Goal: Task Accomplishment & Management: Manage account settings

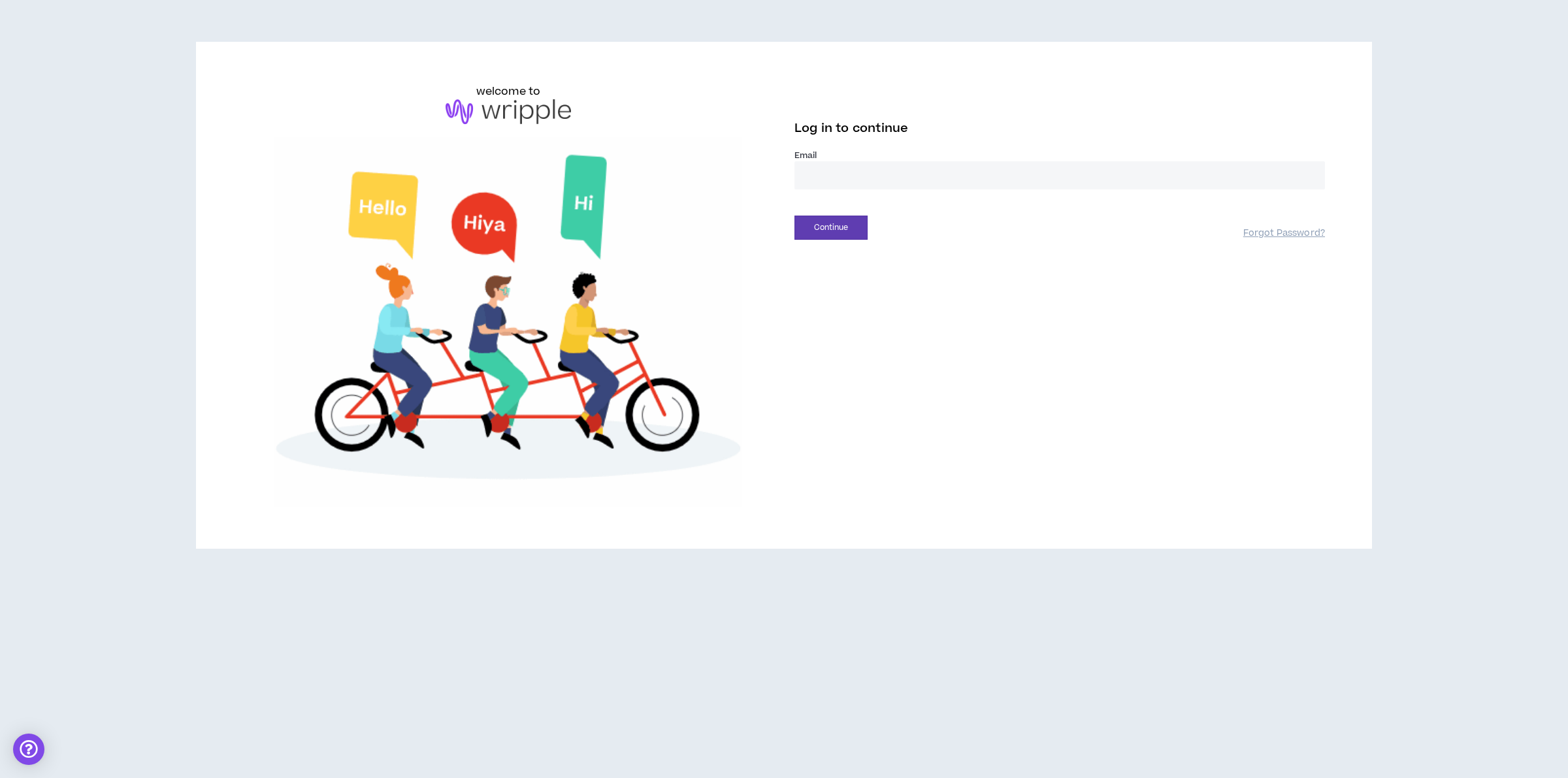
click at [896, 171] on input "email" at bounding box center [1059, 175] width 530 height 28
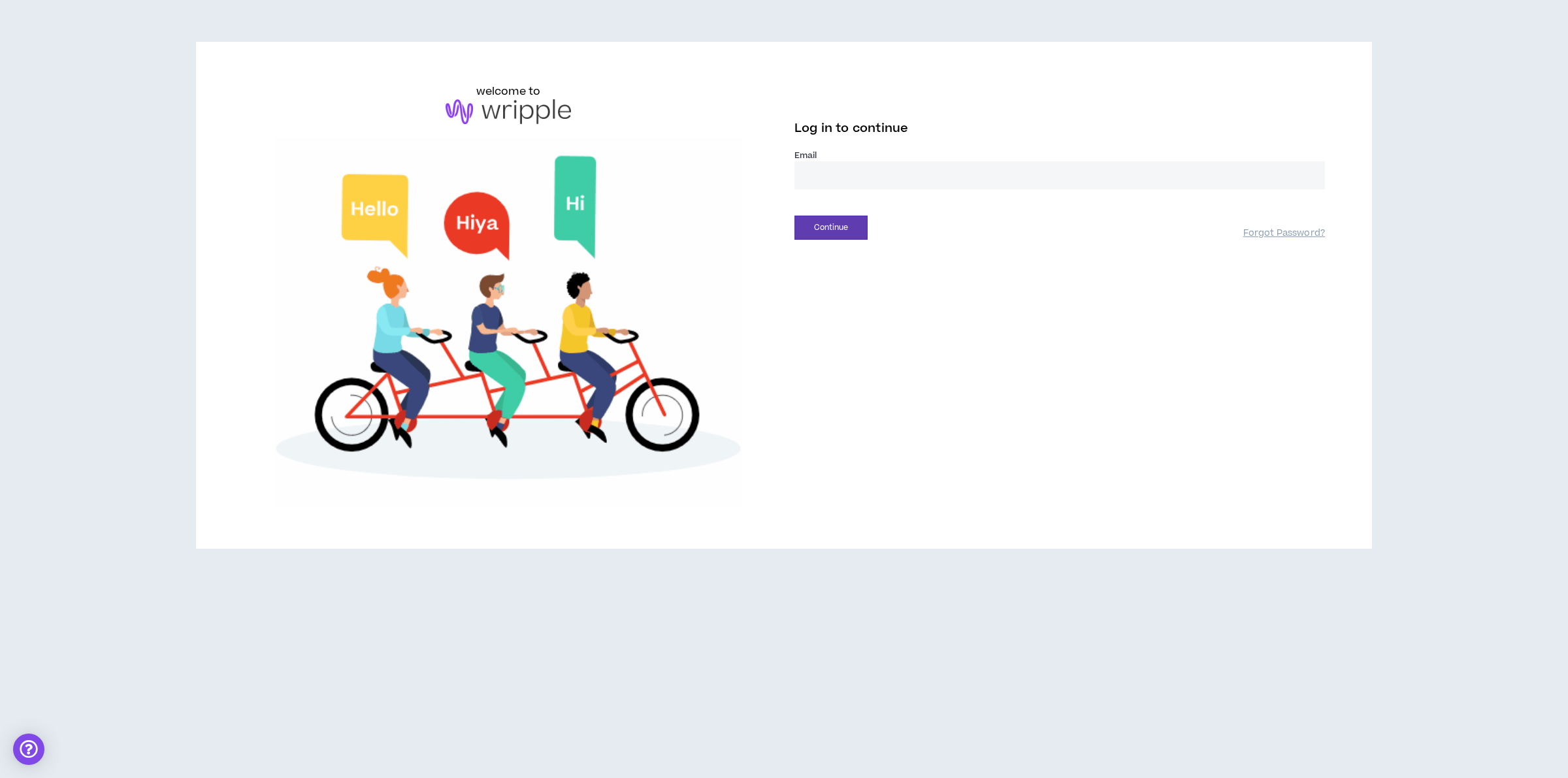
type input "**********"
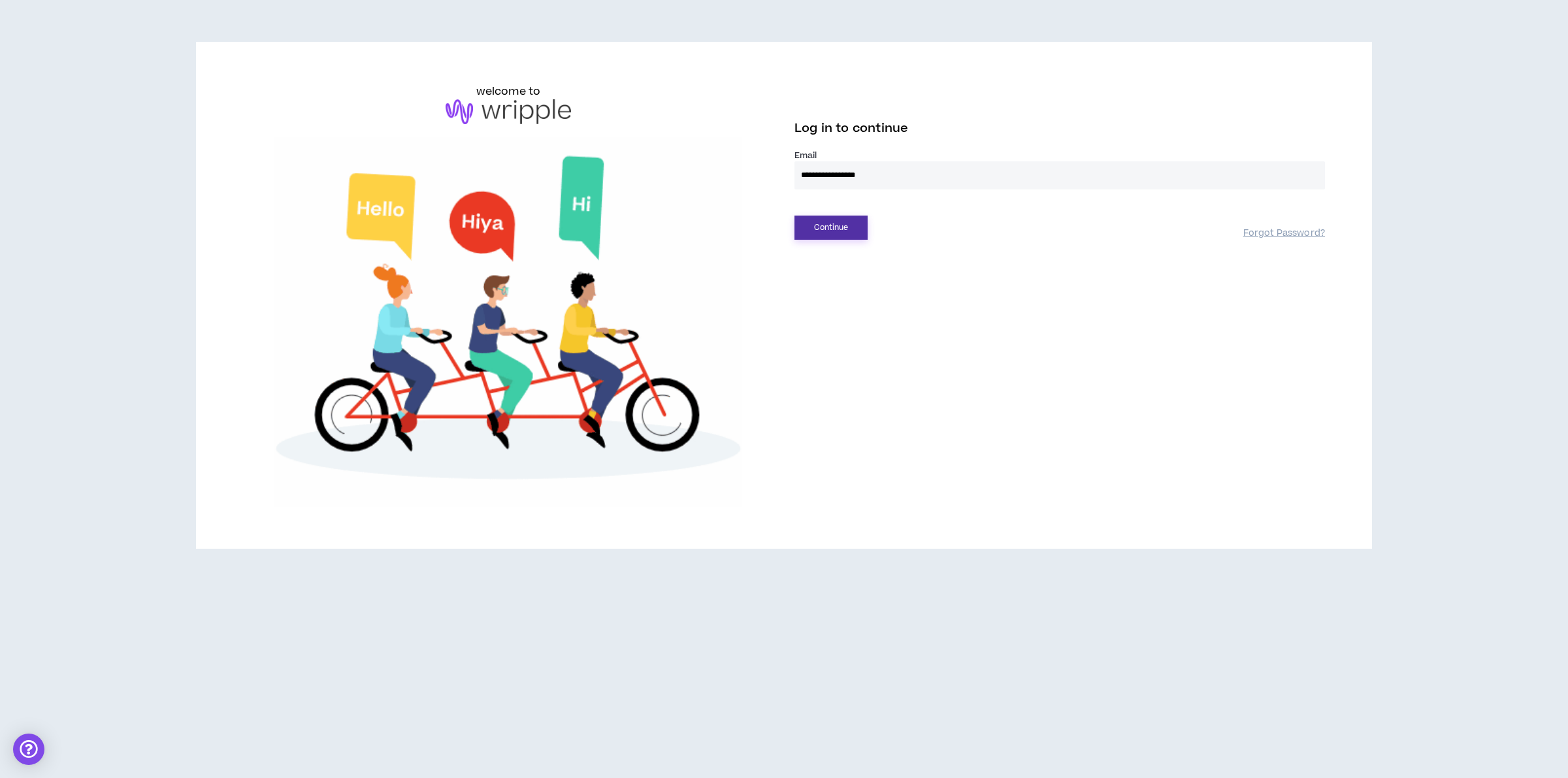
click at [859, 227] on button "Continue" at bounding box center [830, 227] width 73 height 24
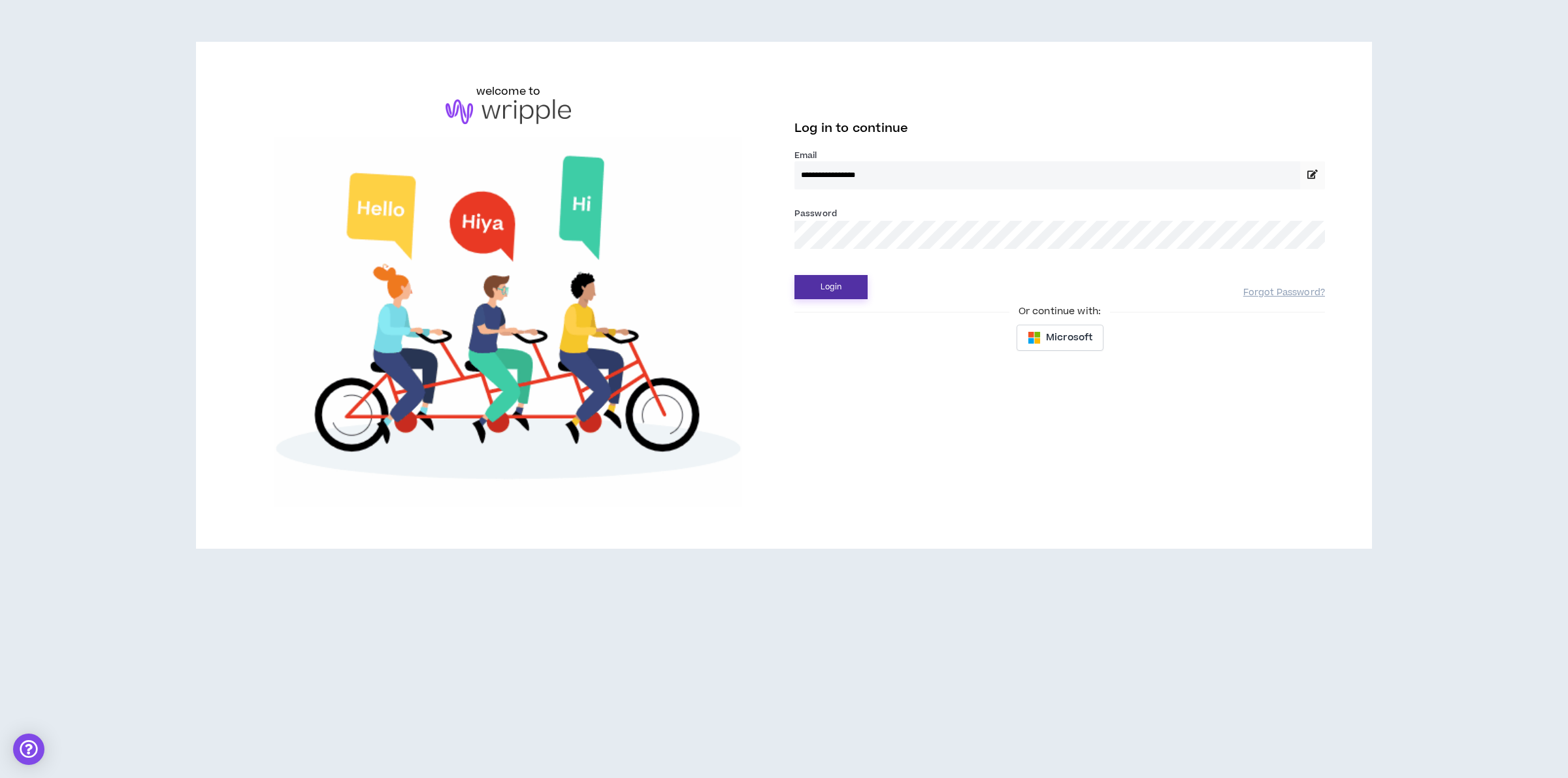
click at [818, 299] on button "Login" at bounding box center [830, 287] width 73 height 24
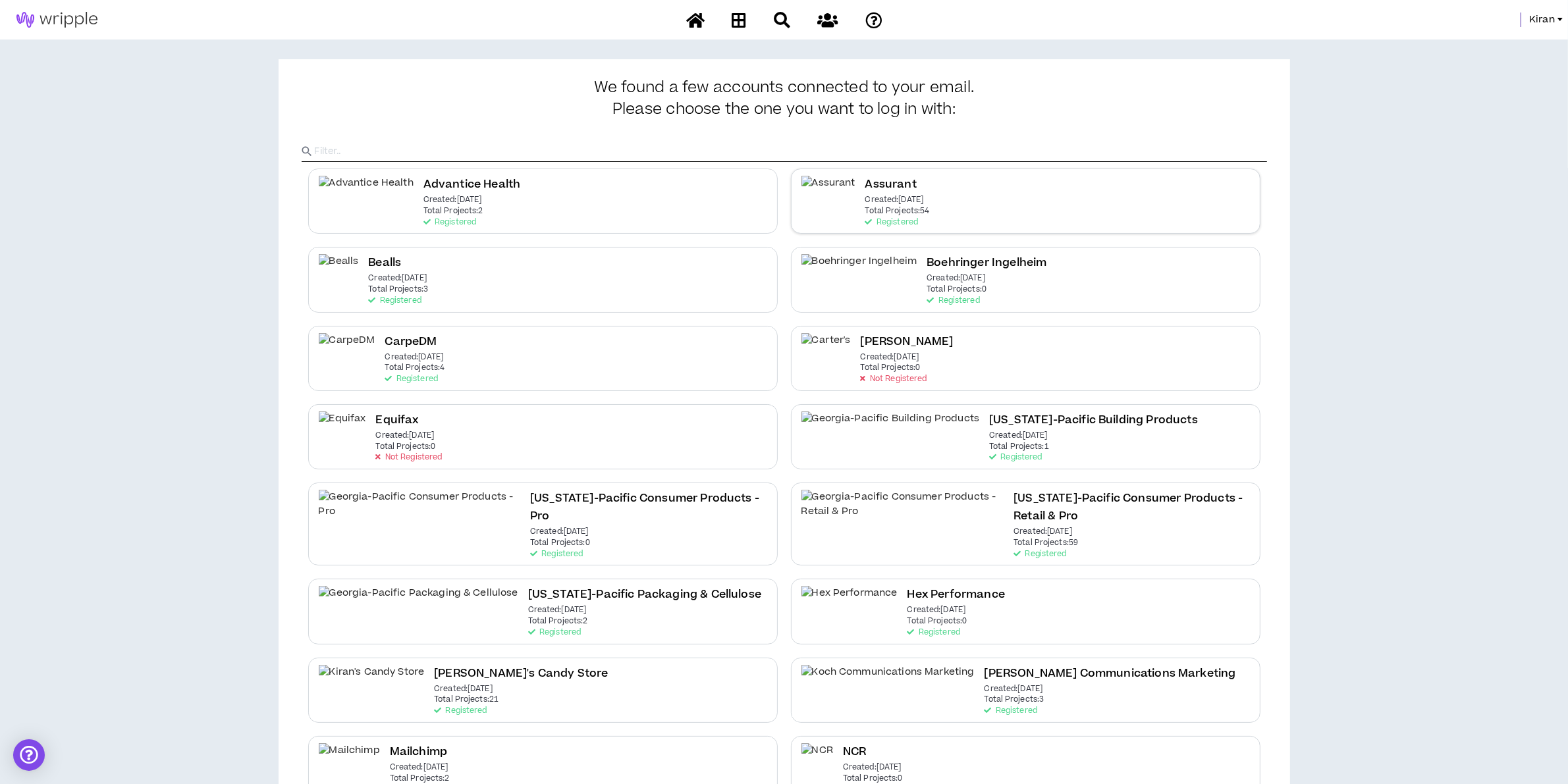
click at [878, 198] on p "Created: May 6 2021" at bounding box center [895, 200] width 59 height 10
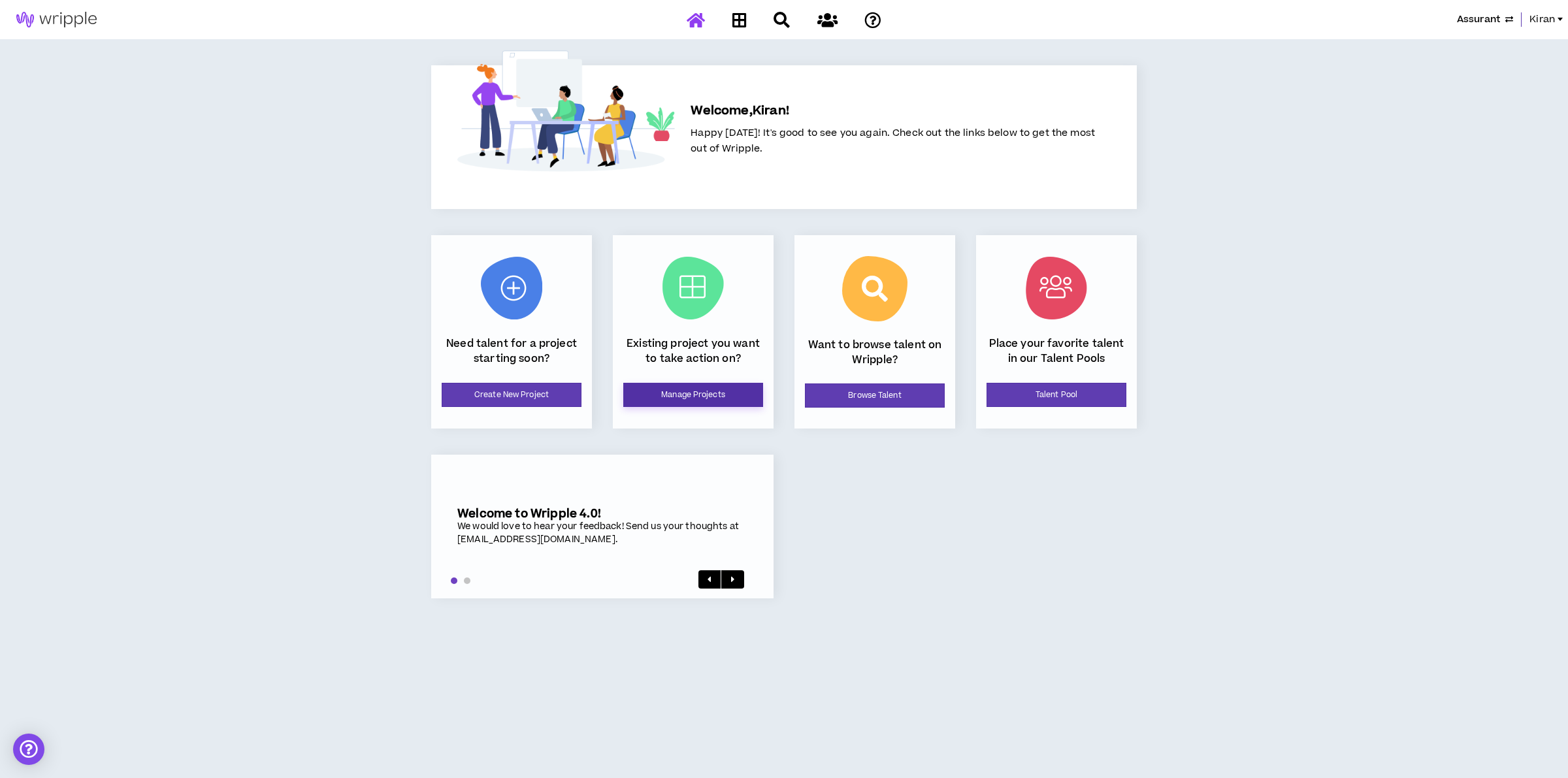
click at [697, 386] on link "Manage Projects" at bounding box center [693, 395] width 139 height 24
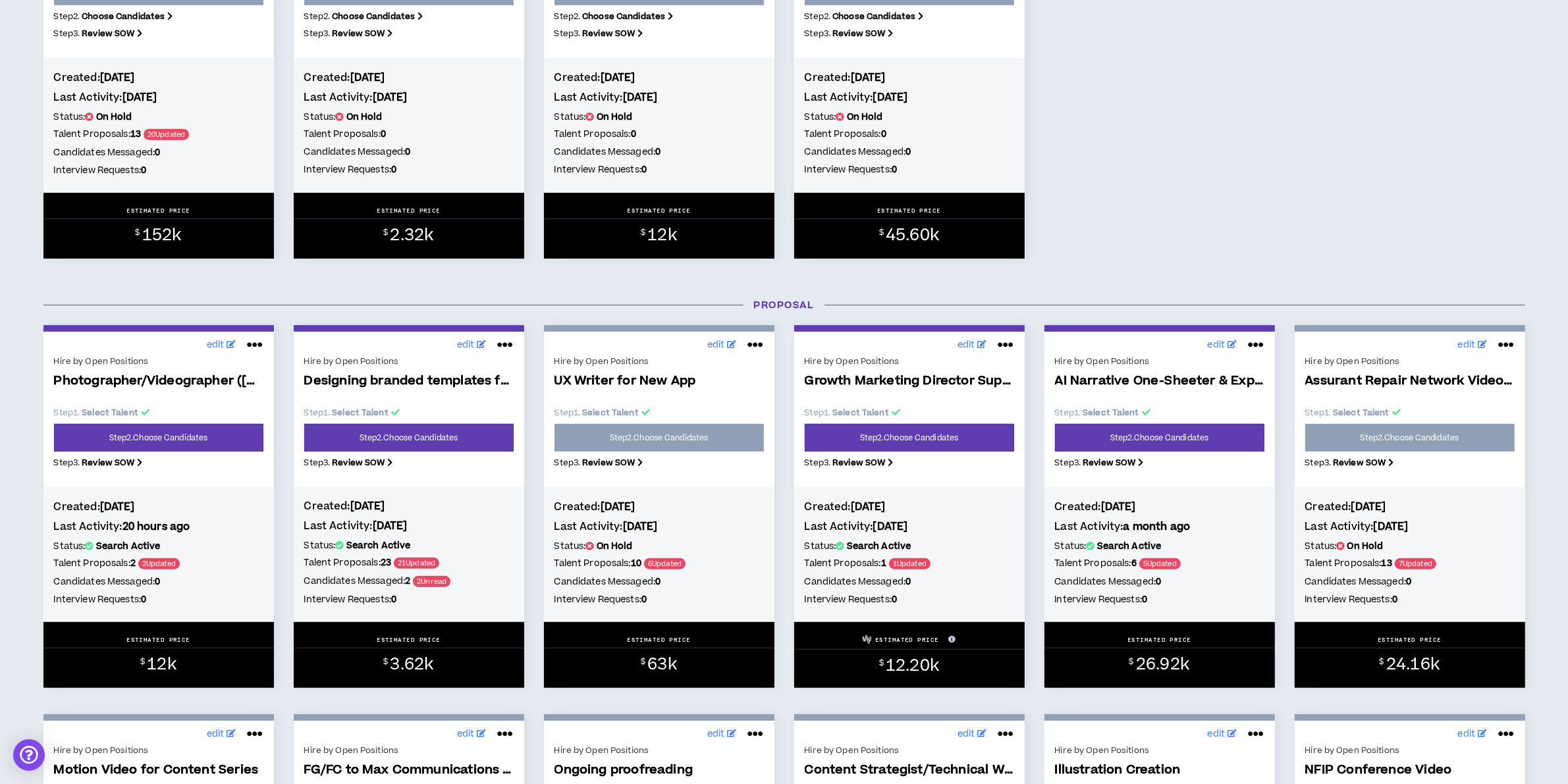
scroll to position [823, 0]
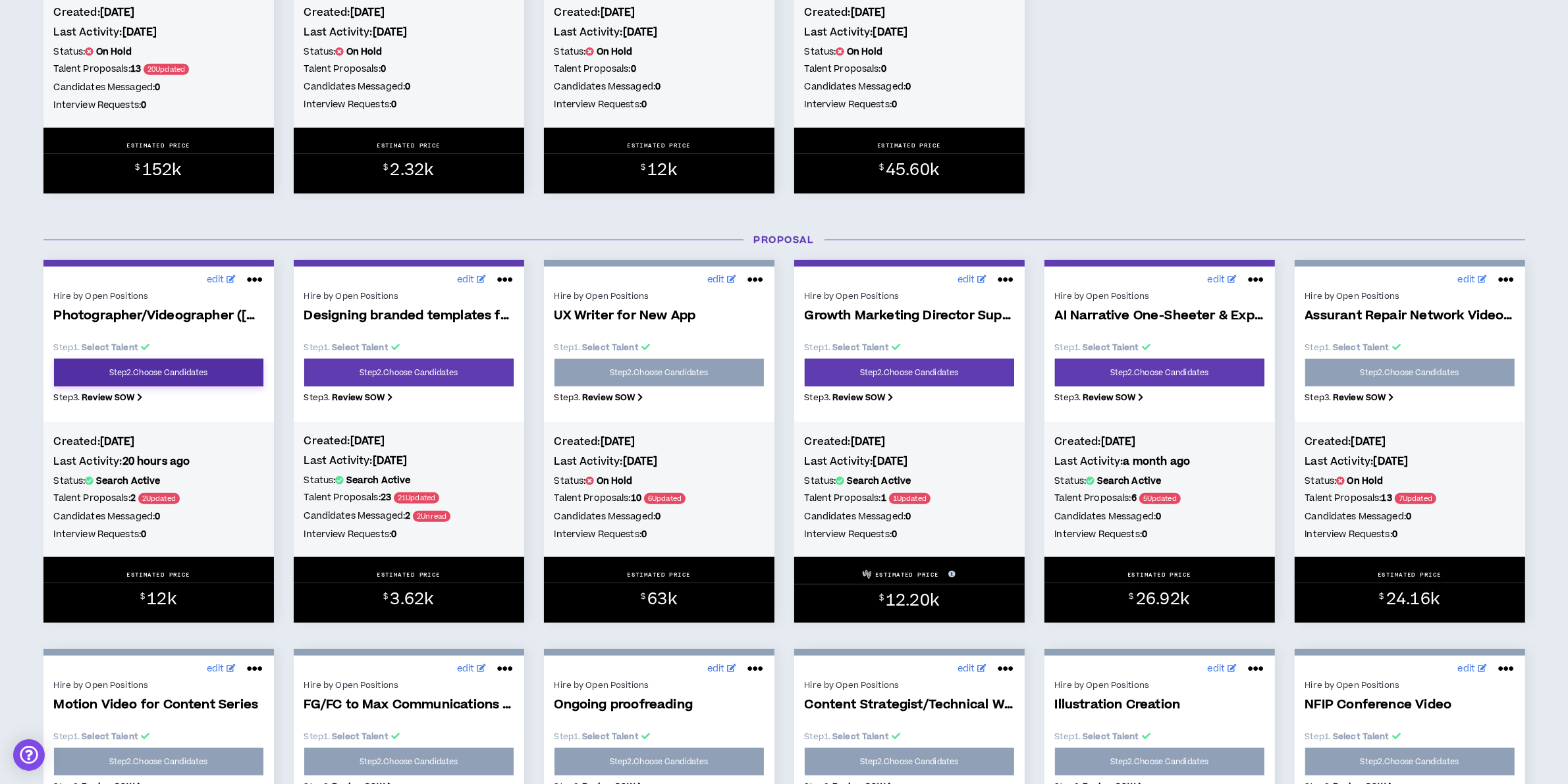
click at [176, 367] on link "Step 2 . Choose Candidates" at bounding box center [158, 372] width 209 height 28
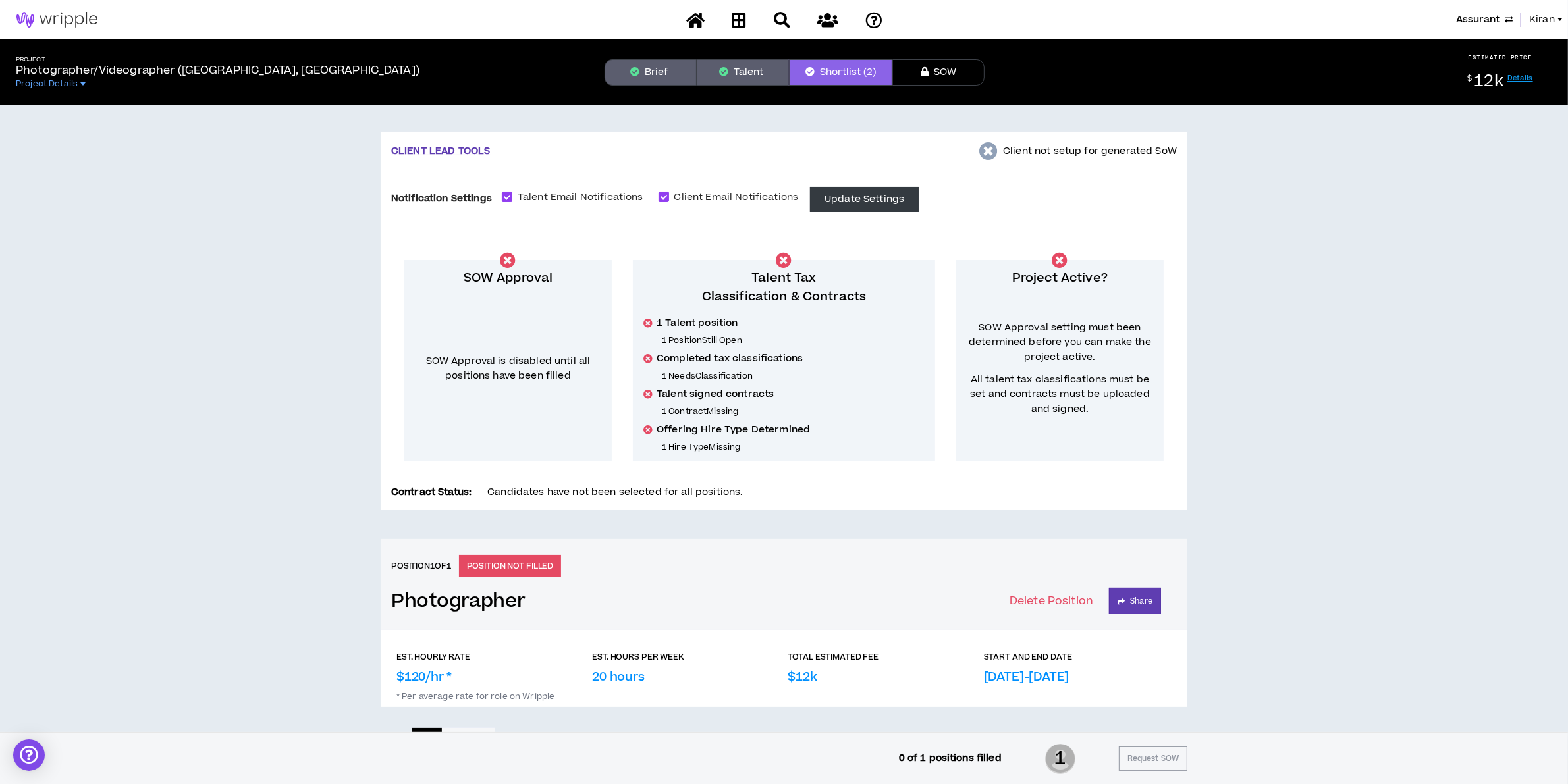
click at [748, 73] on button "Talent" at bounding box center [743, 72] width 92 height 26
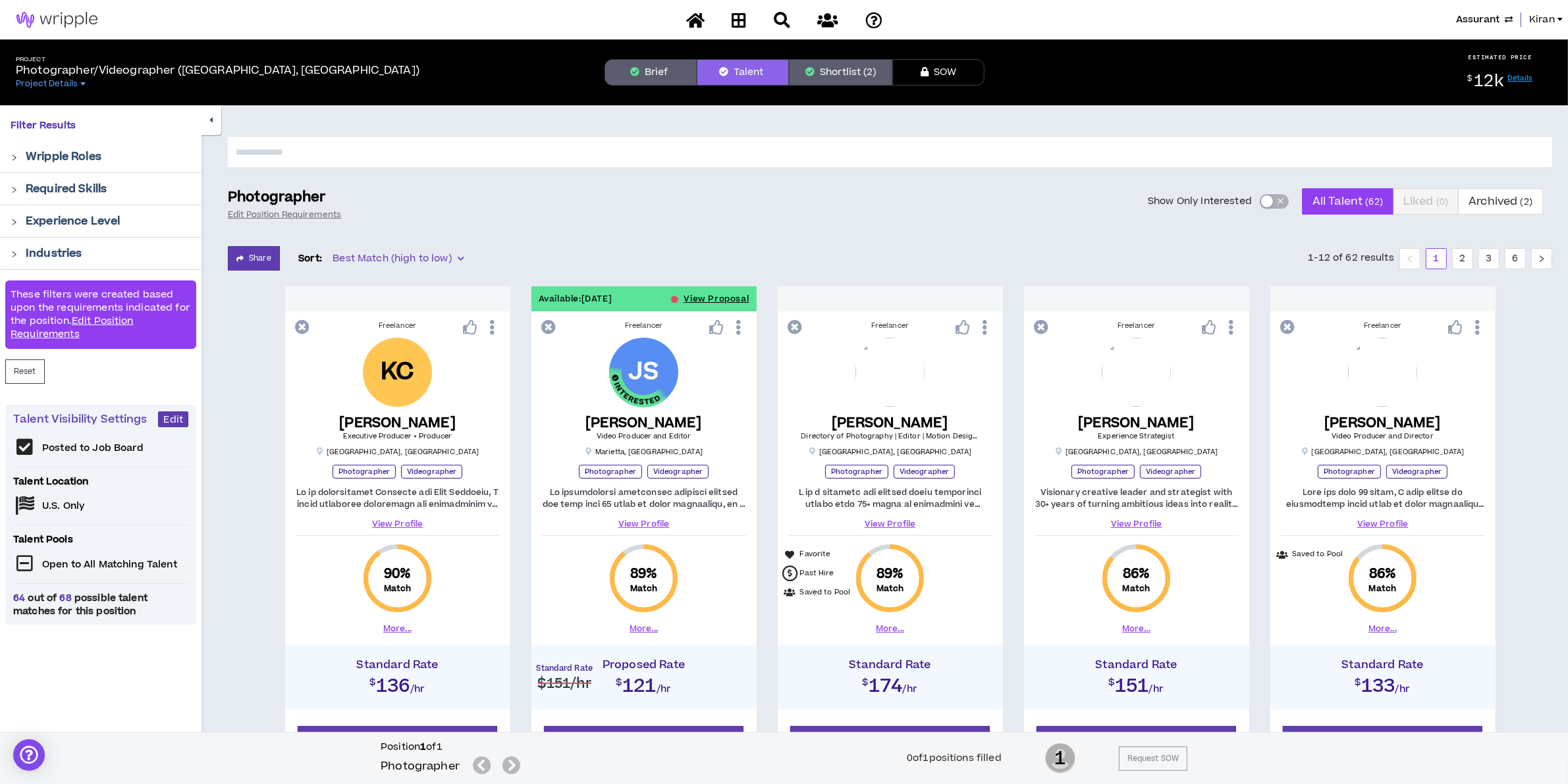
click at [1266, 202] on div "button" at bounding box center [1268, 201] width 12 height 12
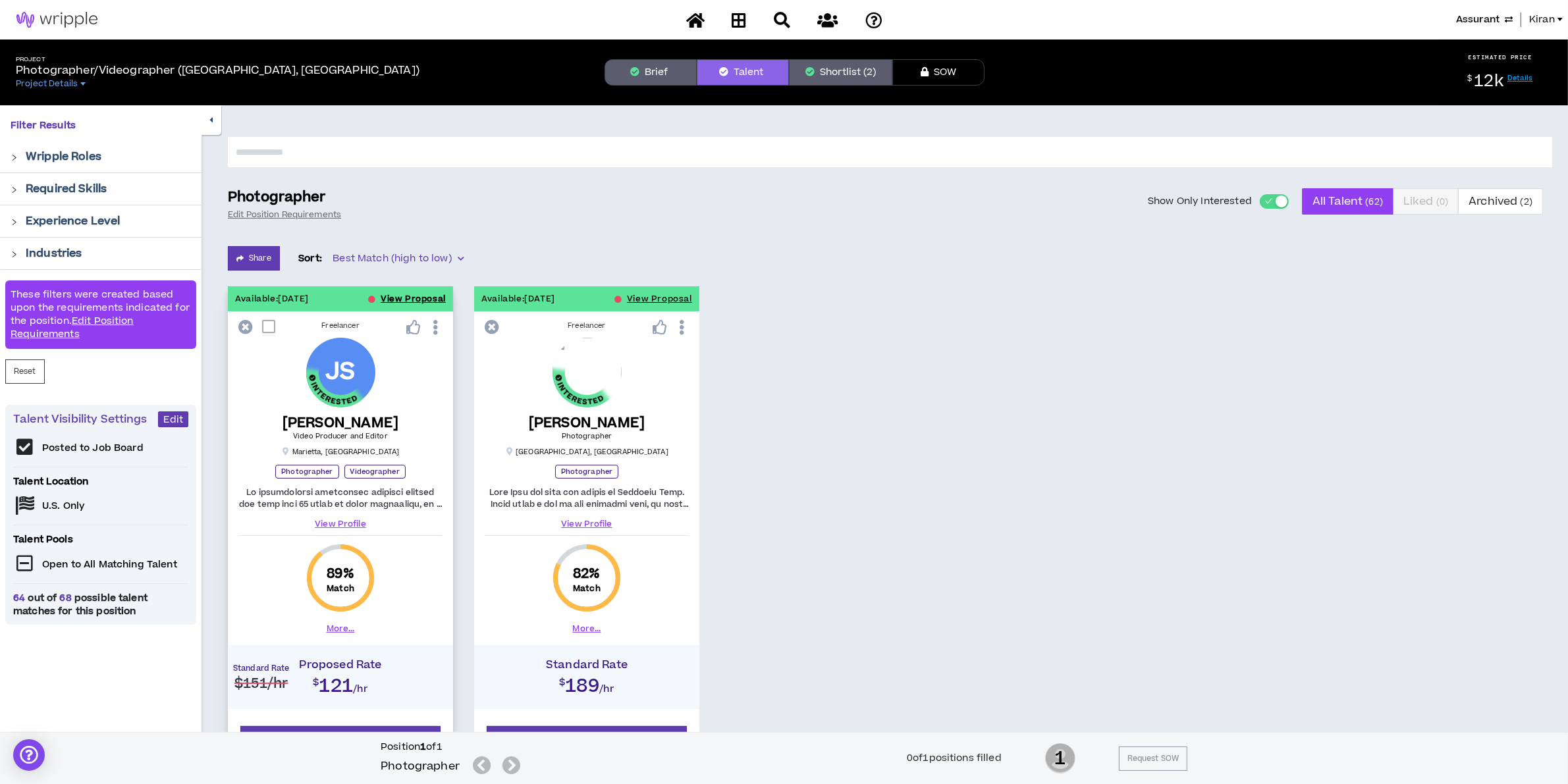
click at [390, 293] on button "View Proposal" at bounding box center [412, 299] width 65 height 25
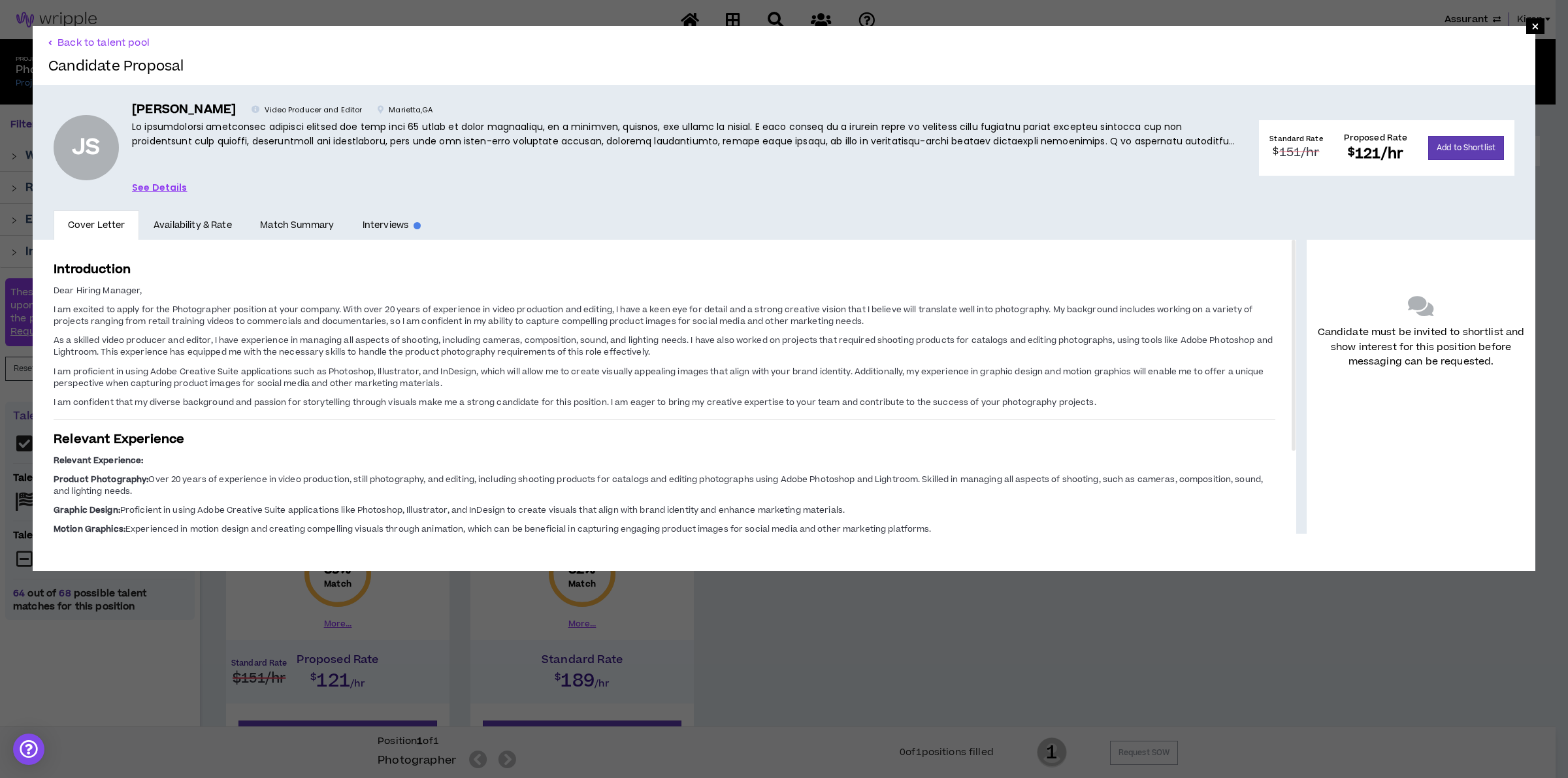
click at [175, 184] on link "See Details" at bounding box center [159, 187] width 55 height 15
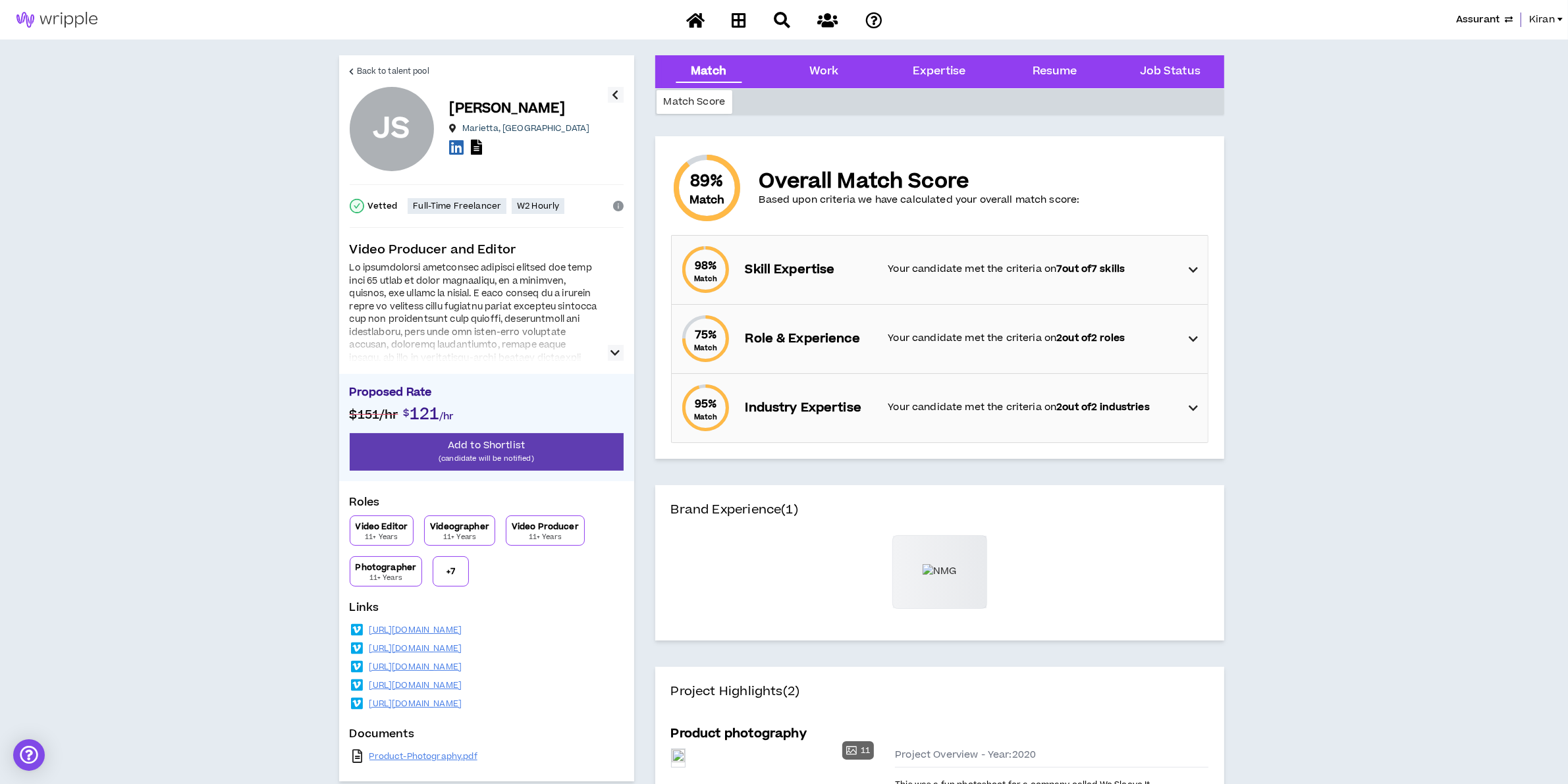
click at [1487, 10] on div "Assurant Kiran" at bounding box center [784, 20] width 1568 height 40
click at [1484, 13] on span "Assurant" at bounding box center [1478, 19] width 43 height 15
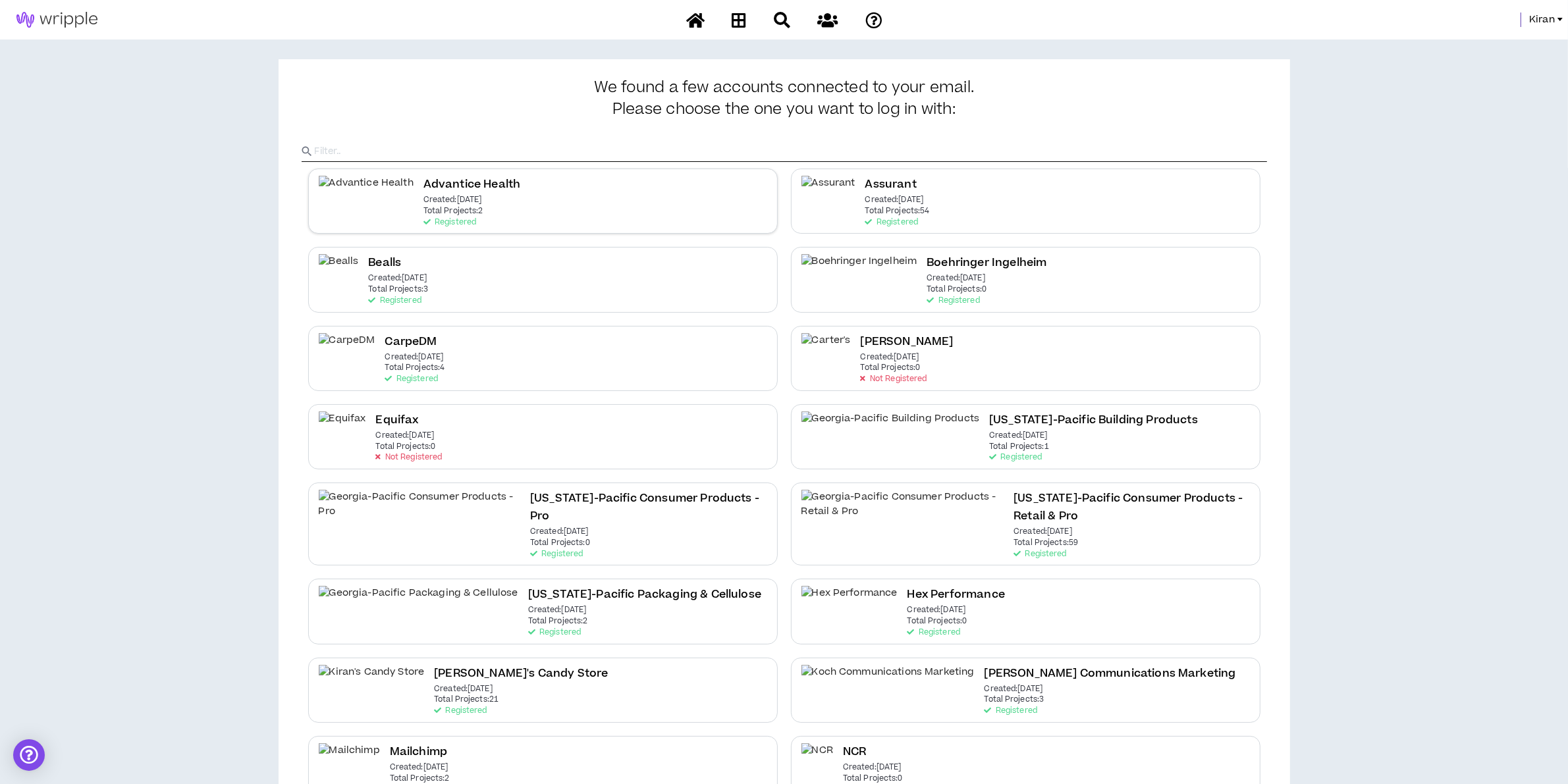
click at [424, 195] on p "Created: Aug 11 2025" at bounding box center [453, 200] width 59 height 10
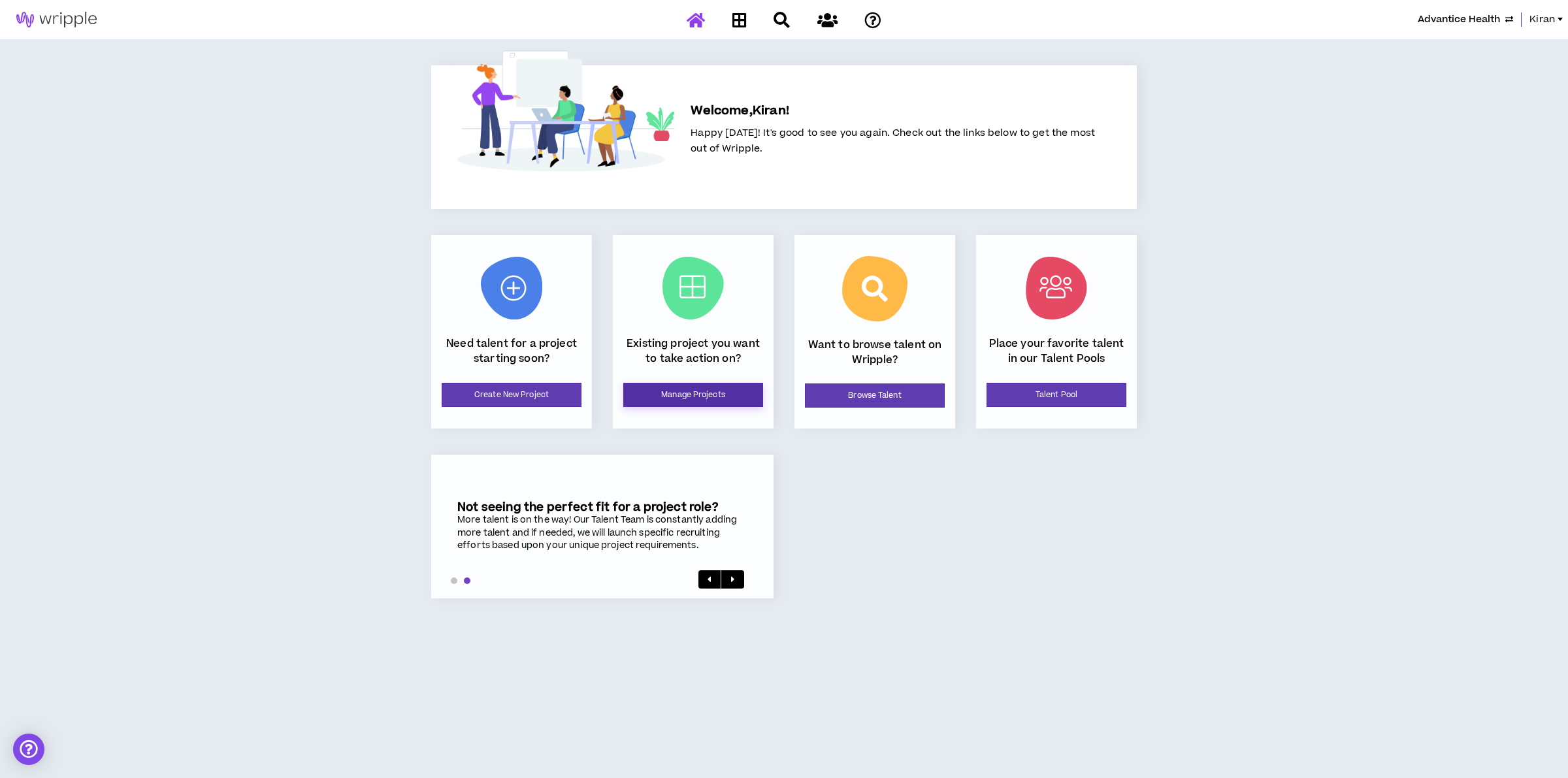
click at [671, 399] on link "Manage Projects" at bounding box center [693, 395] width 139 height 24
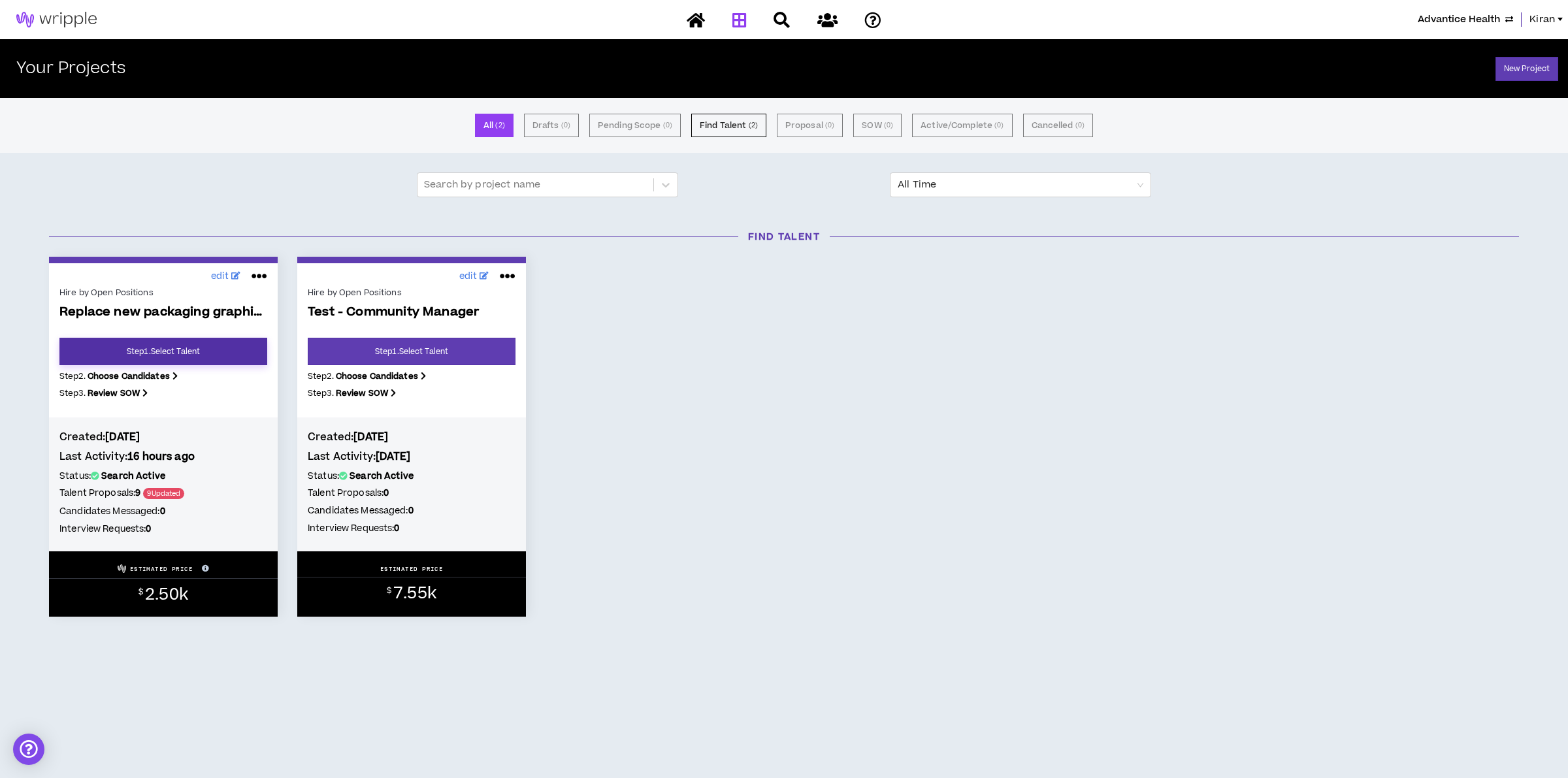
click at [108, 345] on link "Step 1 . Select Talent" at bounding box center [163, 352] width 208 height 28
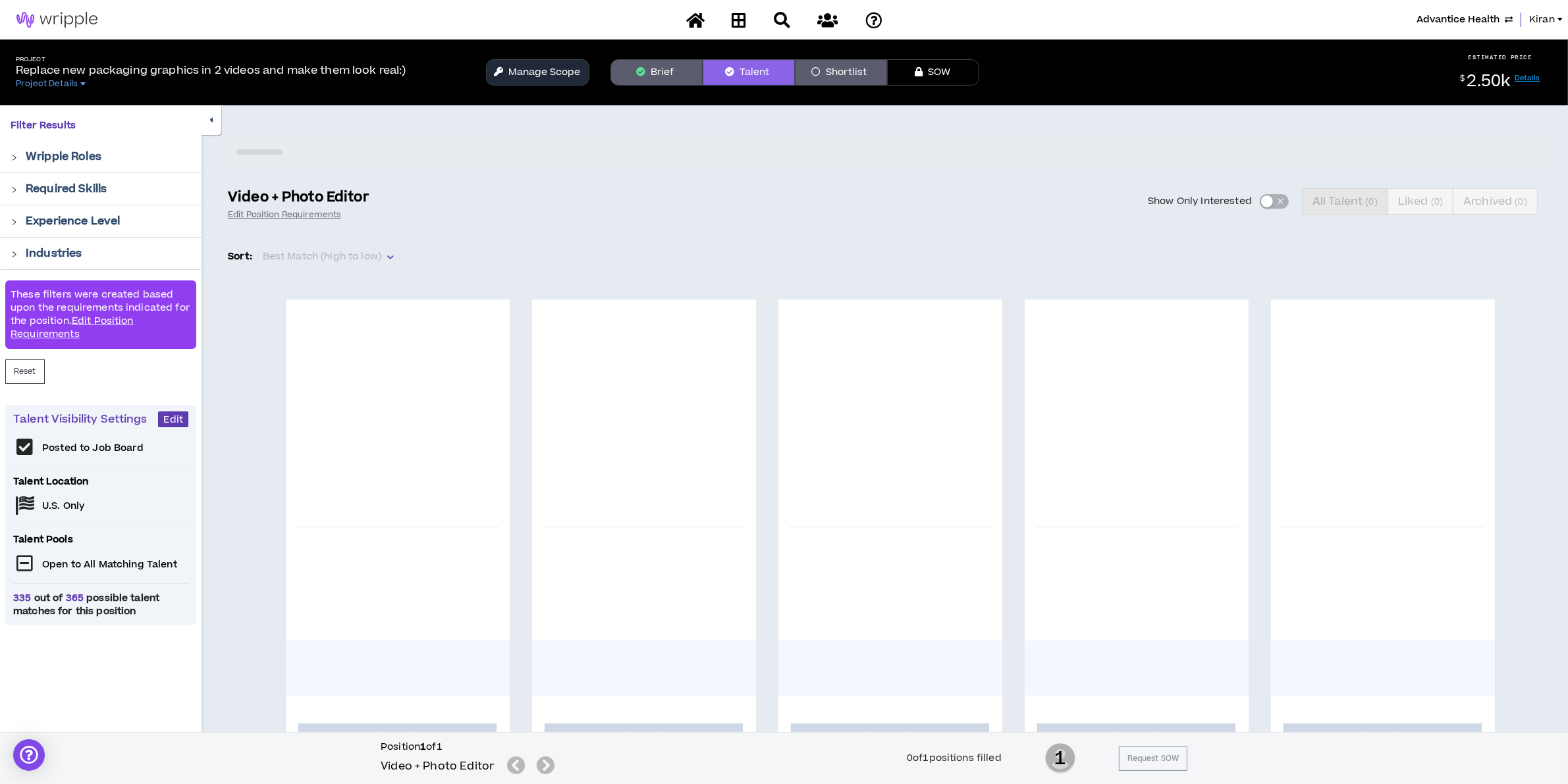
click at [649, 79] on button "Brief" at bounding box center [656, 72] width 92 height 26
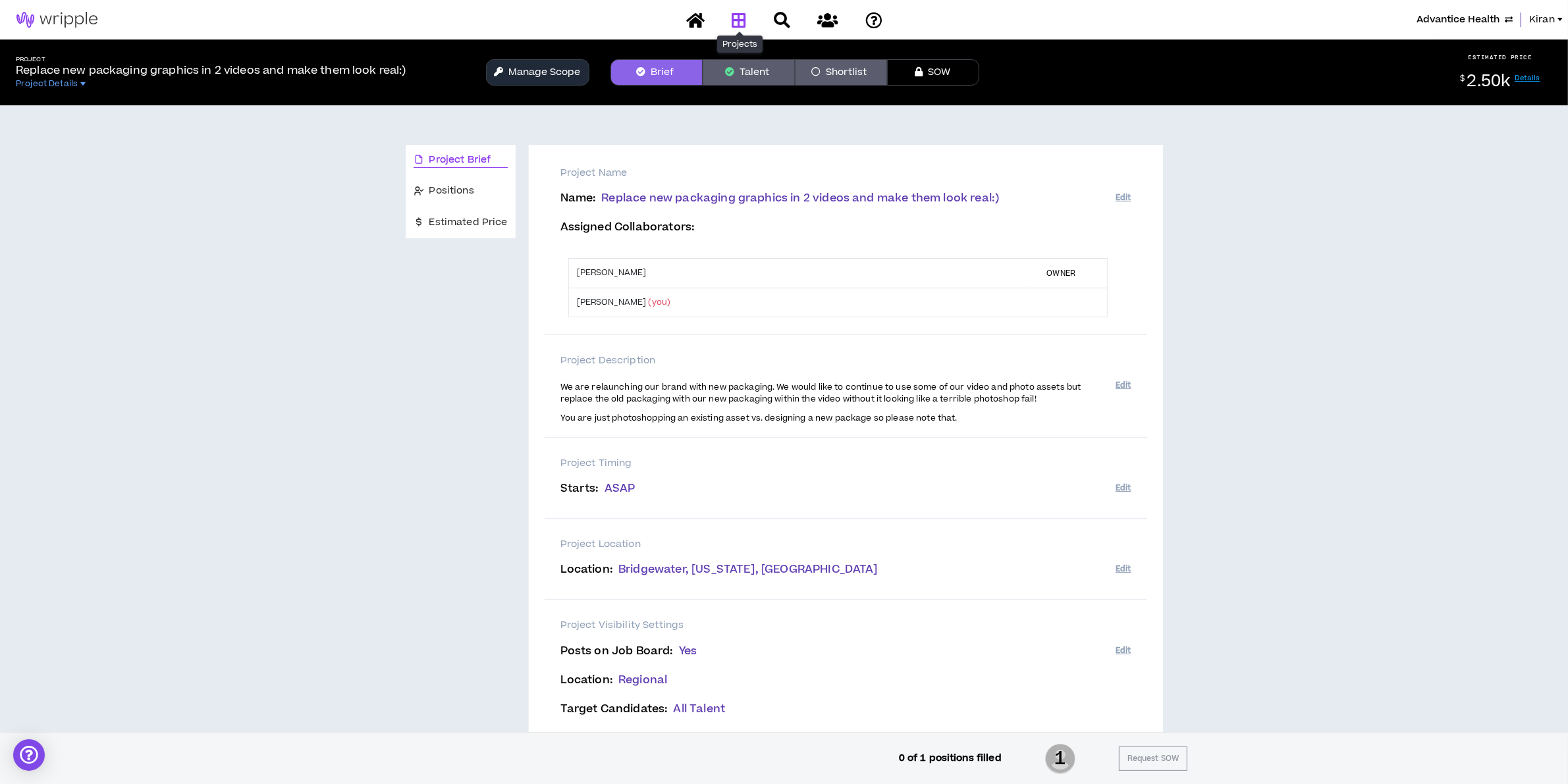
click at [732, 21] on icon at bounding box center [739, 20] width 15 height 16
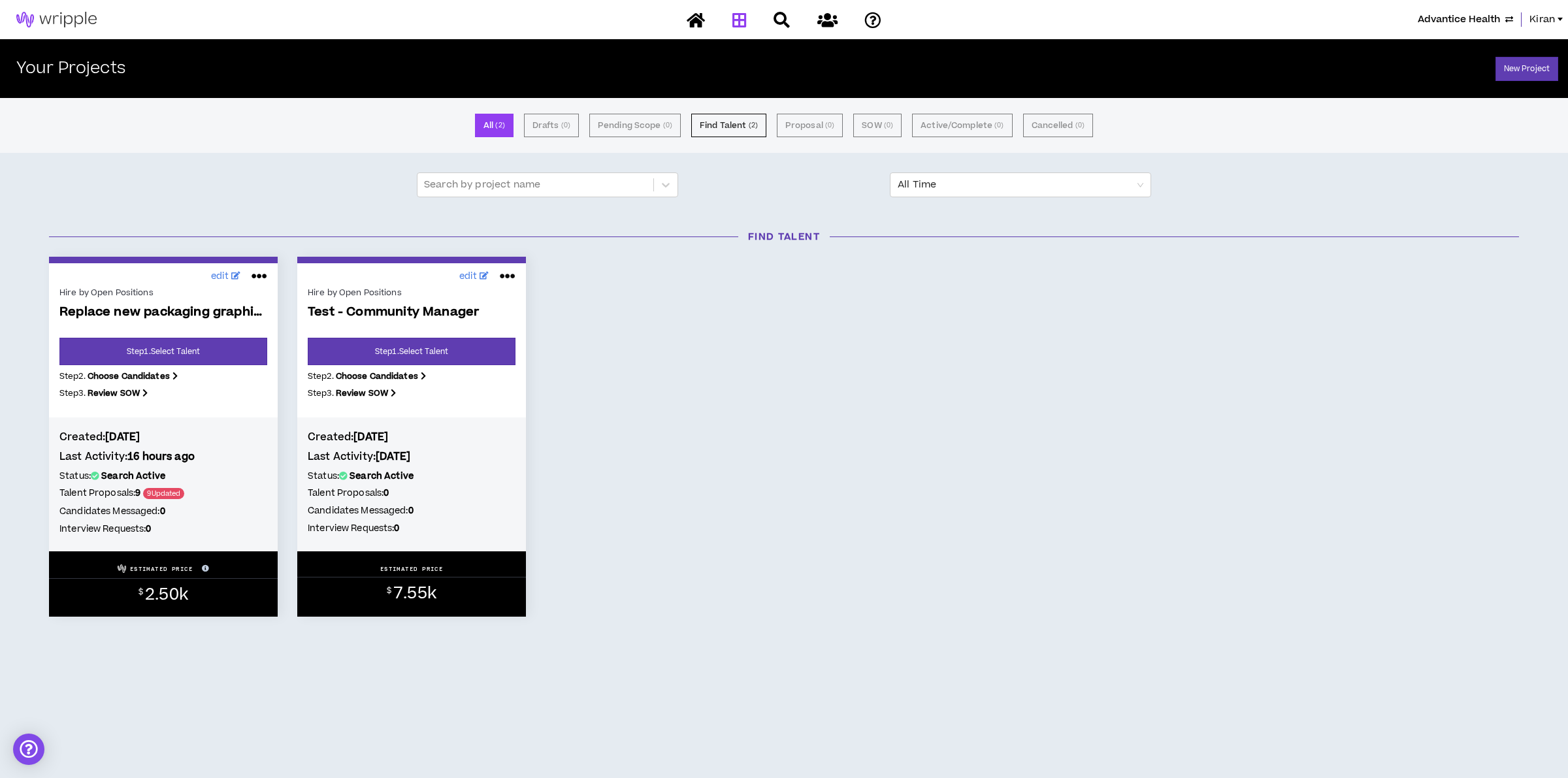
click at [506, 272] on icon at bounding box center [507, 277] width 15 height 21
click at [445, 308] on button "Cancel" at bounding box center [463, 307] width 114 height 25
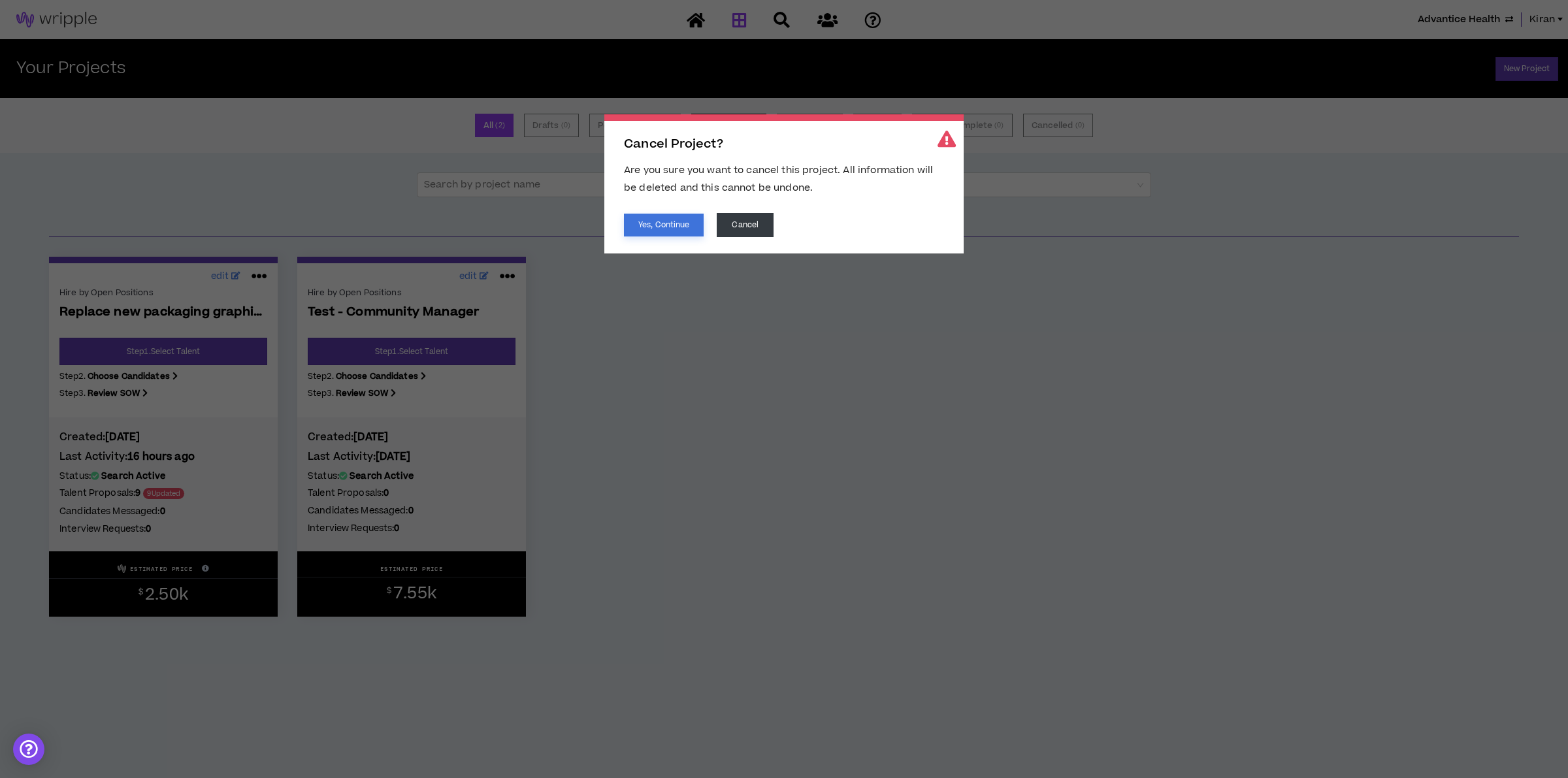
click at [652, 227] on button "Yes, Continue" at bounding box center [663, 225] width 80 height 23
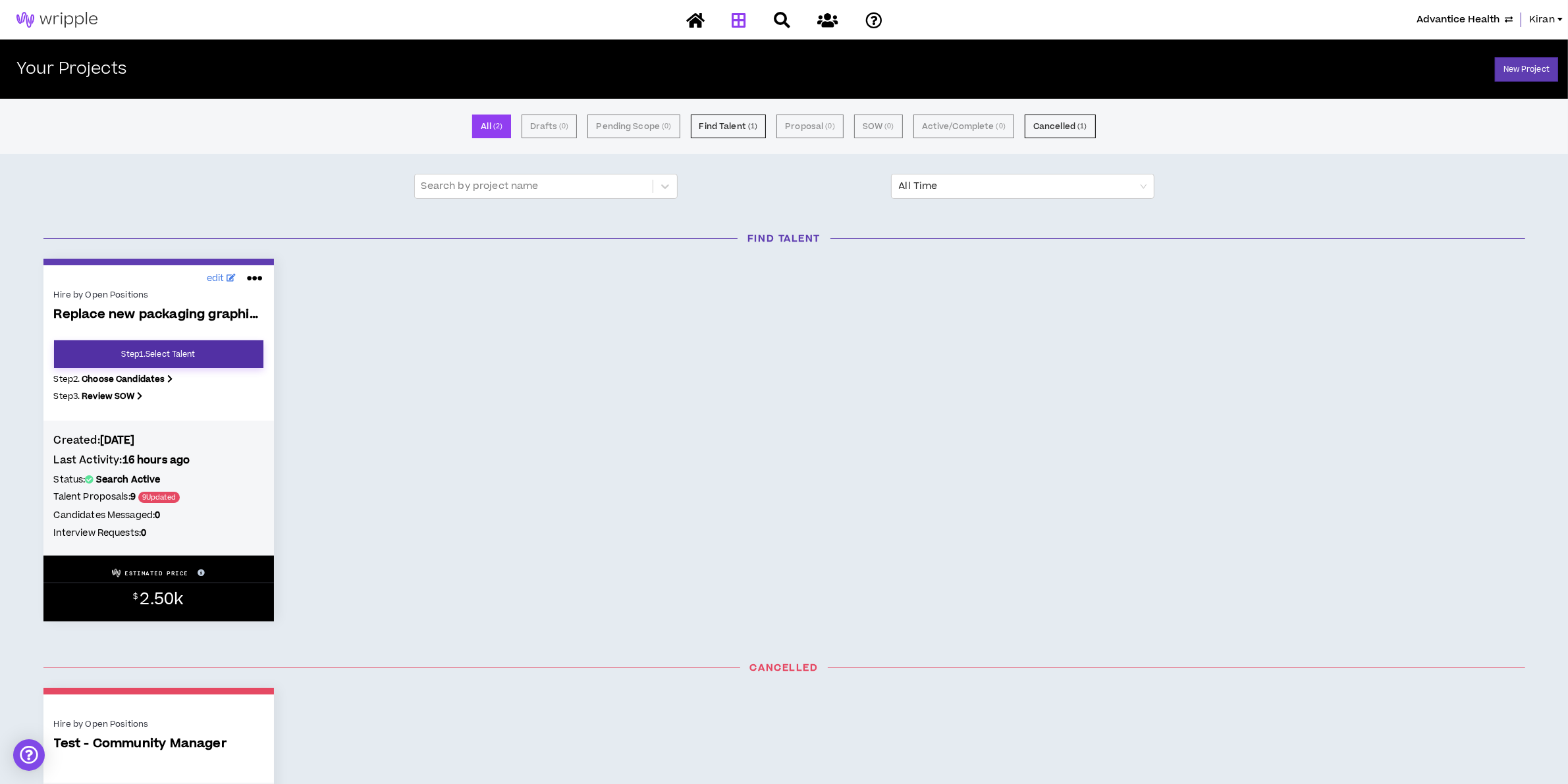
click at [149, 350] on link "Step 1 . Select Talent" at bounding box center [158, 354] width 209 height 28
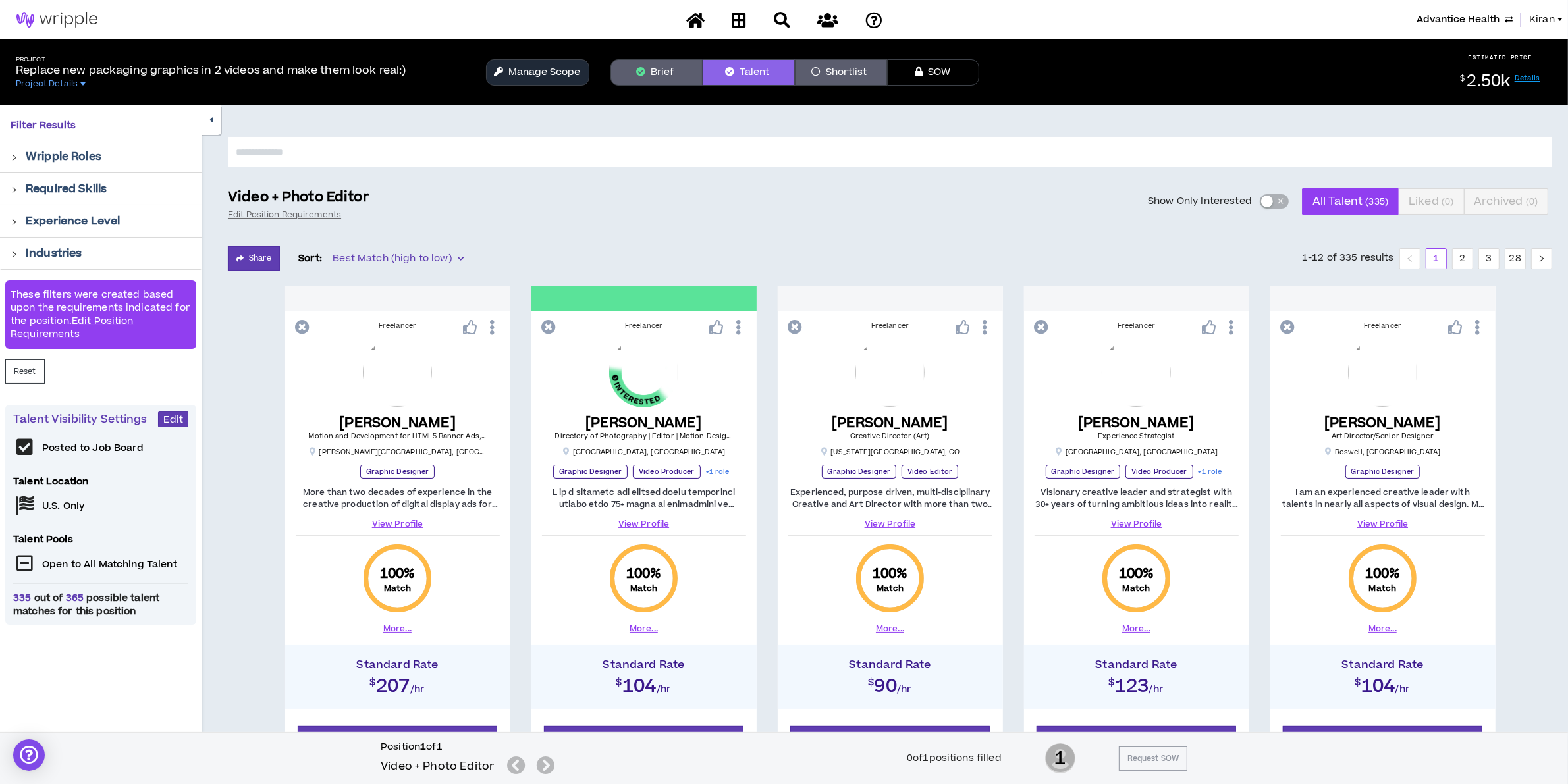
click at [1267, 195] on div "button" at bounding box center [1268, 201] width 12 height 12
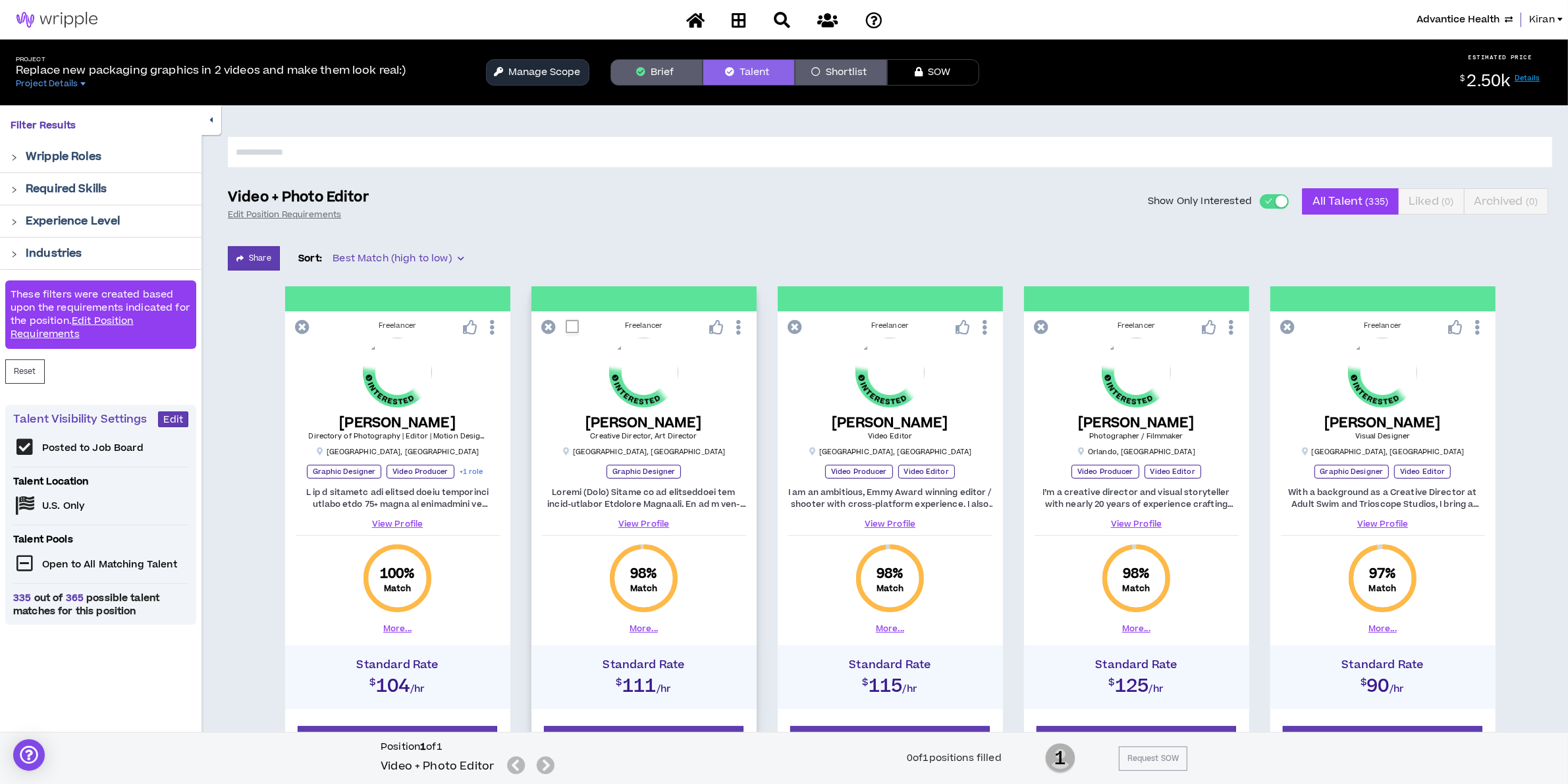
click at [630, 301] on div at bounding box center [643, 299] width 225 height 25
click at [542, 68] on button "Manage Scope" at bounding box center [537, 72] width 103 height 26
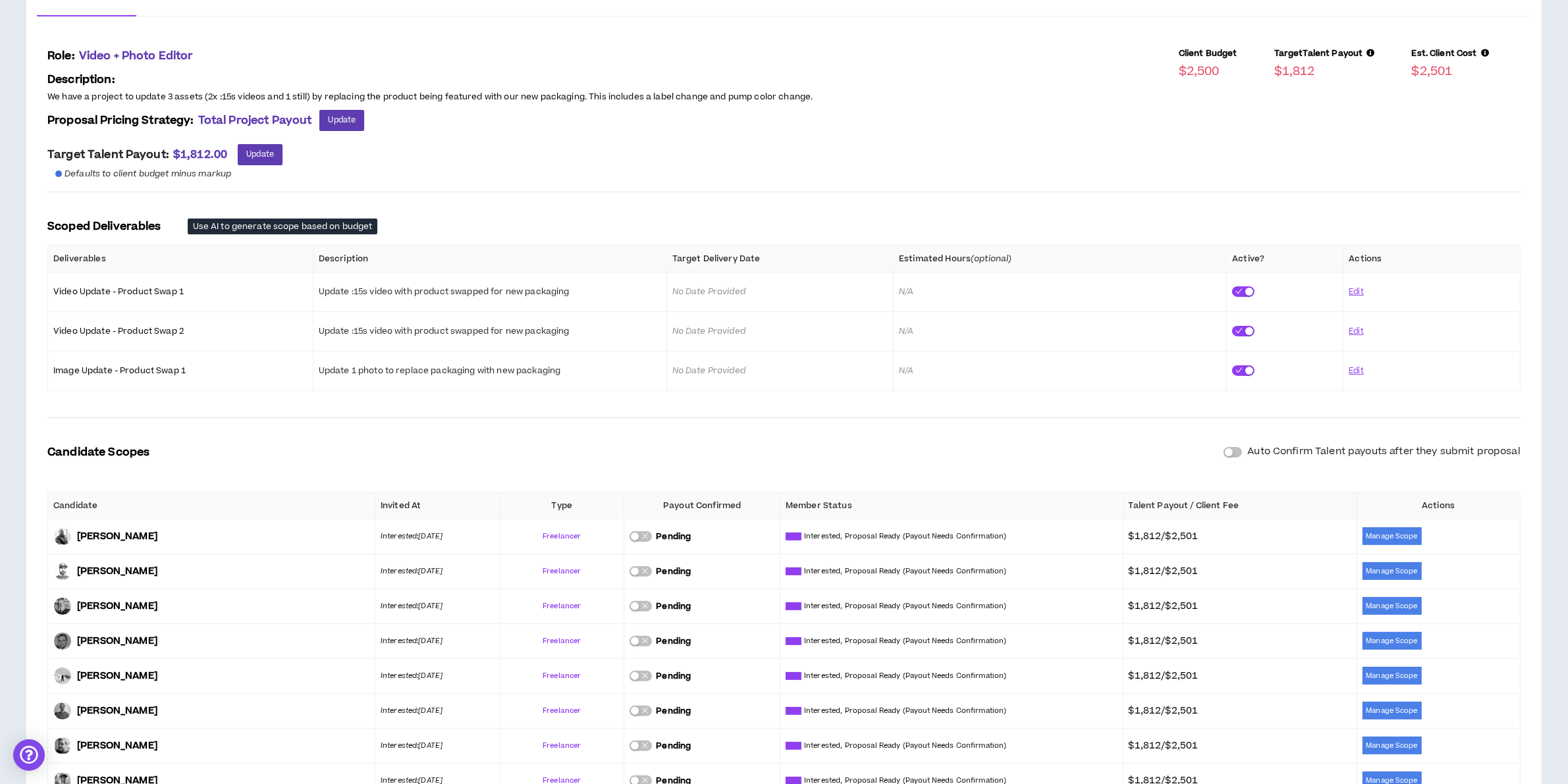
scroll to position [334, 0]
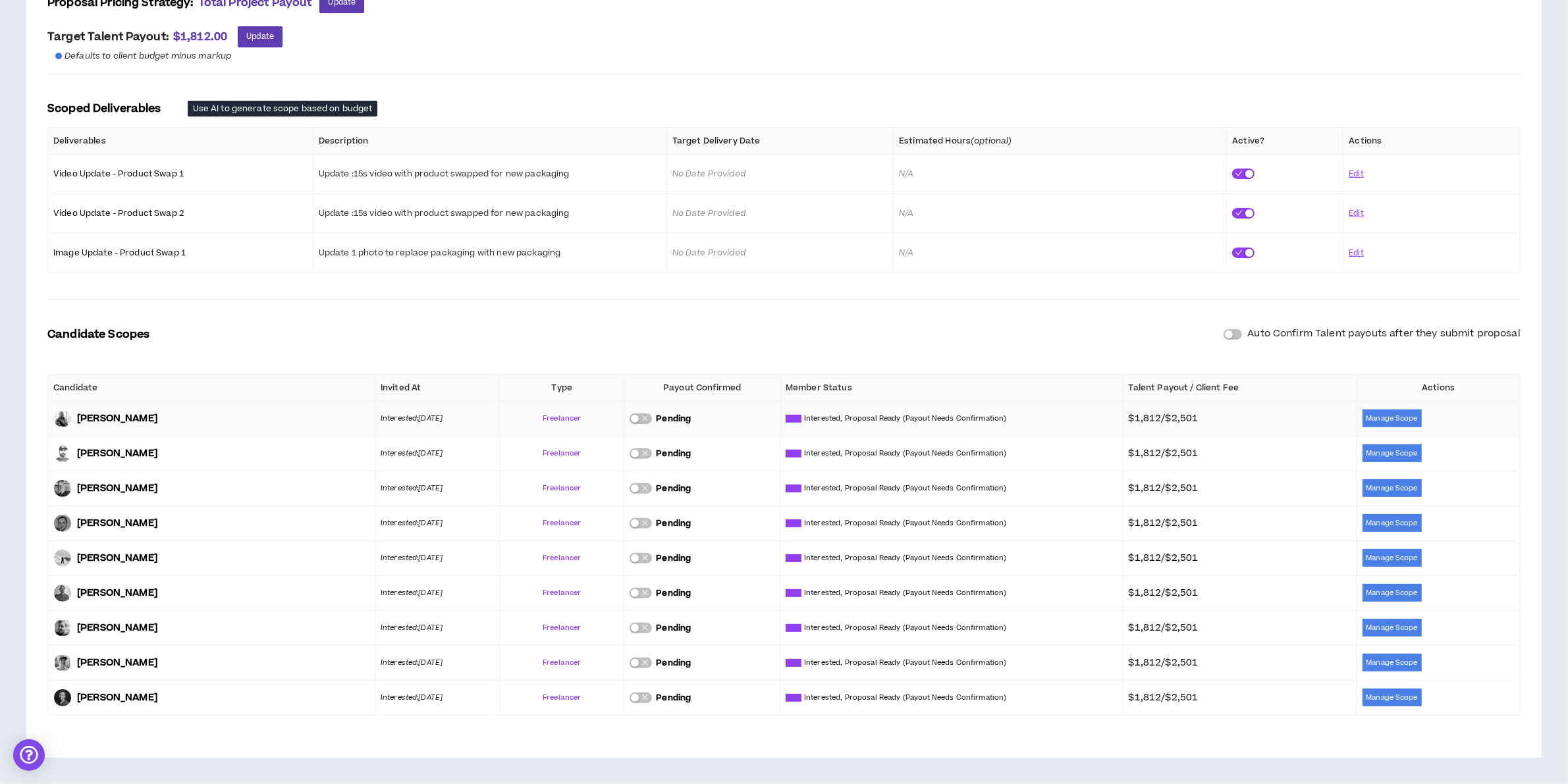
click at [637, 418] on div "button" at bounding box center [635, 418] width 8 height 8
click at [1403, 418] on button "Manage Scope" at bounding box center [1392, 418] width 59 height 17
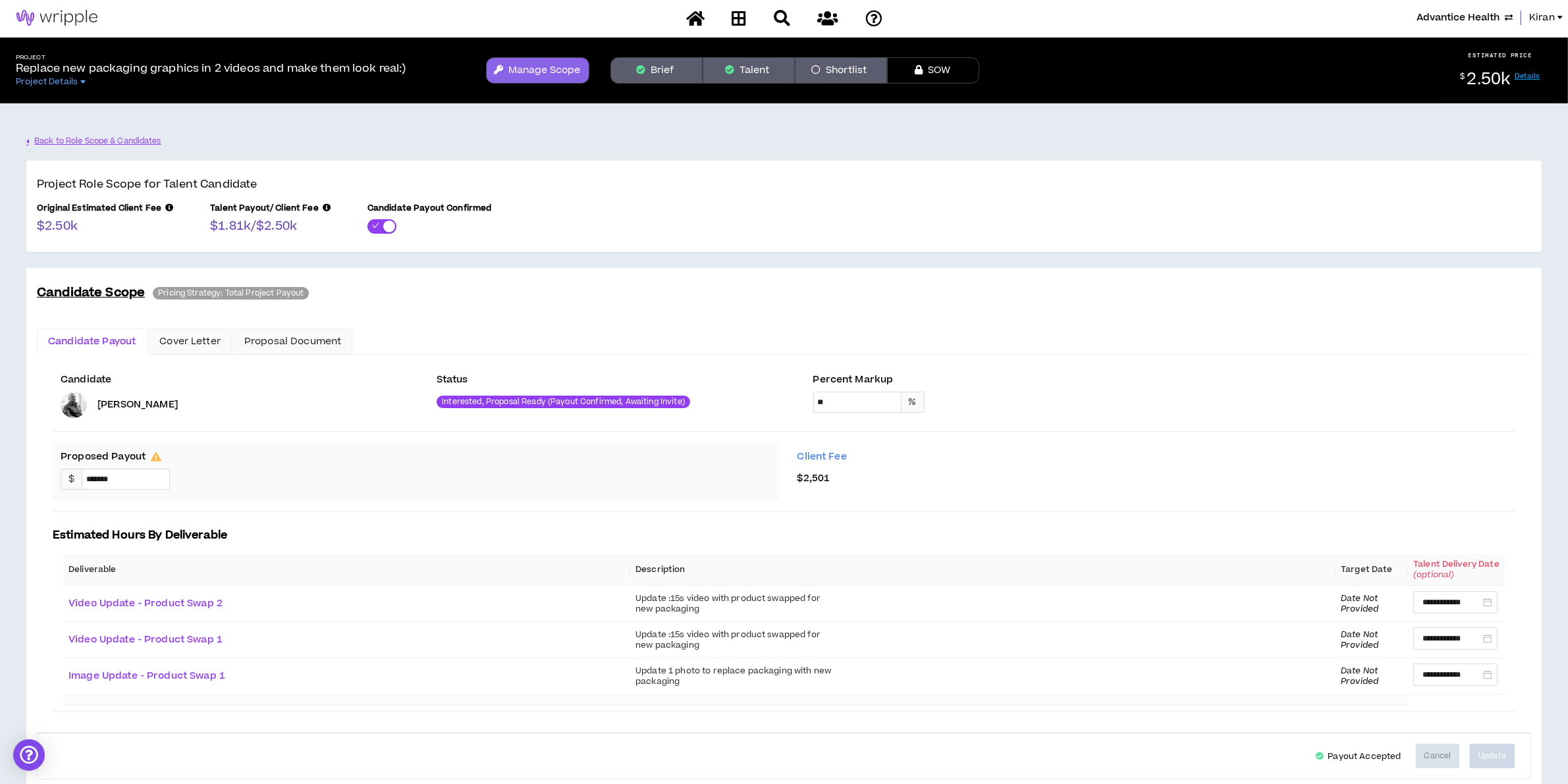
scroll to position [43, 0]
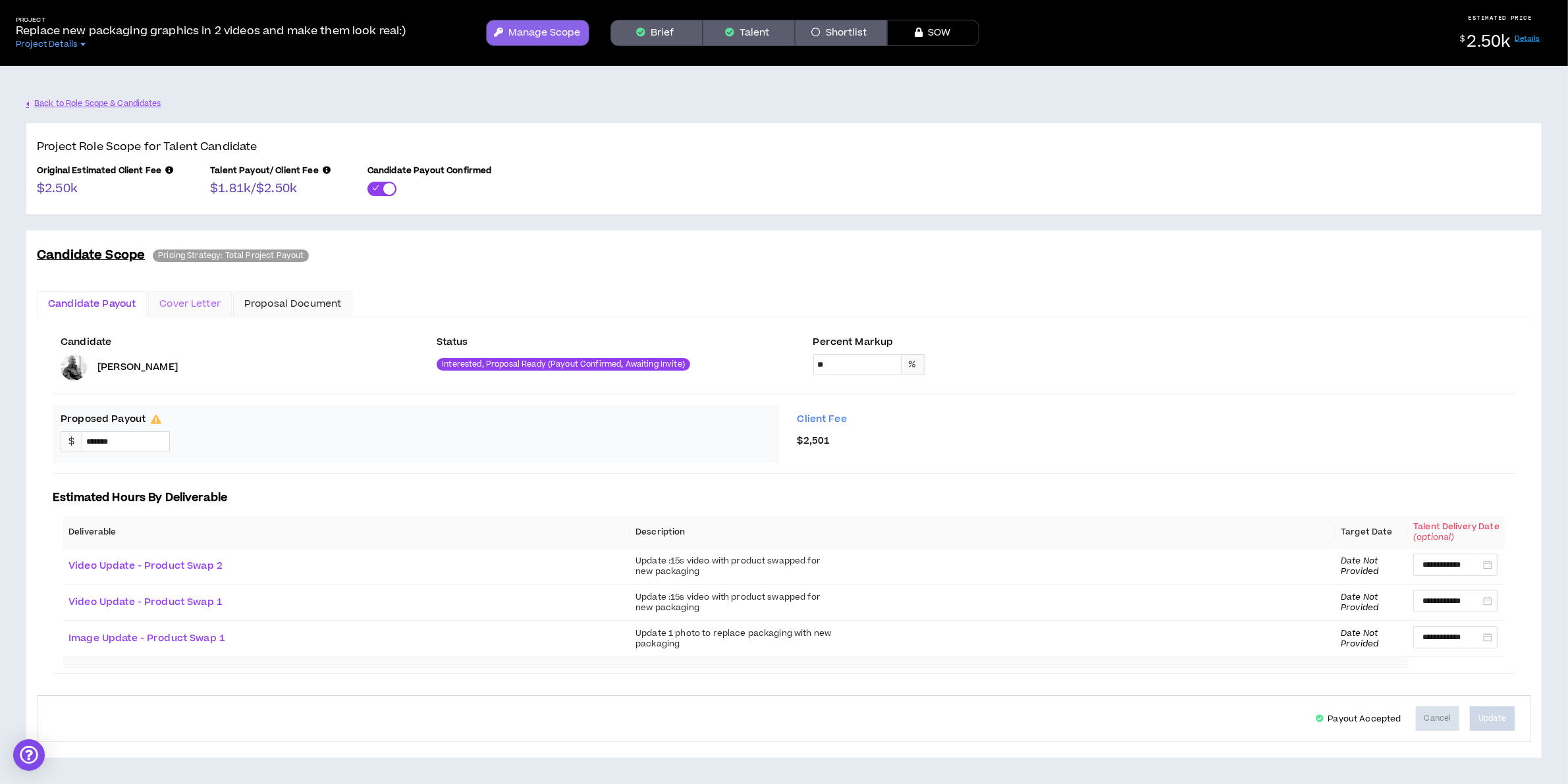
click at [193, 291] on div "Cover Letter" at bounding box center [190, 304] width 83 height 26
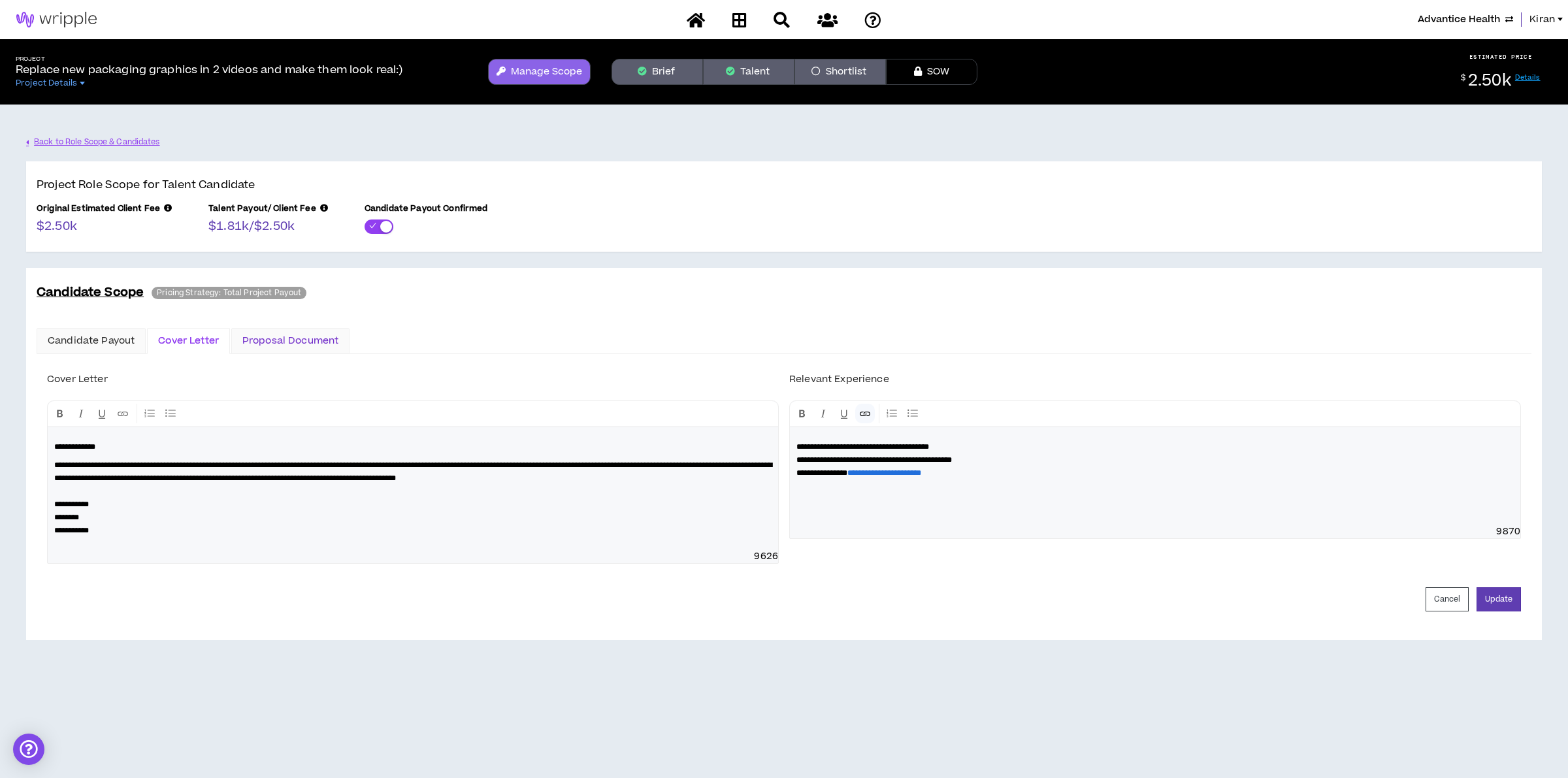
click at [299, 345] on div "Proposal Document" at bounding box center [290, 341] width 96 height 15
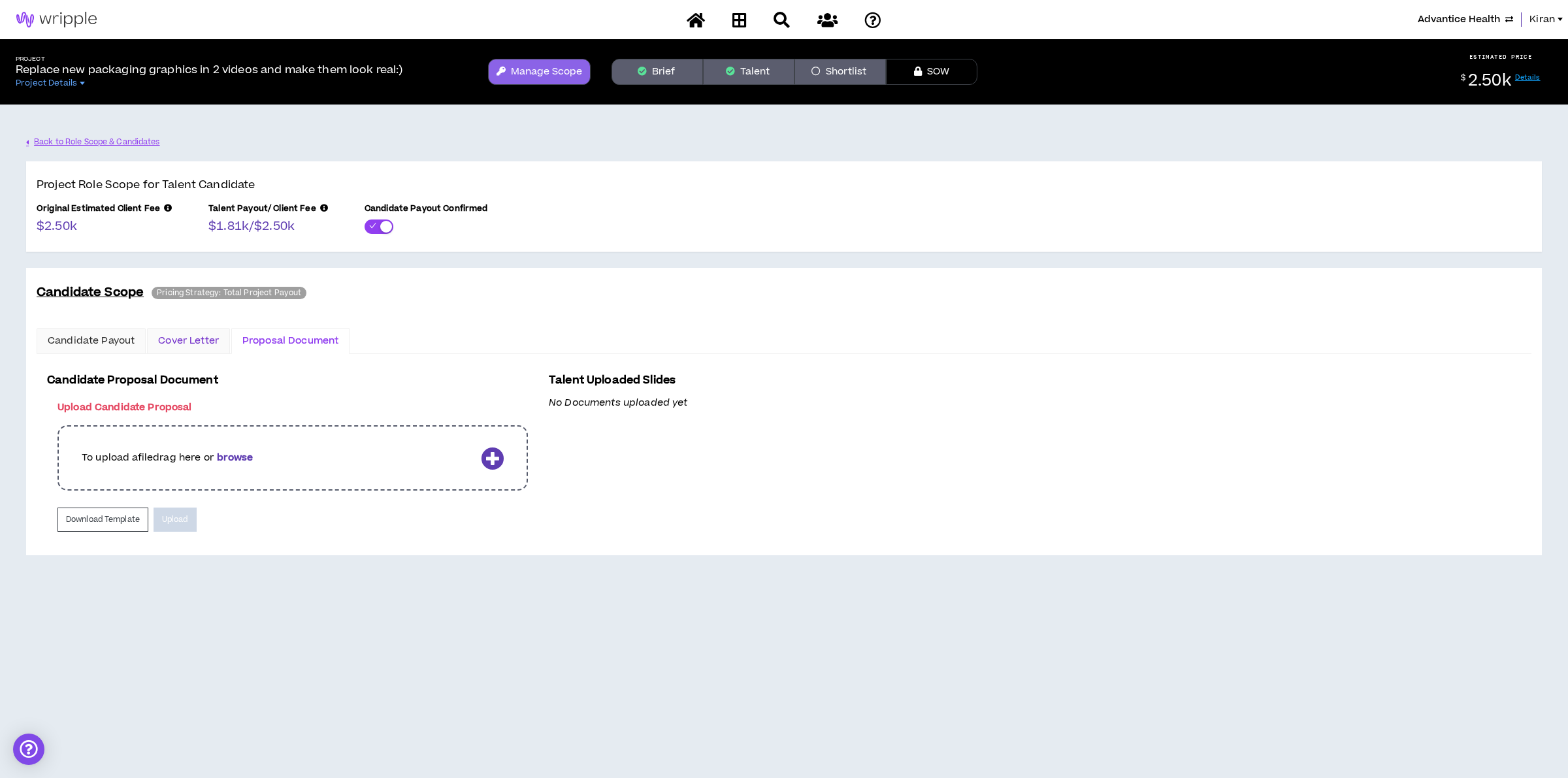
click at [186, 338] on div "Cover Letter" at bounding box center [189, 341] width 61 height 15
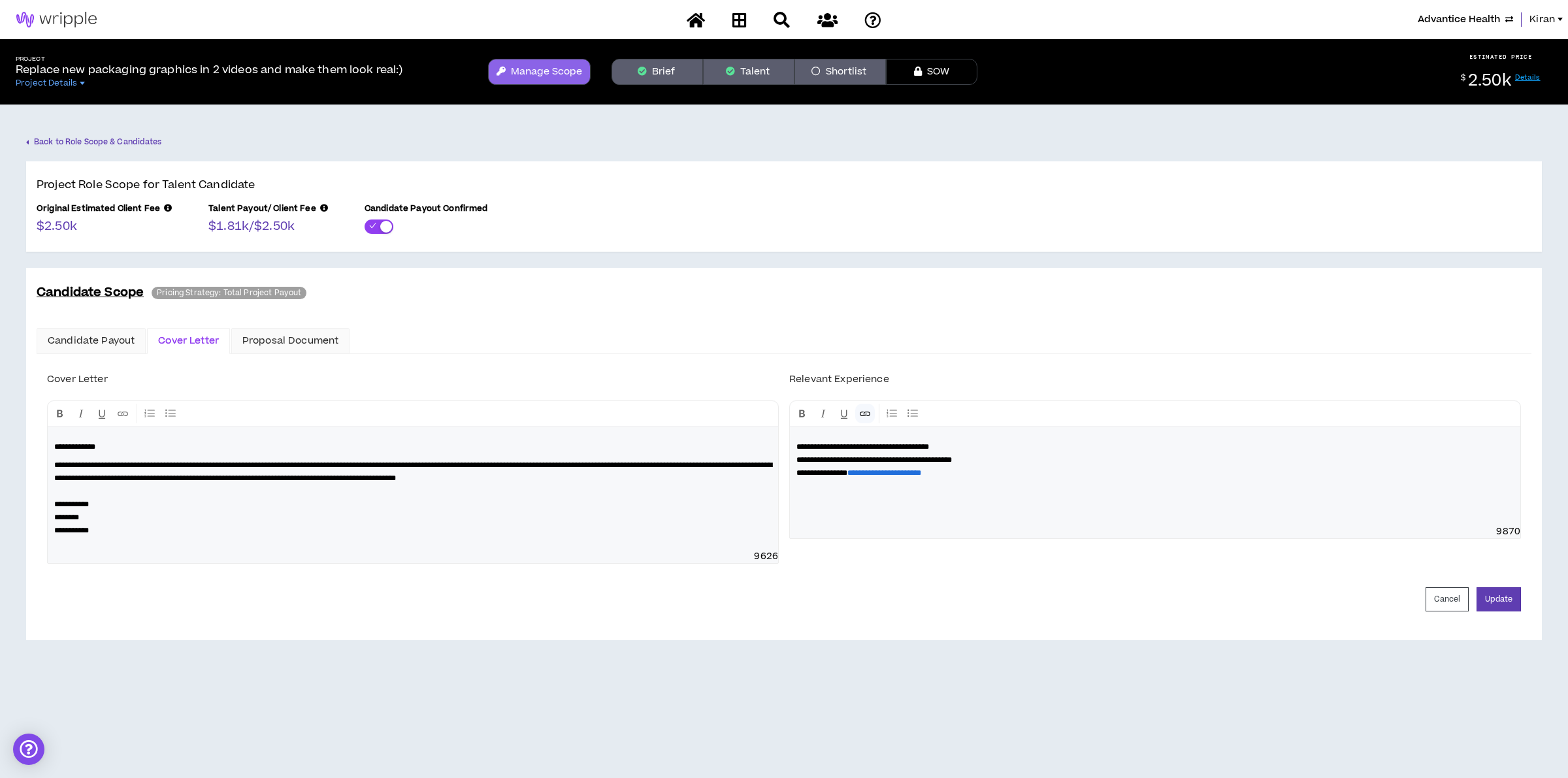
click at [69, 140] on link "Back to Role Scope & Candidates" at bounding box center [94, 142] width 136 height 23
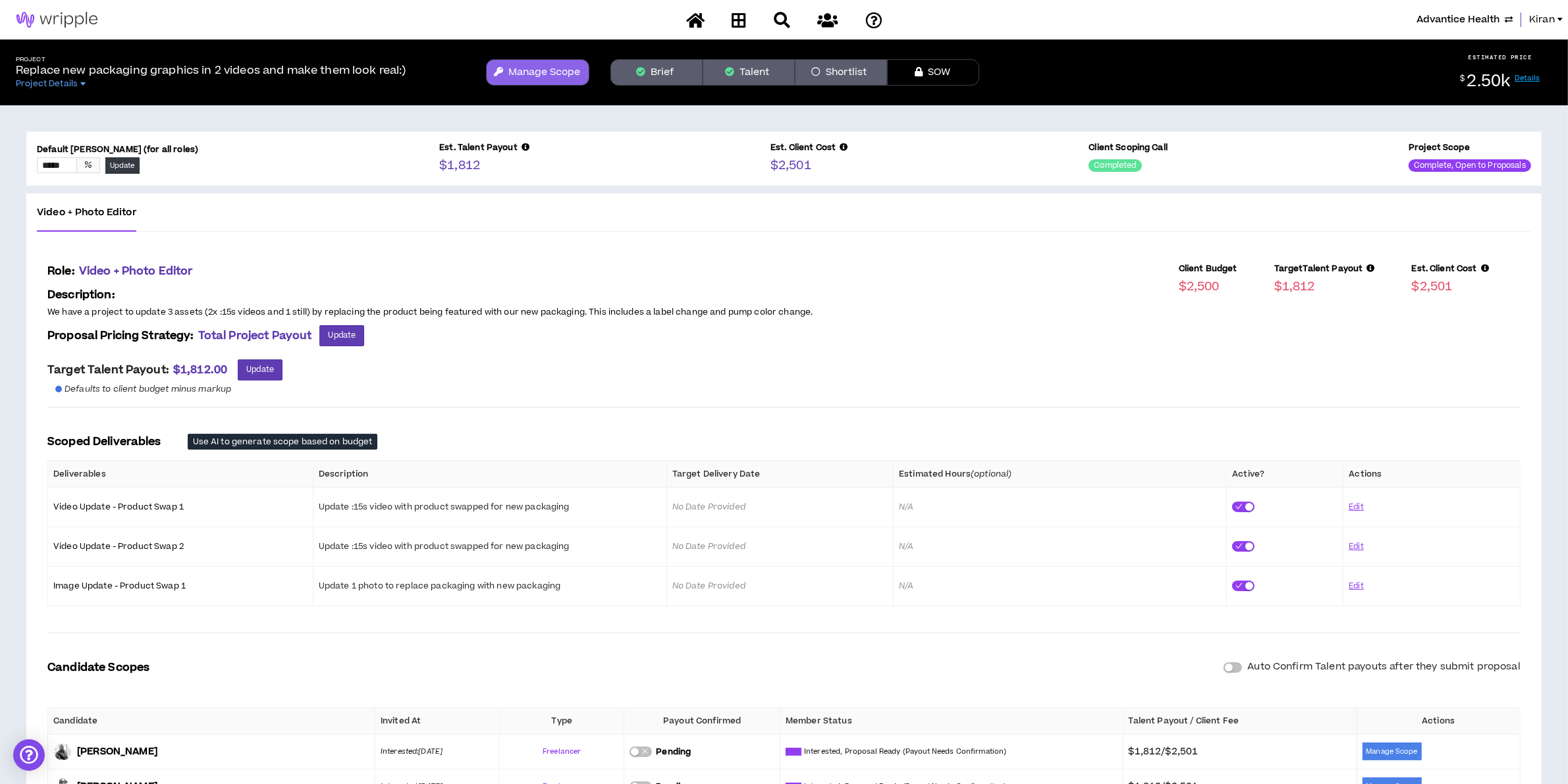
click at [739, 71] on button "Talent" at bounding box center [748, 72] width 92 height 26
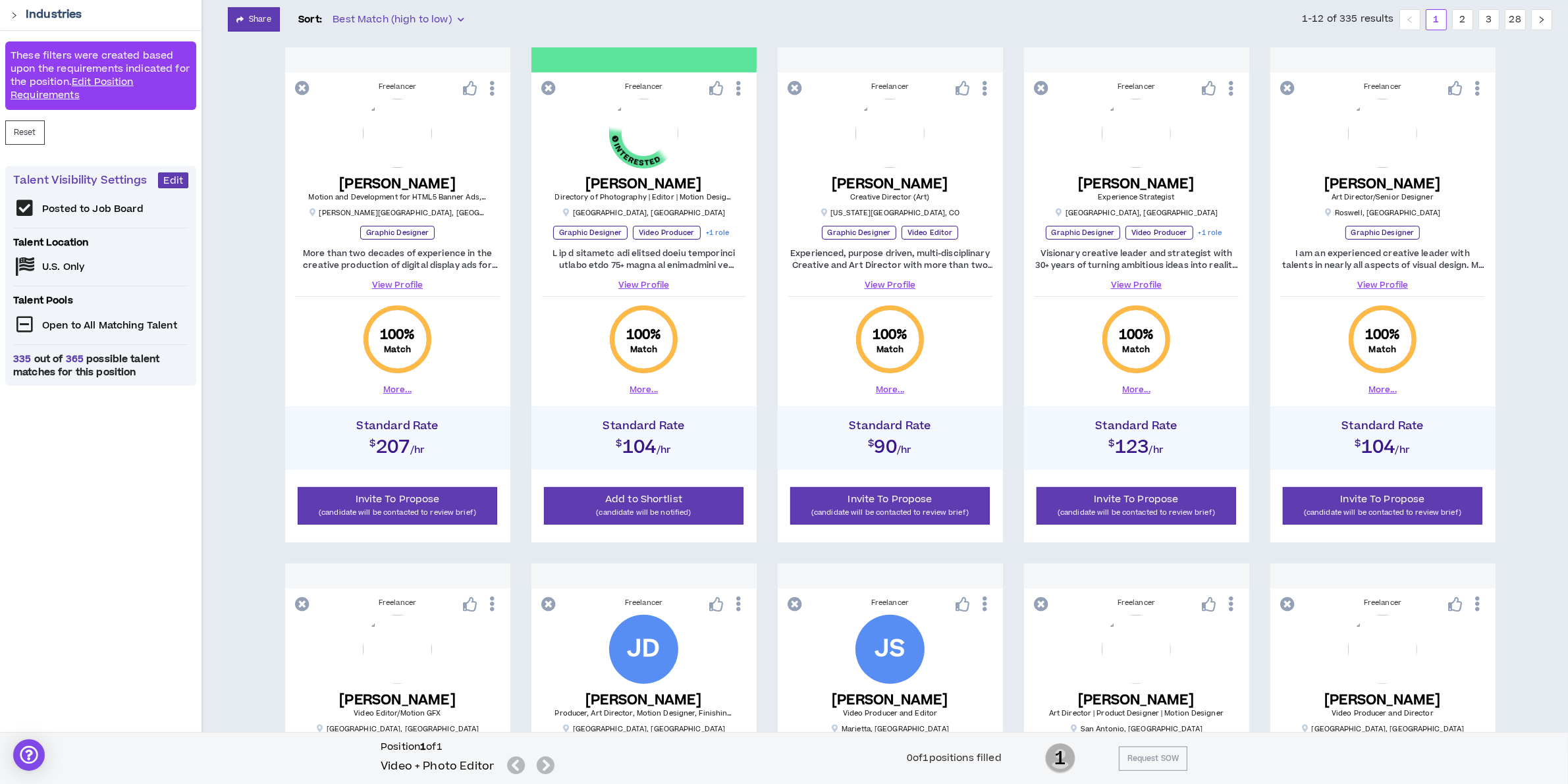
scroll to position [82, 0]
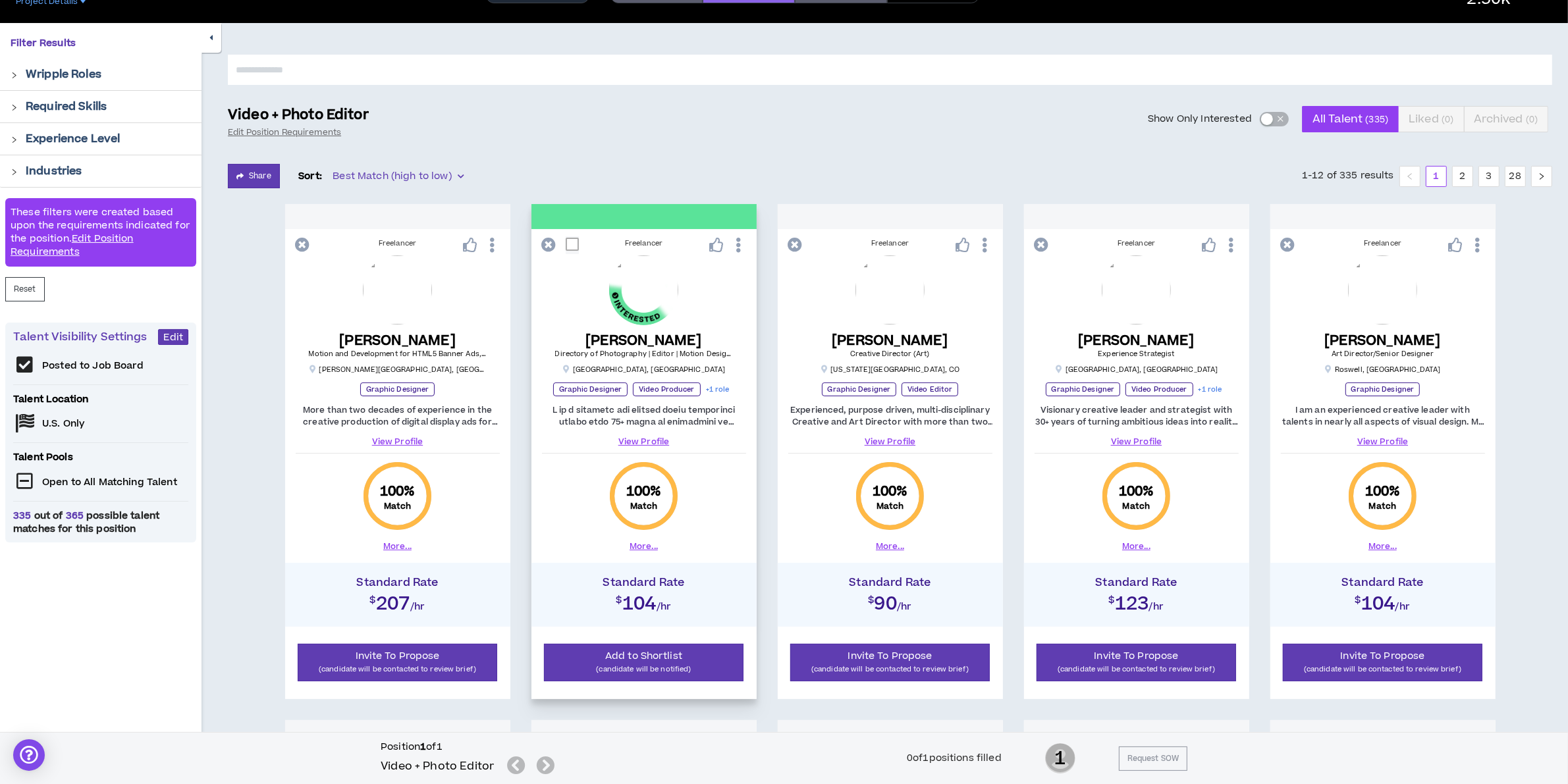
click at [621, 214] on div at bounding box center [643, 216] width 225 height 25
click at [642, 211] on div at bounding box center [643, 216] width 225 height 25
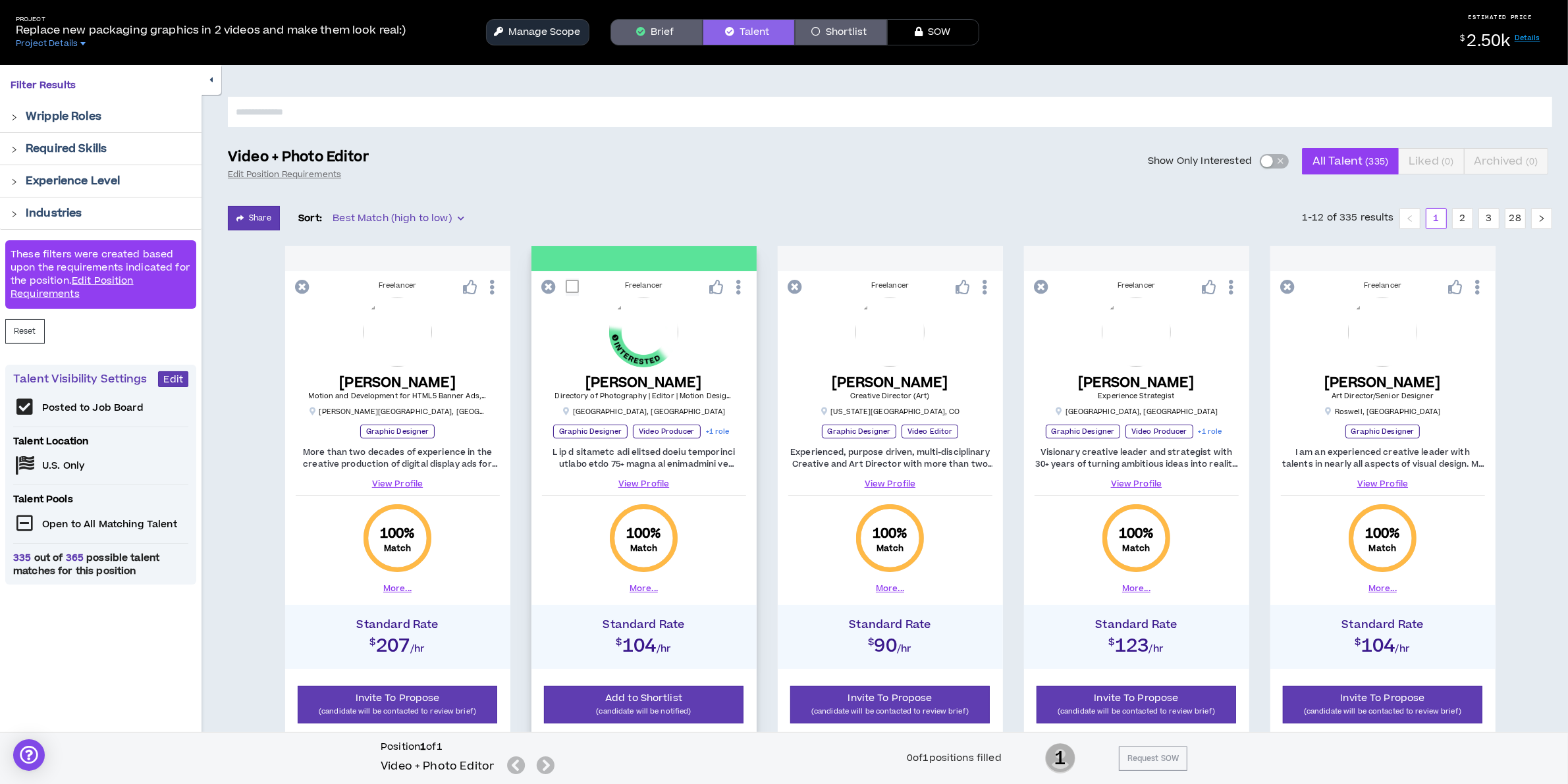
scroll to position [0, 0]
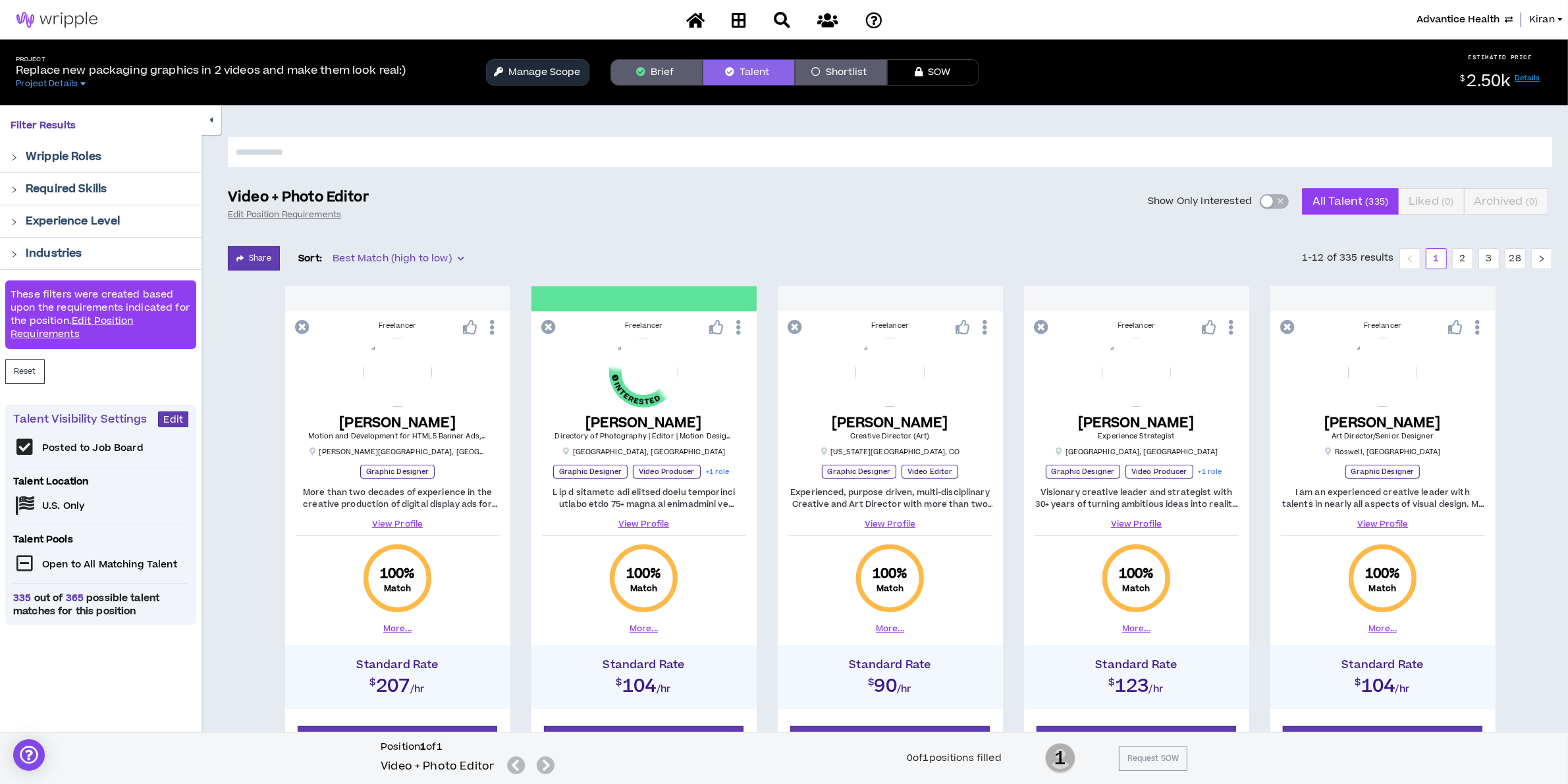
click at [1270, 203] on div "button" at bounding box center [1268, 201] width 12 height 12
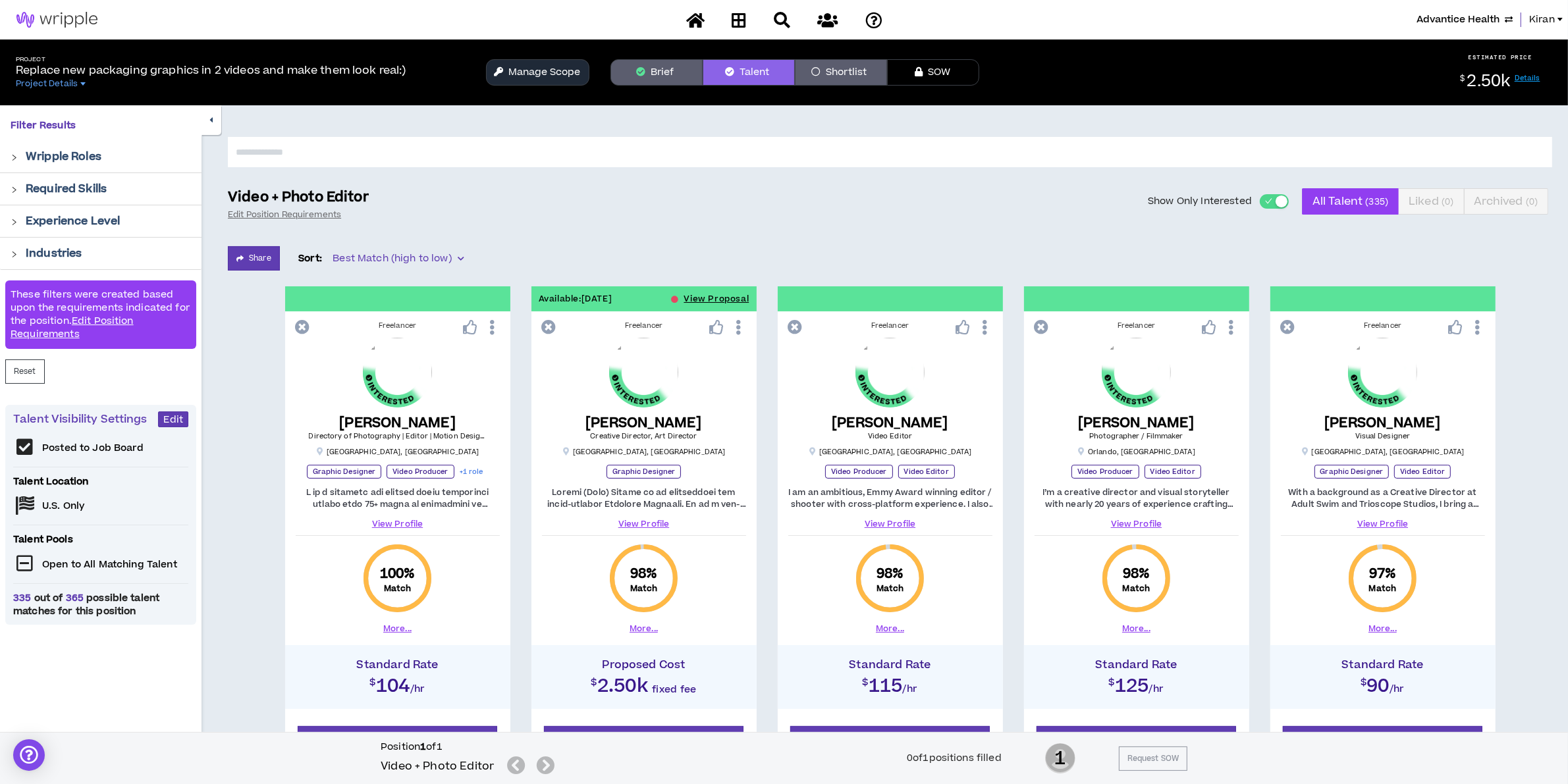
drag, startPoint x: 529, startPoint y: 70, endPoint x: 542, endPoint y: 104, distance: 36.4
click at [529, 69] on button "Manage Scope" at bounding box center [537, 72] width 103 height 26
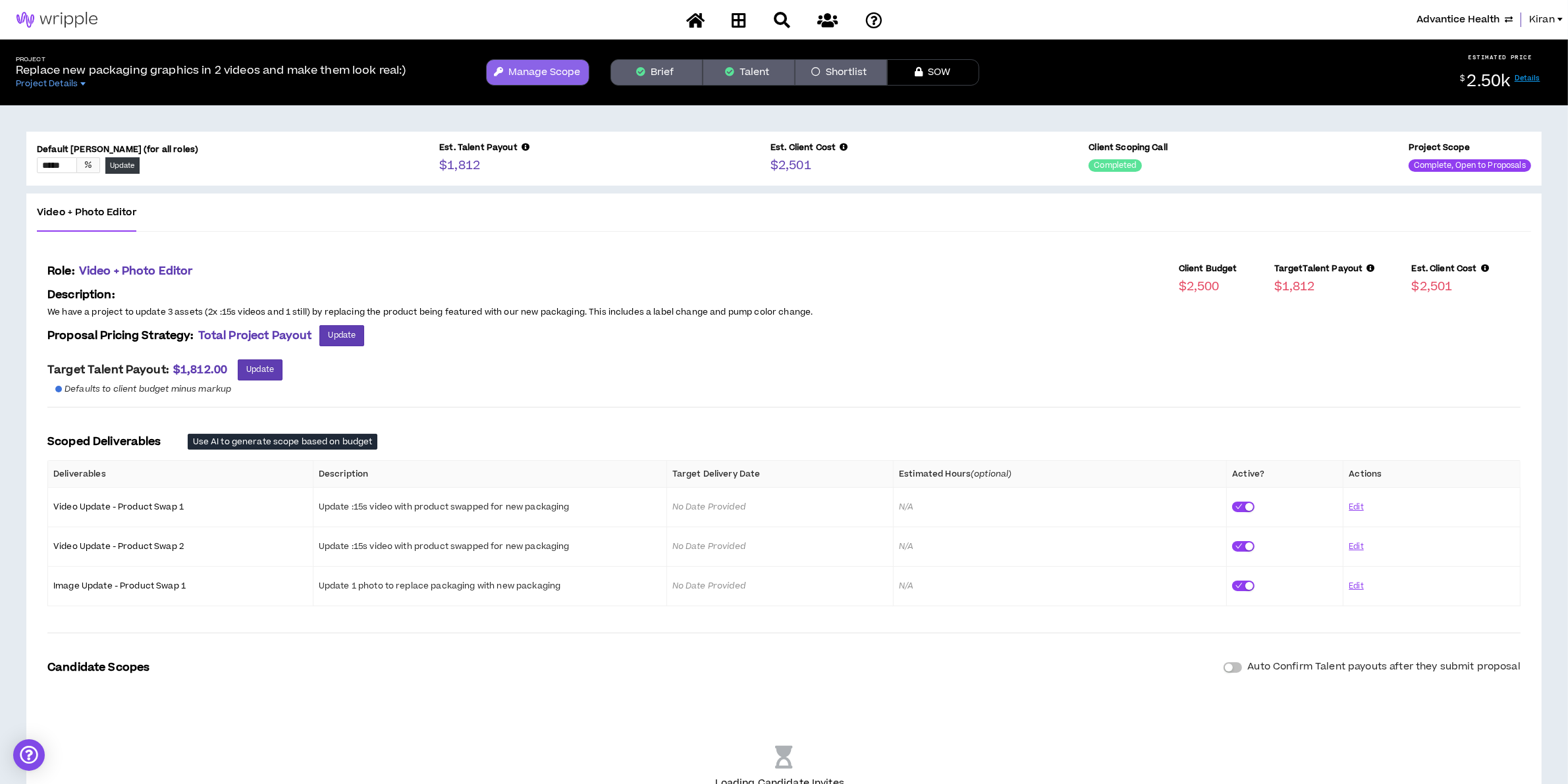
click at [1222, 670] on div "Candidate Scopes Auto Confirm Talent payouts after they submit proposal" at bounding box center [784, 668] width 1473 height 16
click at [1226, 672] on div "button" at bounding box center [1229, 668] width 8 height 8
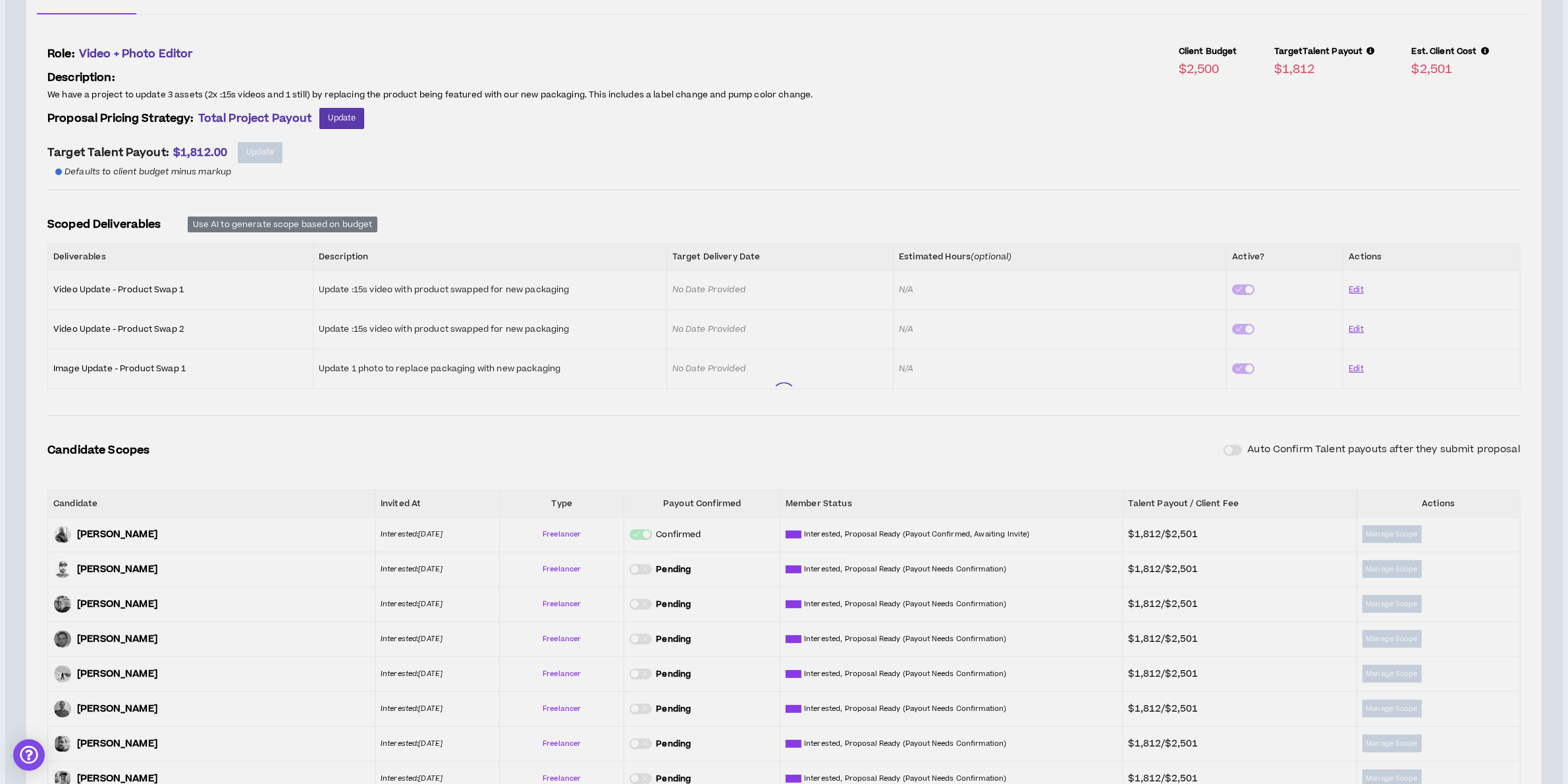
scroll to position [334, 0]
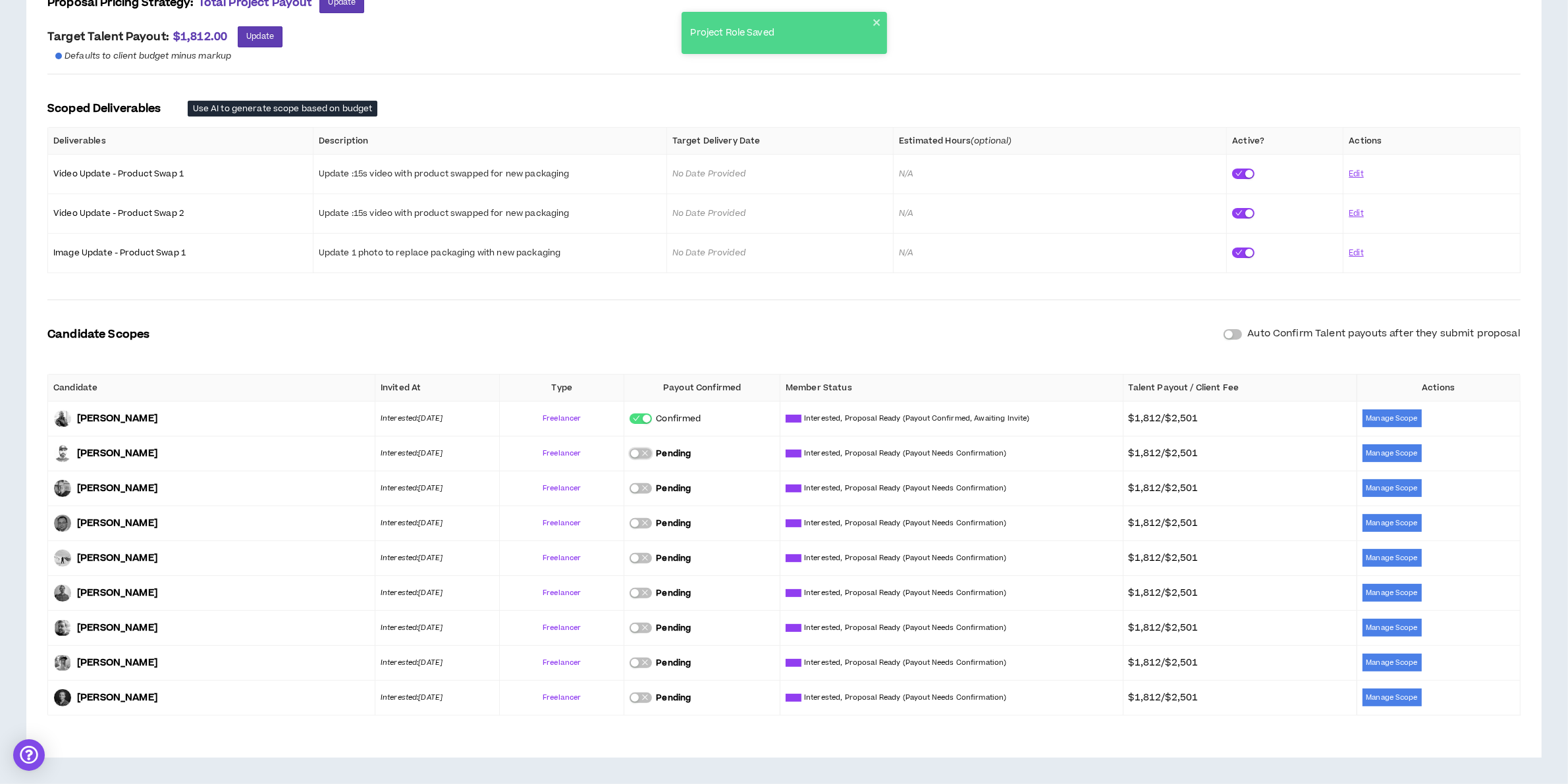
click at [634, 451] on div "button" at bounding box center [635, 453] width 8 height 8
click at [1229, 334] on div "button" at bounding box center [1229, 334] width 8 height 8
click at [634, 450] on div "button" at bounding box center [635, 453] width 8 height 8
click at [640, 519] on button "button" at bounding box center [641, 524] width 23 height 10
click at [637, 558] on div "button" at bounding box center [635, 558] width 8 height 8
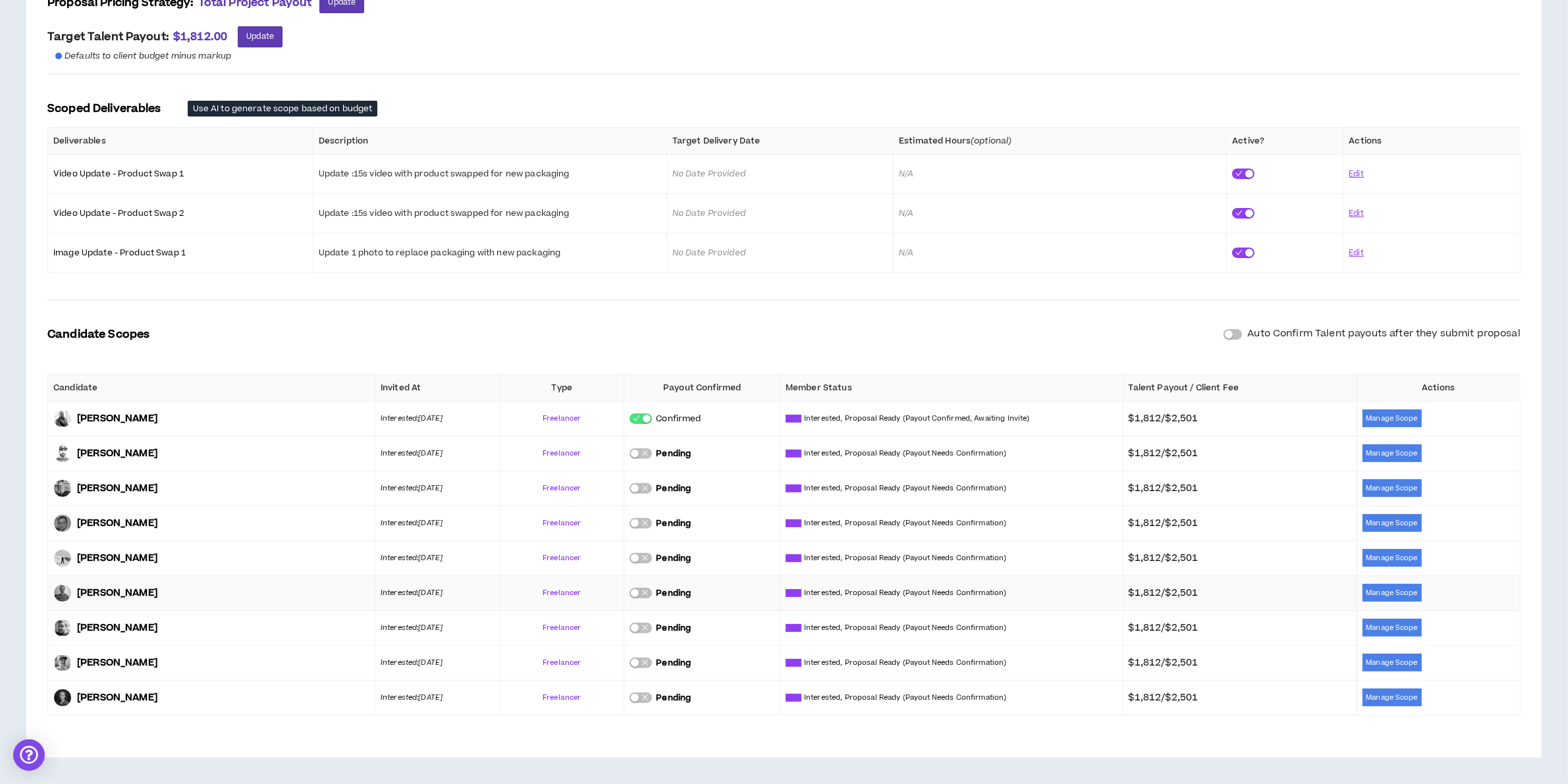
click at [636, 593] on div "button" at bounding box center [635, 593] width 8 height 8
click at [640, 629] on button "button" at bounding box center [641, 629] width 23 height 10
click at [639, 663] on div "button" at bounding box center [635, 662] width 8 height 8
click at [634, 695] on div "button" at bounding box center [635, 698] width 8 height 8
click at [632, 487] on div "button" at bounding box center [635, 488] width 8 height 8
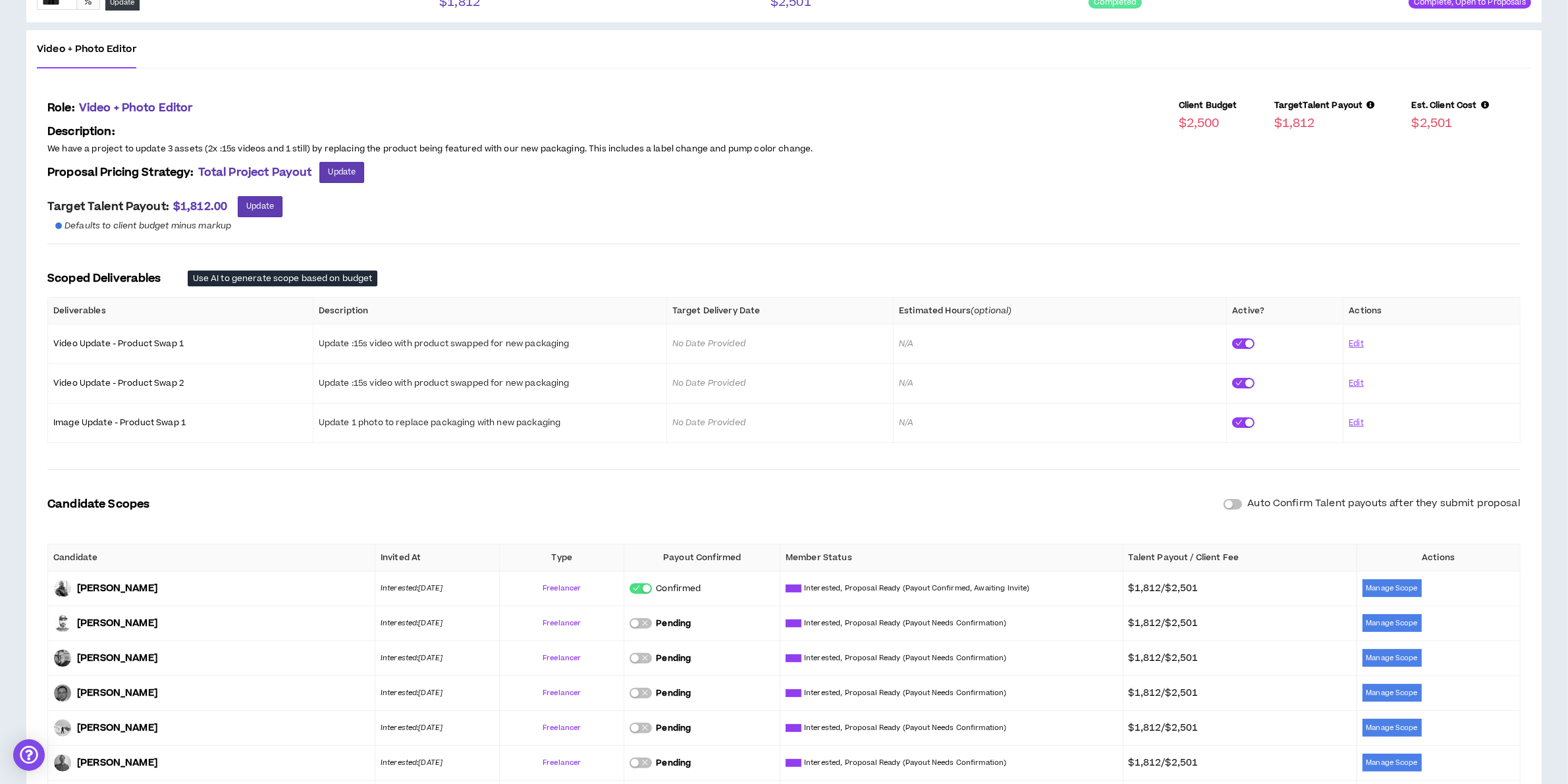
scroll to position [0, 0]
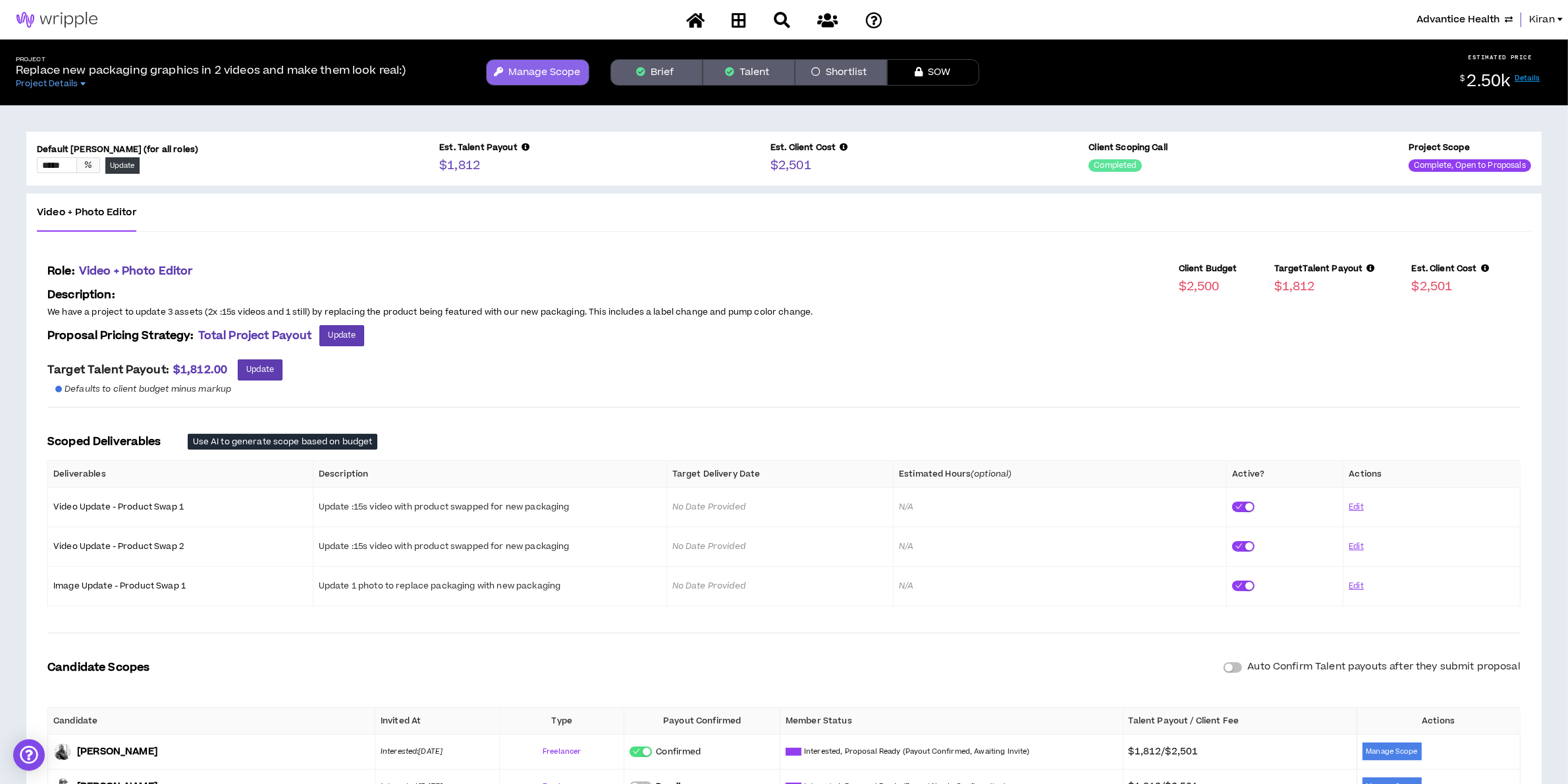
click at [768, 69] on button "Talent" at bounding box center [748, 72] width 92 height 26
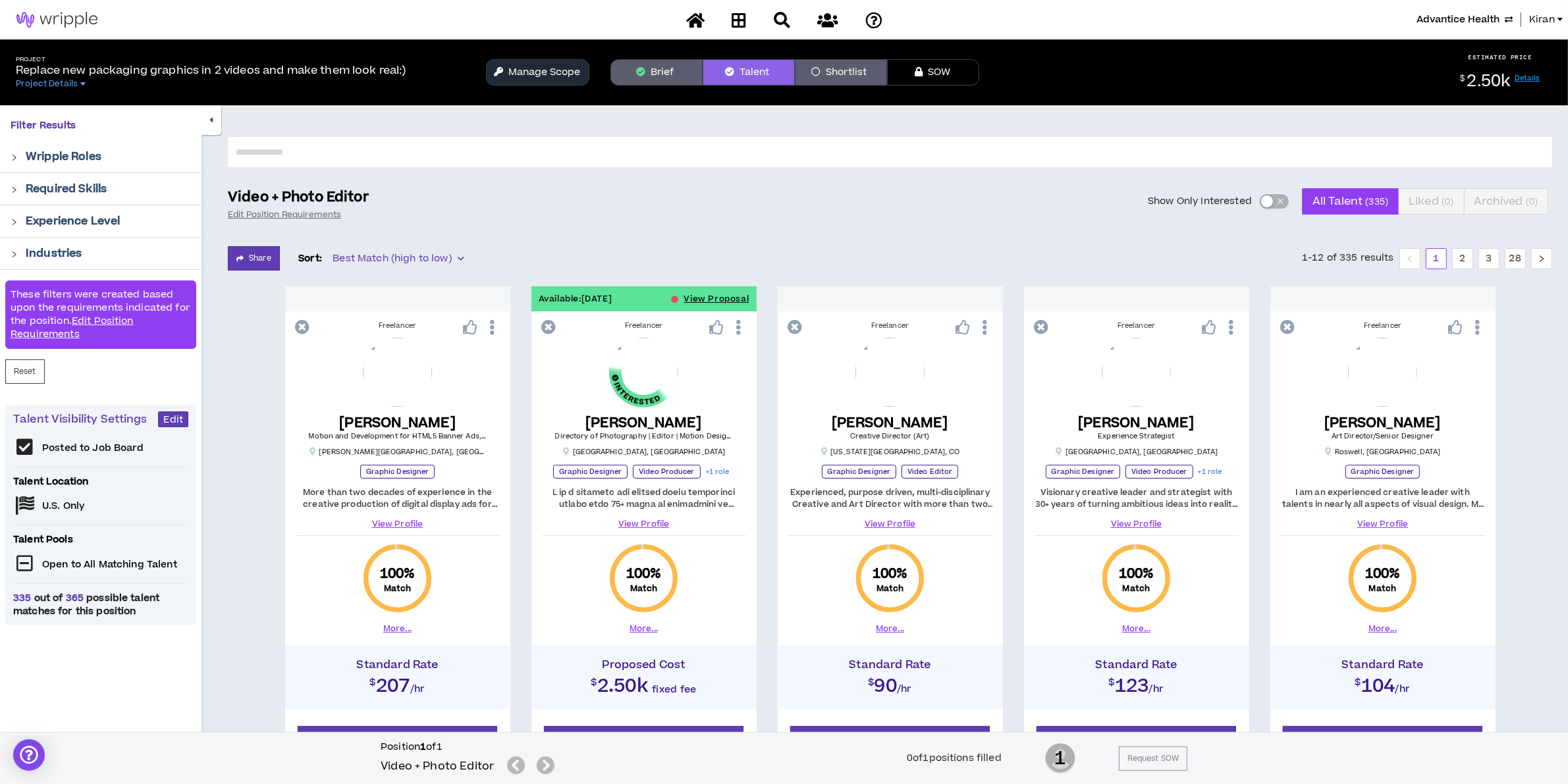
click at [1260, 201] on button "Show Only Interested" at bounding box center [1274, 201] width 29 height 15
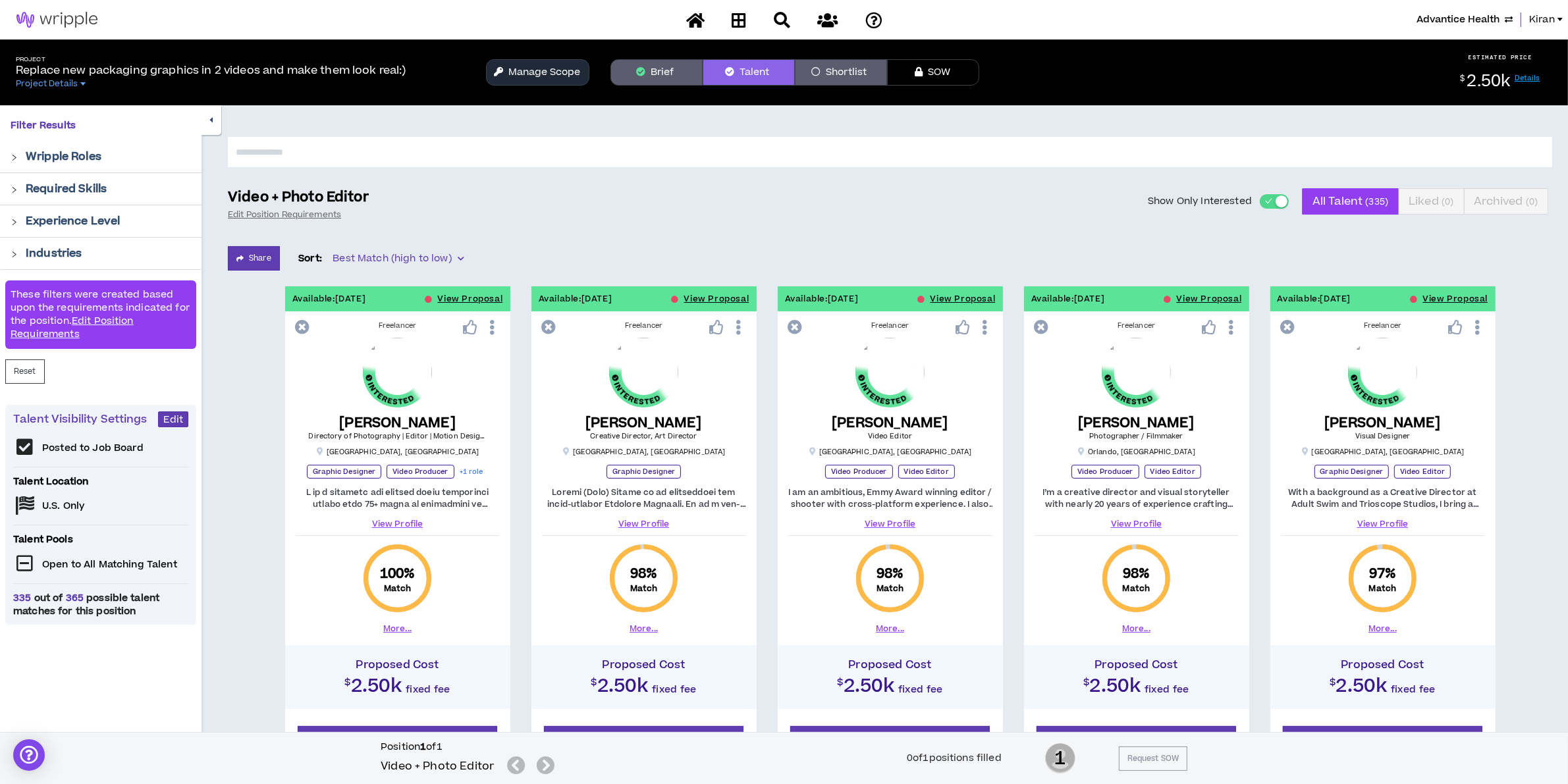
click at [1453, 17] on span "Advantice Health" at bounding box center [1459, 19] width 83 height 15
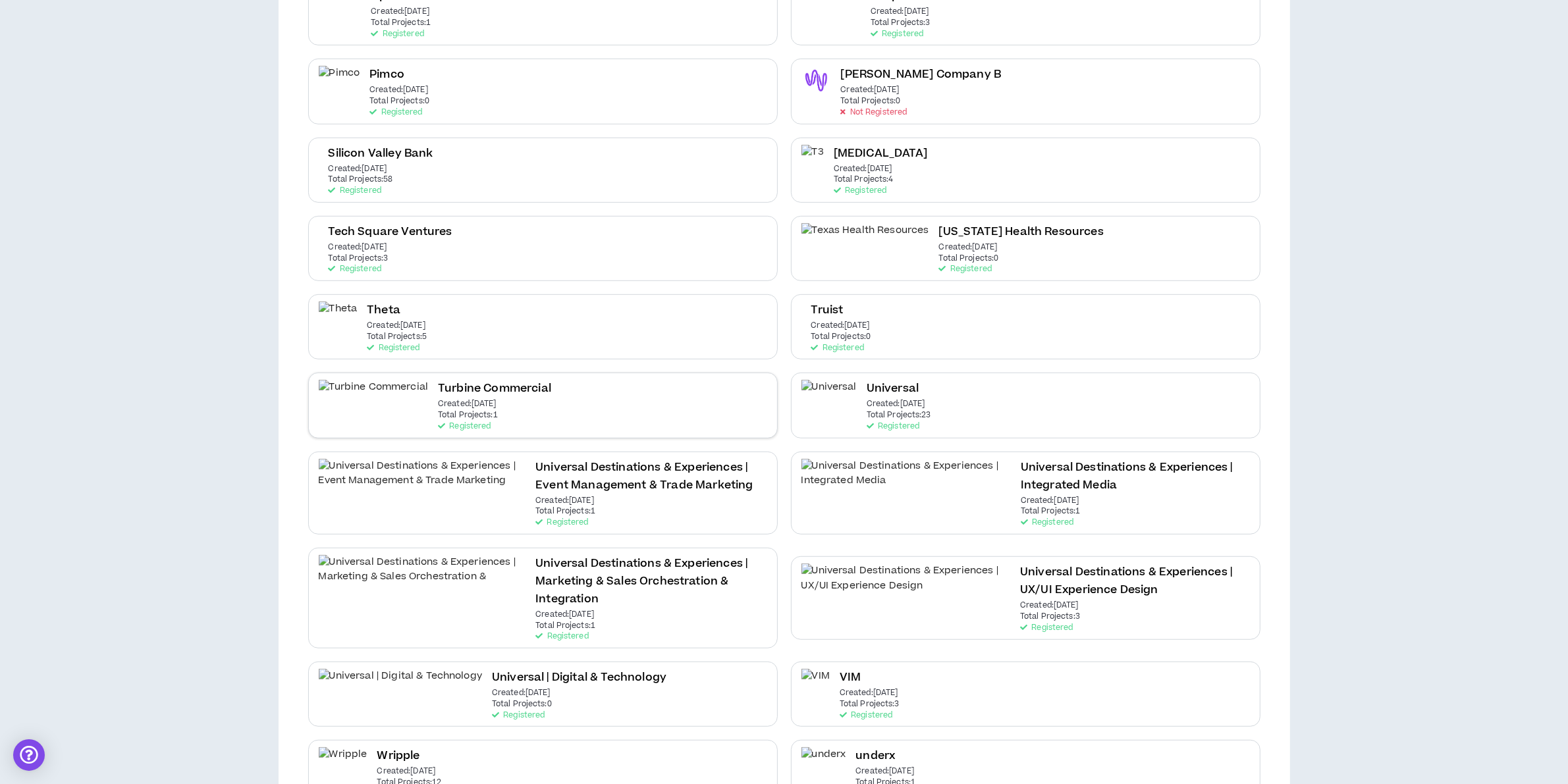
scroll to position [604, 0]
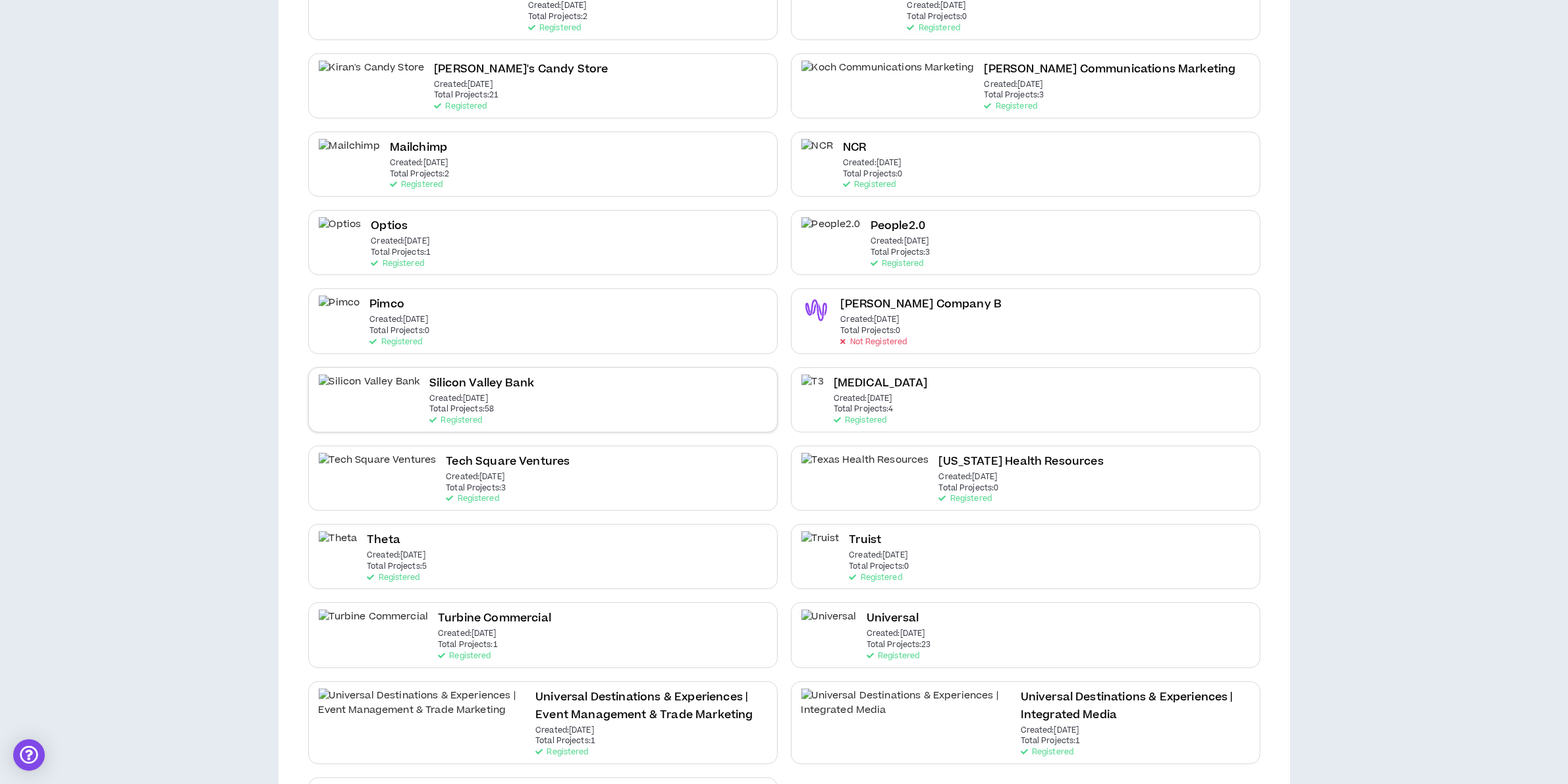
click at [468, 384] on div "Silicon Valley Bank Created: Aug 24 2021 Total Projects: 58 Registered" at bounding box center [543, 399] width 470 height 65
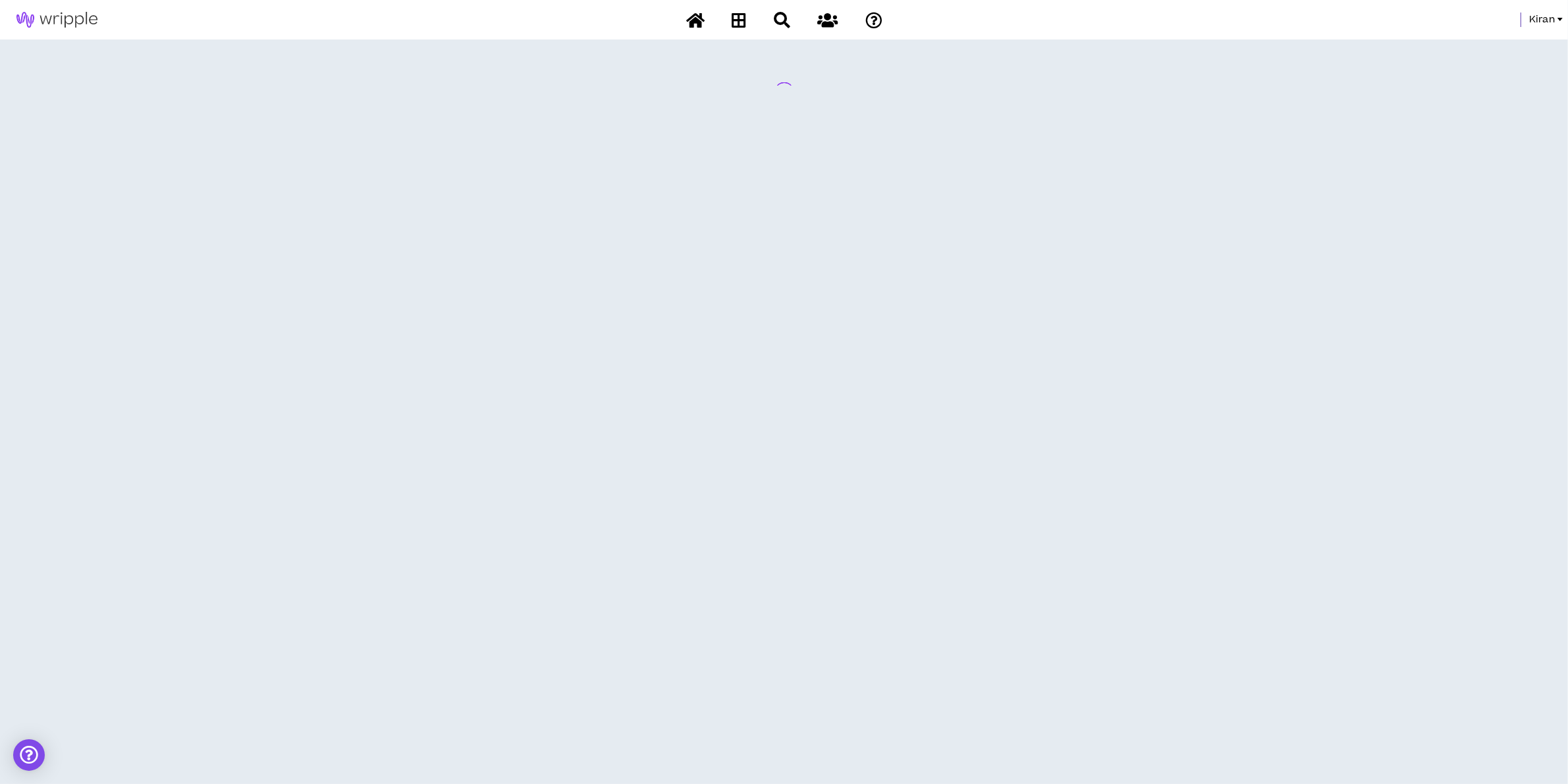
scroll to position [0, 0]
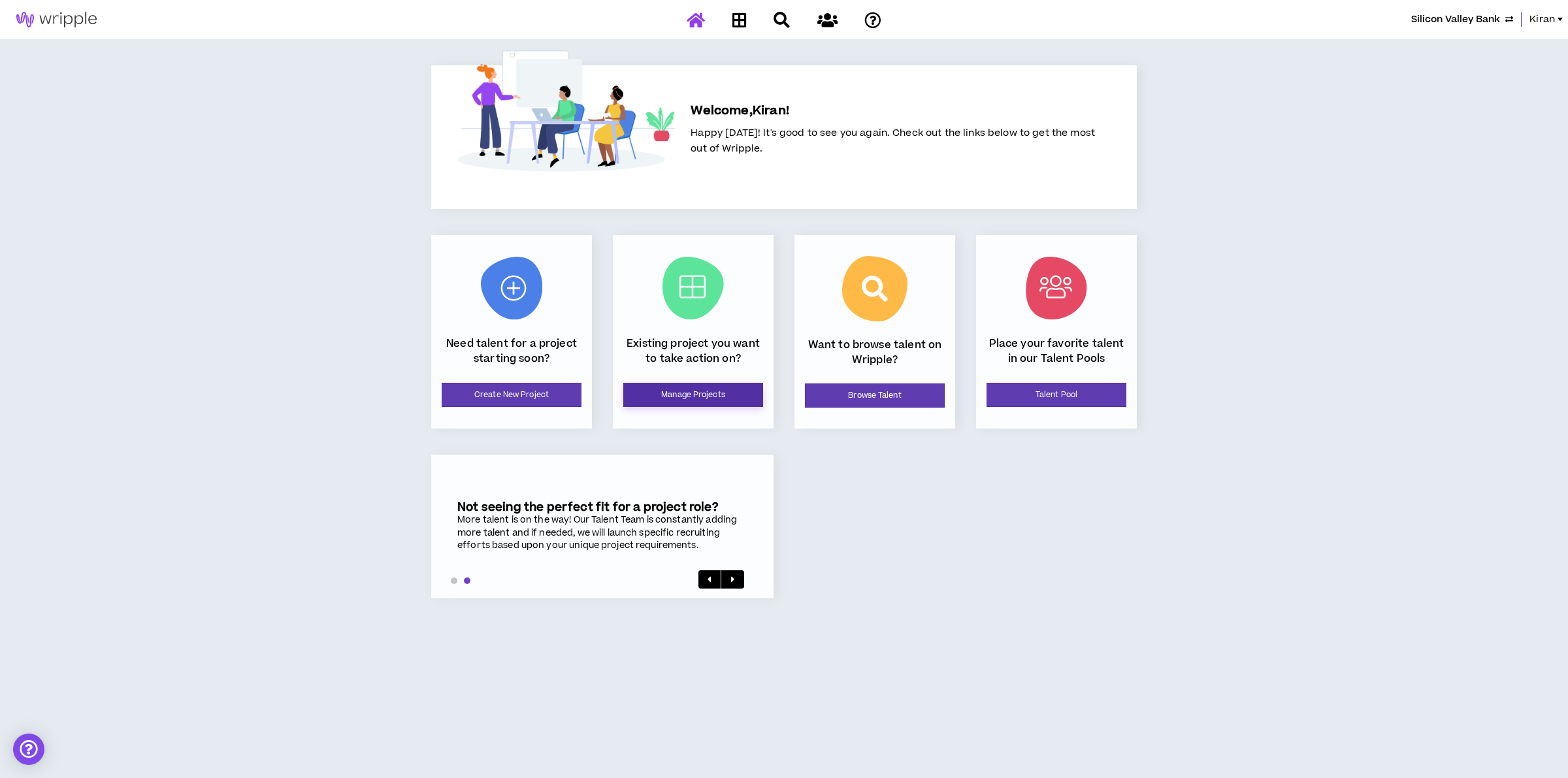
click at [701, 389] on link "Manage Projects" at bounding box center [693, 395] width 139 height 24
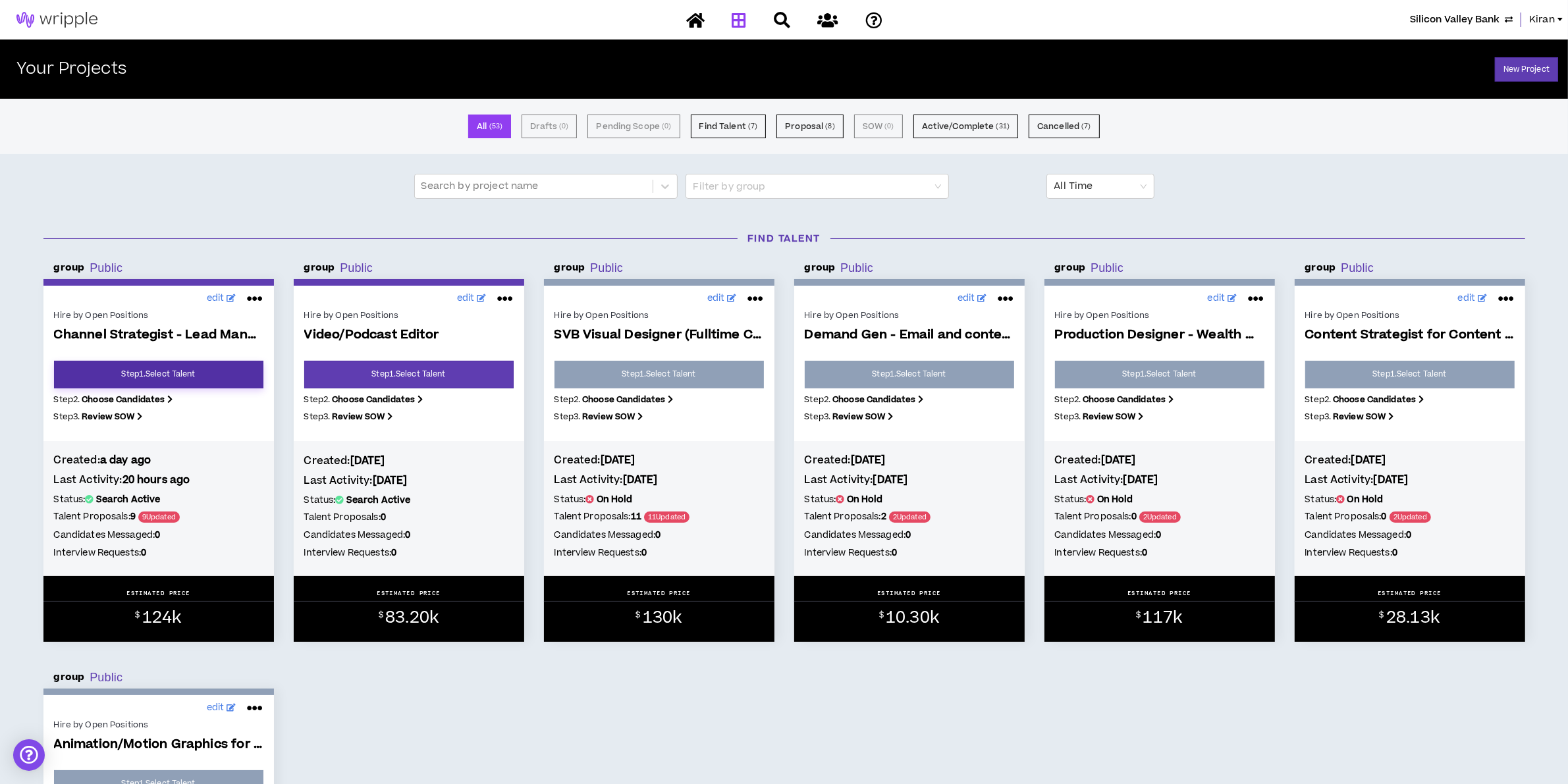
click at [152, 380] on link "Step 1 . Select Talent" at bounding box center [158, 375] width 209 height 28
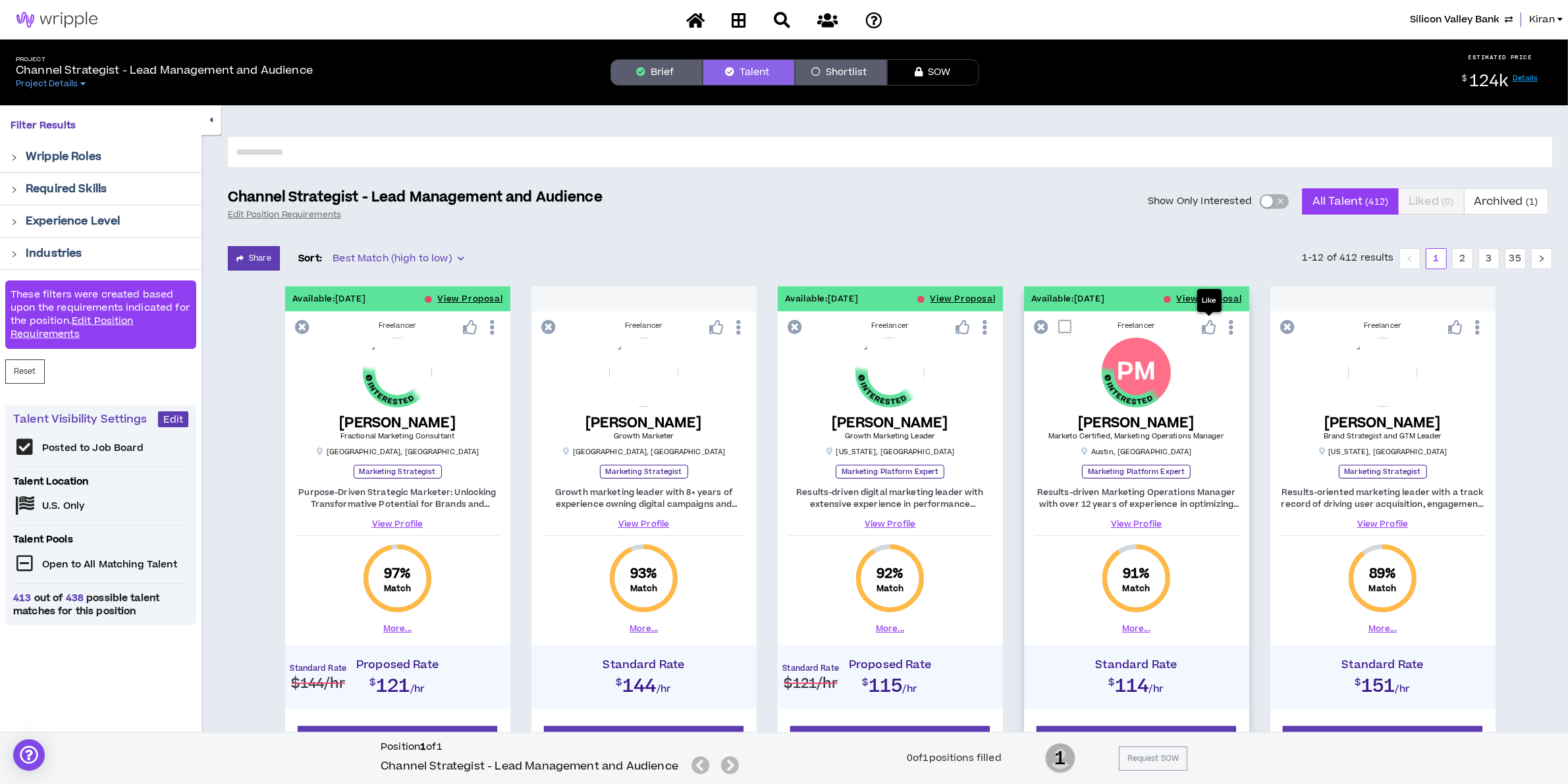
click at [1213, 300] on p "Like" at bounding box center [1209, 300] width 14 height 10
click at [1183, 300] on button "View Proposal" at bounding box center [1209, 299] width 65 height 25
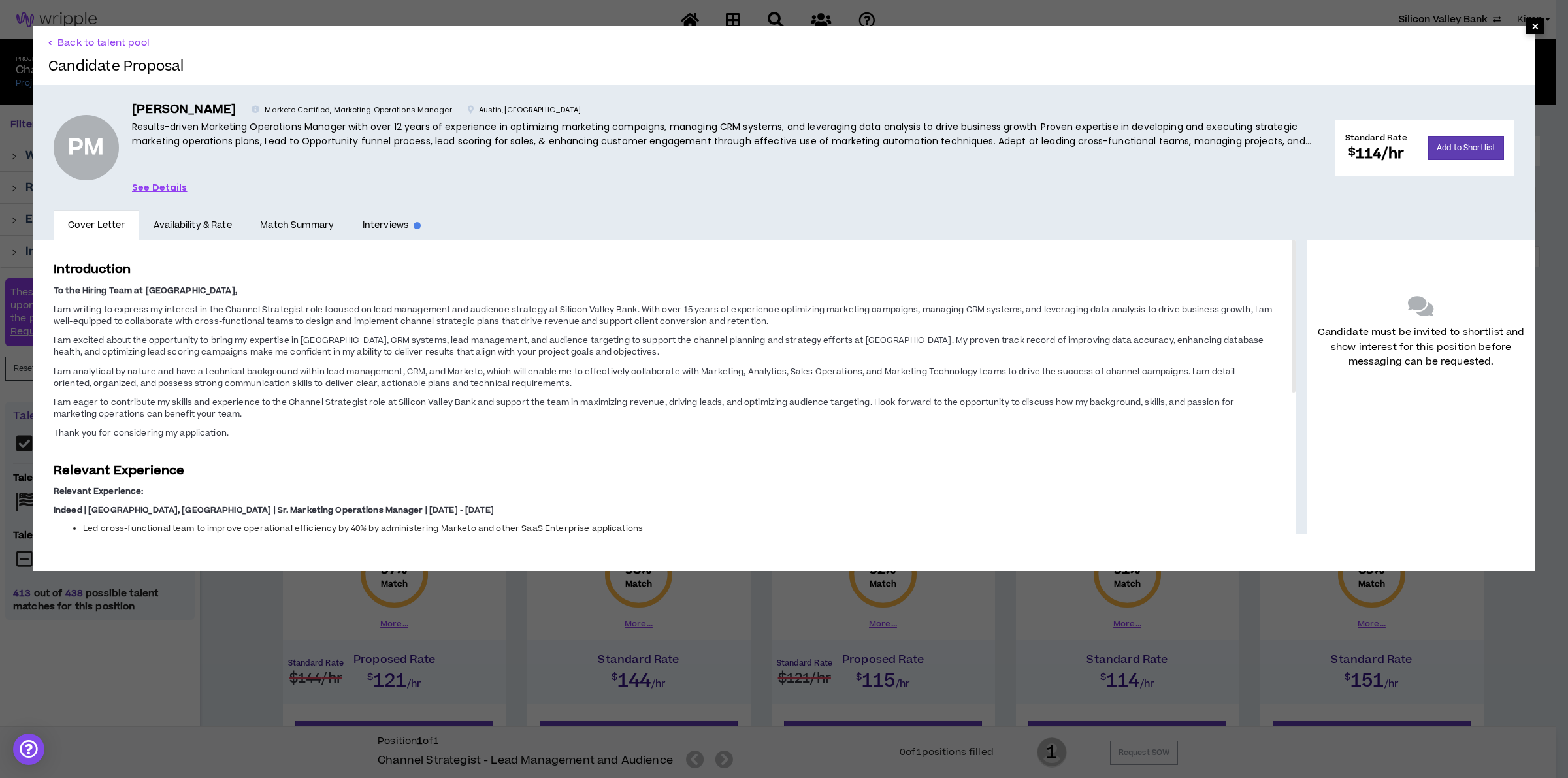
click at [1531, 30] on span "×" at bounding box center [1534, 26] width 8 height 16
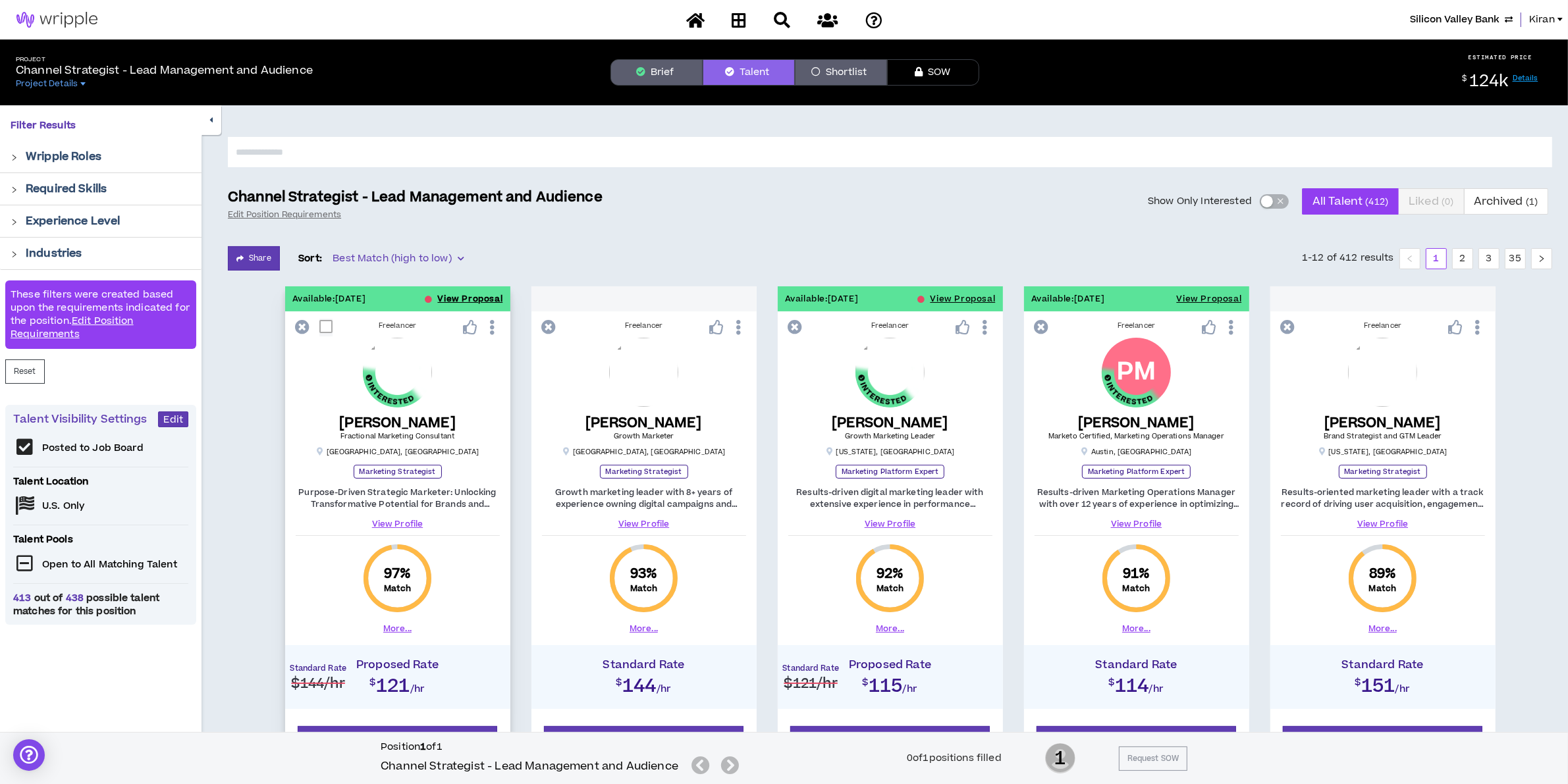
click at [449, 293] on button "View Proposal" at bounding box center [470, 299] width 65 height 25
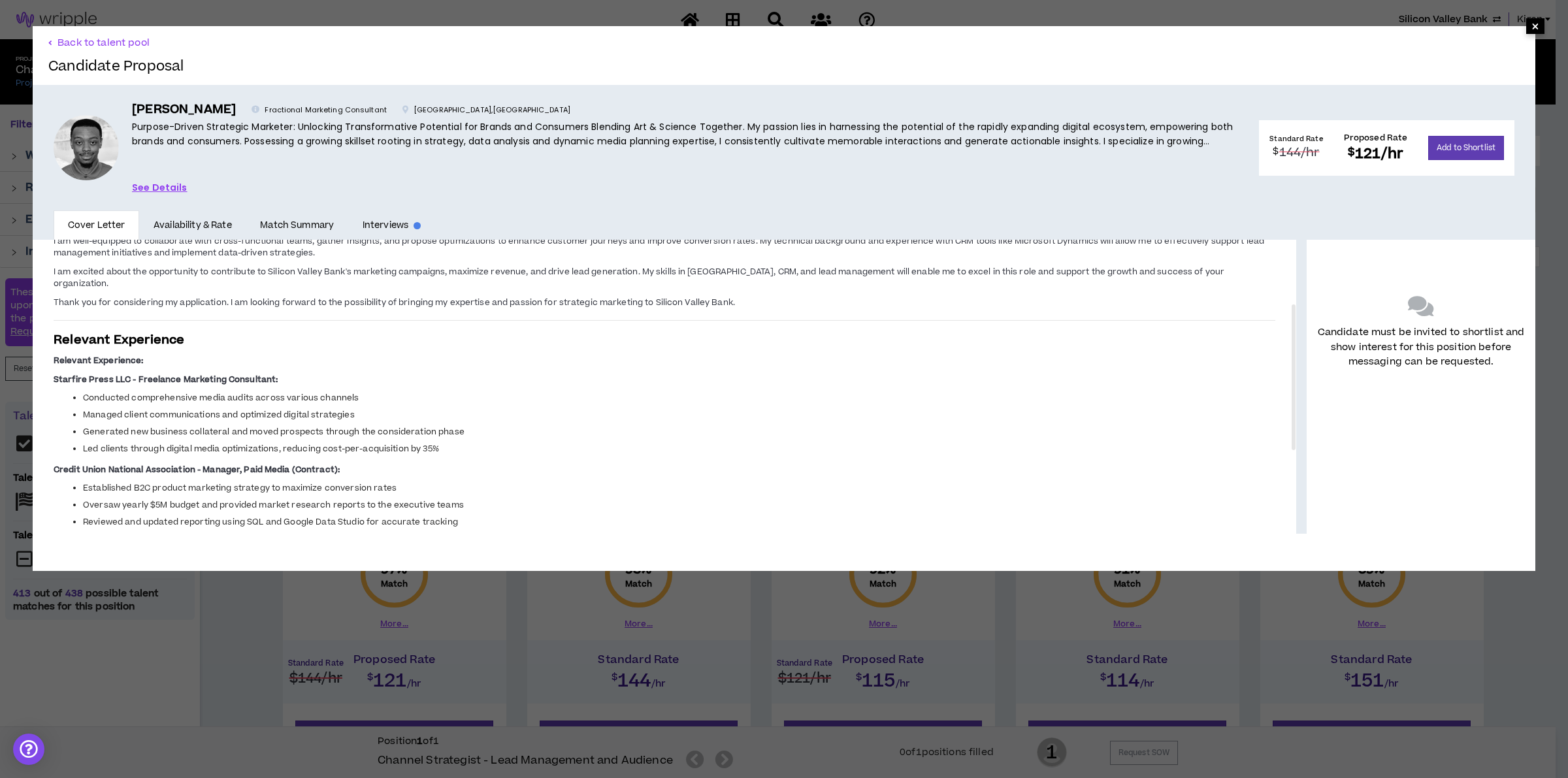
click at [1531, 28] on span "×" at bounding box center [1534, 26] width 8 height 16
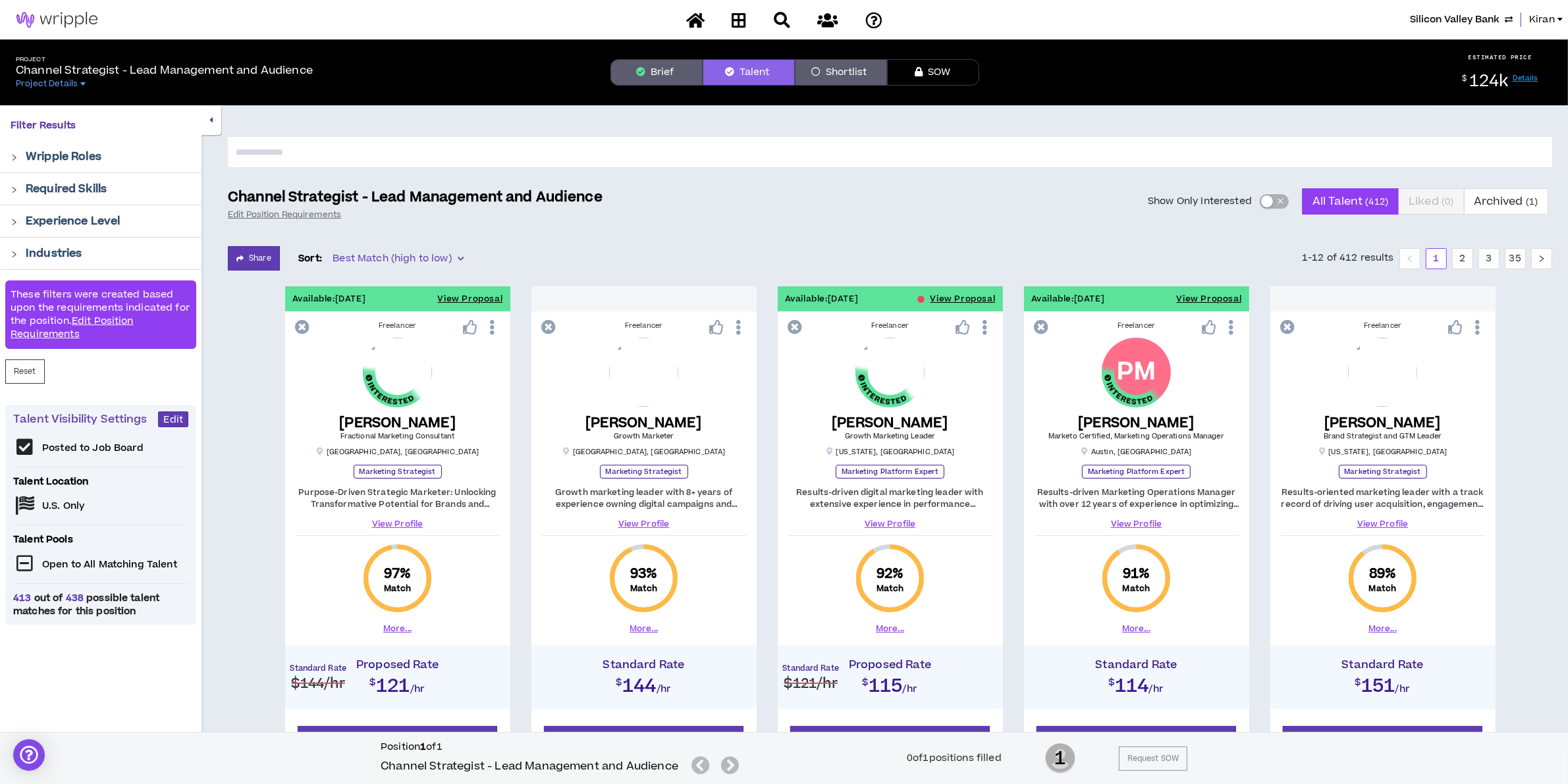
click at [1264, 195] on div "button" at bounding box center [1268, 201] width 12 height 12
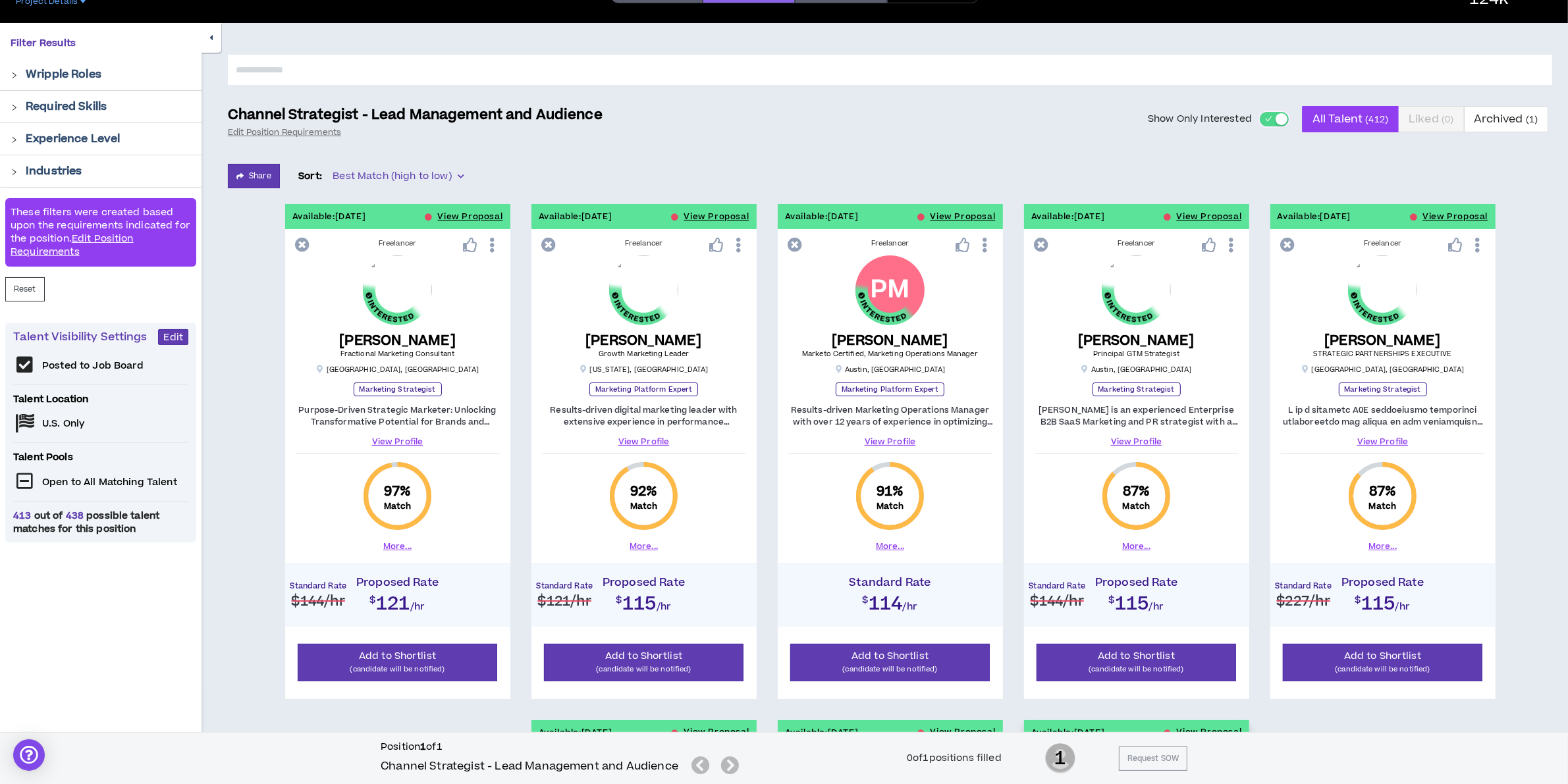
scroll to position [576, 0]
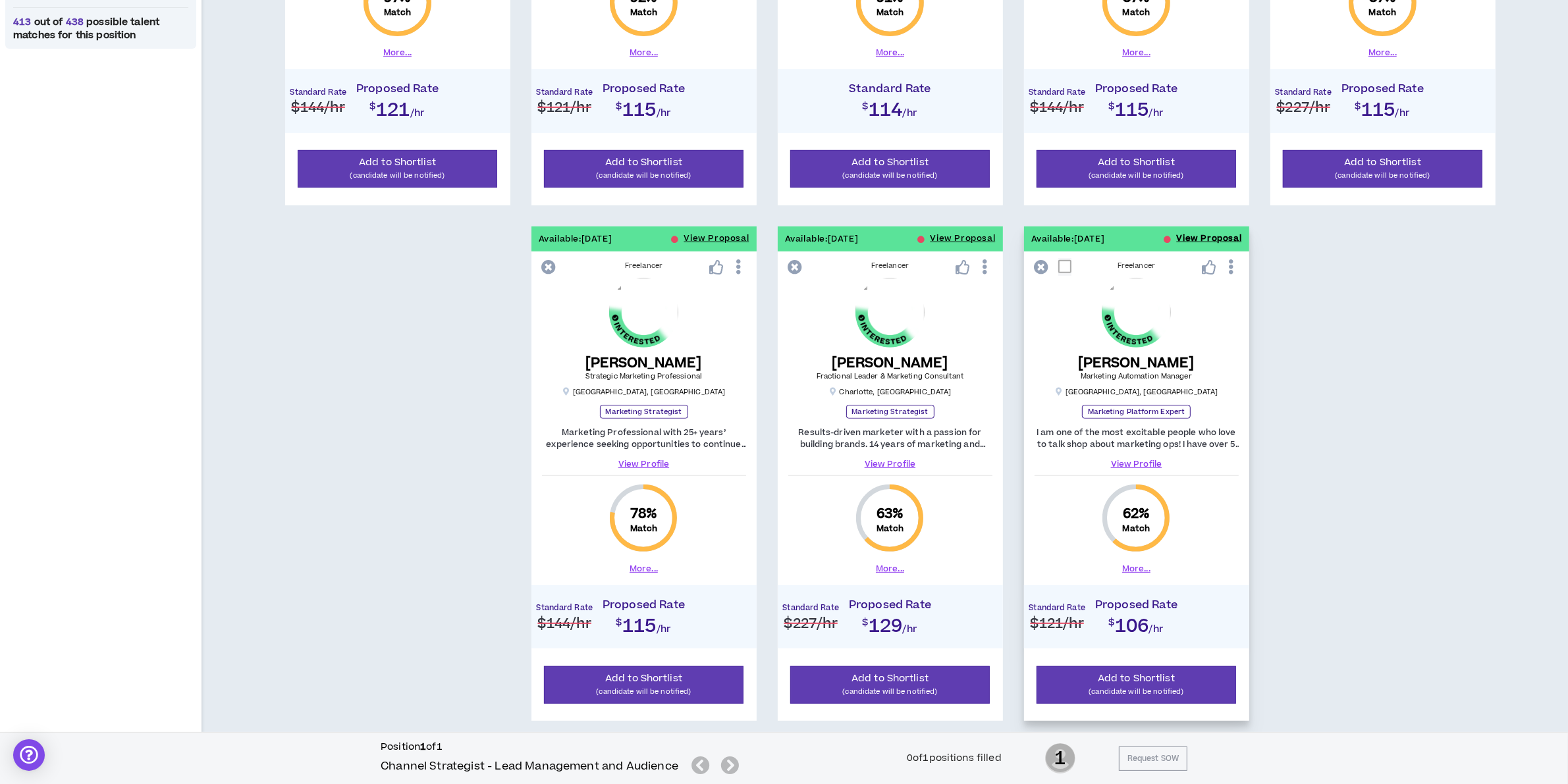
click at [1196, 233] on button "View Proposal" at bounding box center [1209, 239] width 65 height 25
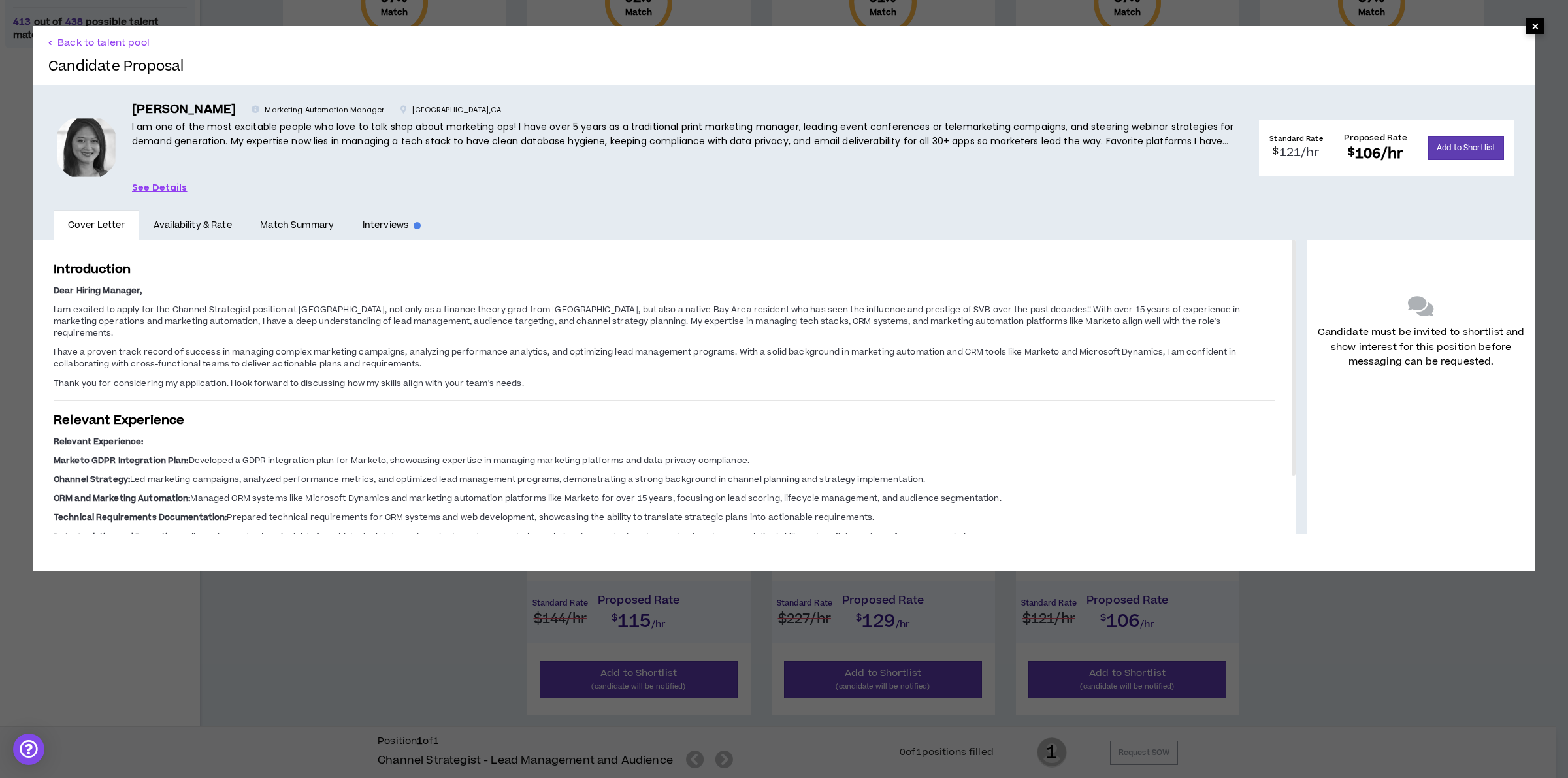
click at [1531, 25] on span "×" at bounding box center [1534, 26] width 8 height 16
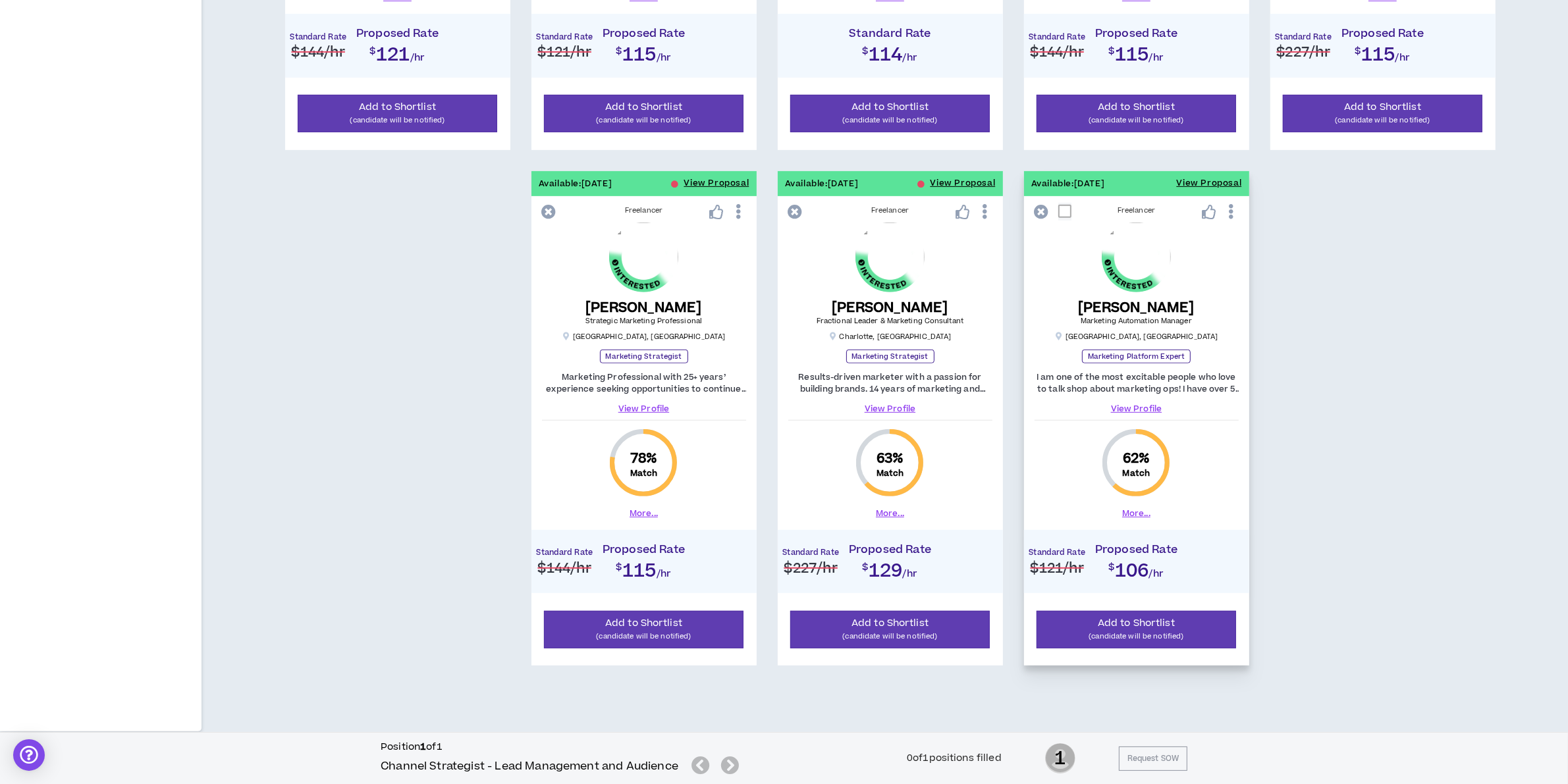
scroll to position [221, 0]
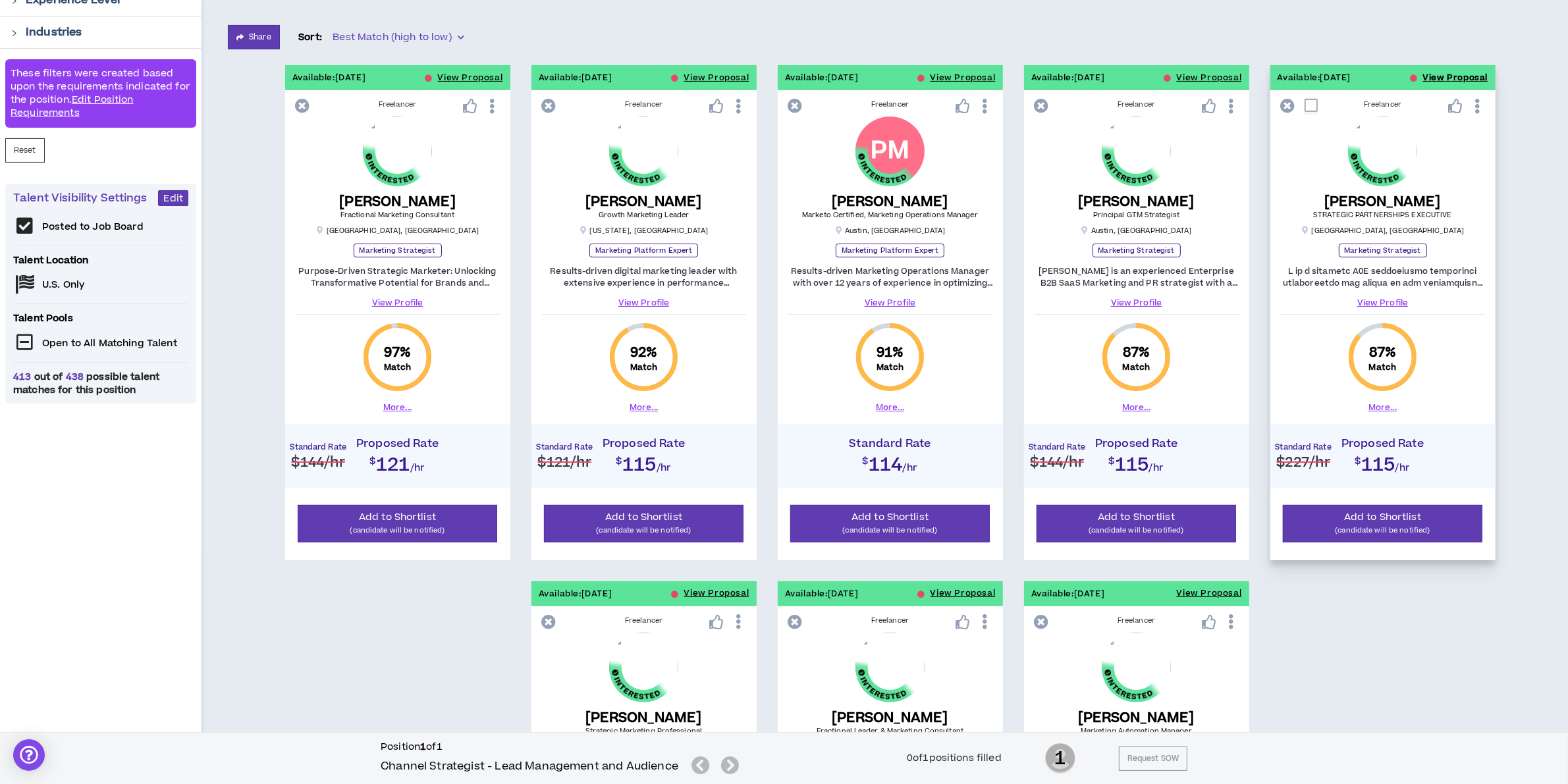
click at [1439, 72] on button "View Proposal" at bounding box center [1455, 77] width 65 height 25
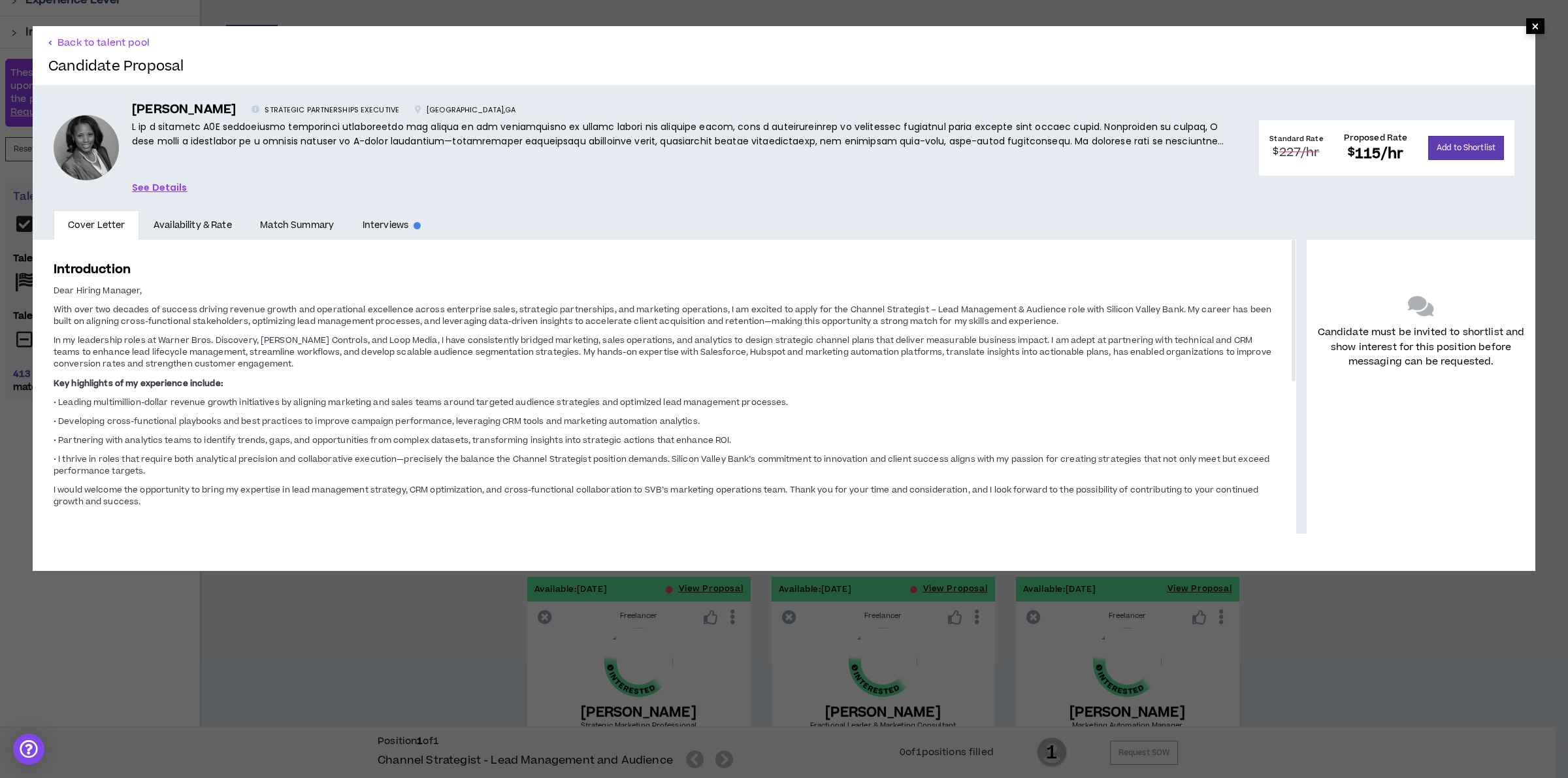
click at [1531, 28] on span "×" at bounding box center [1534, 26] width 8 height 16
